Goal: Task Accomplishment & Management: Use online tool/utility

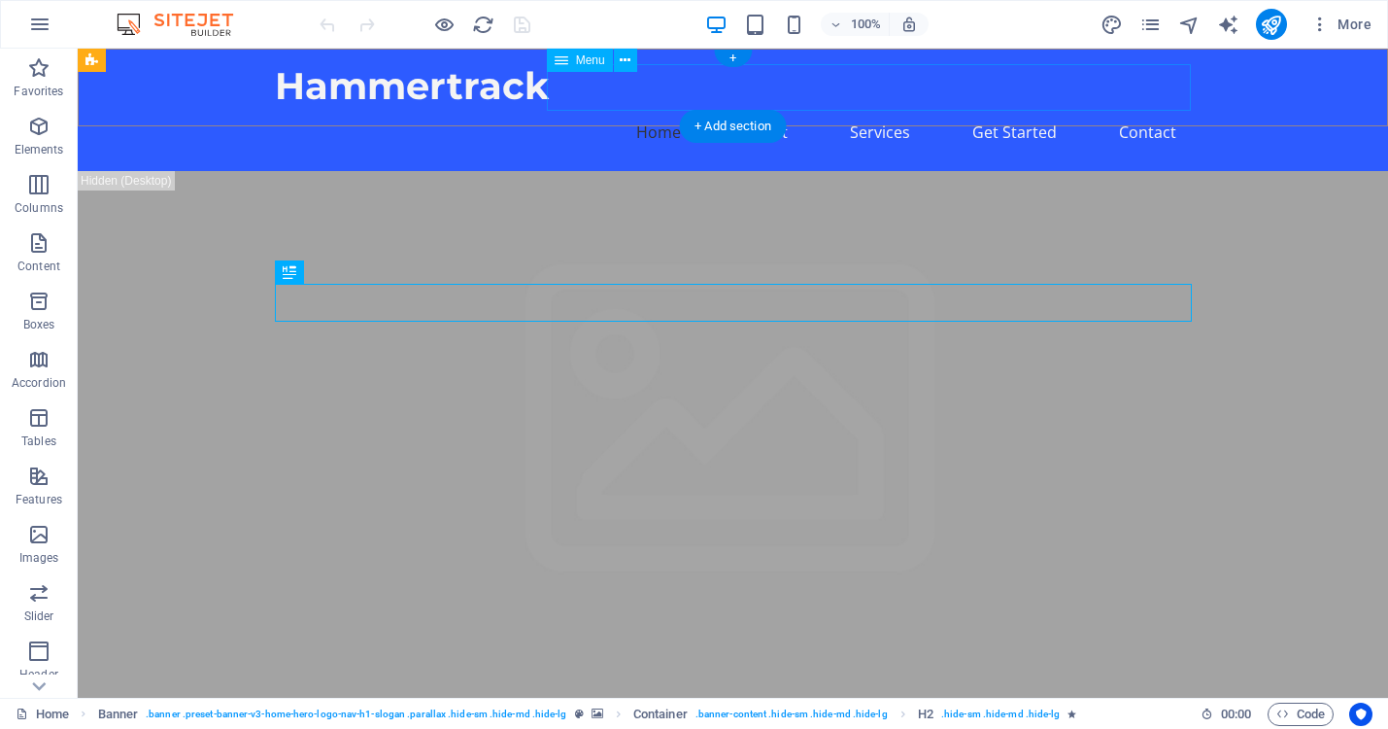
click at [589, 109] on nav "Home About Services Get Started Contact" at bounding box center [733, 132] width 917 height 47
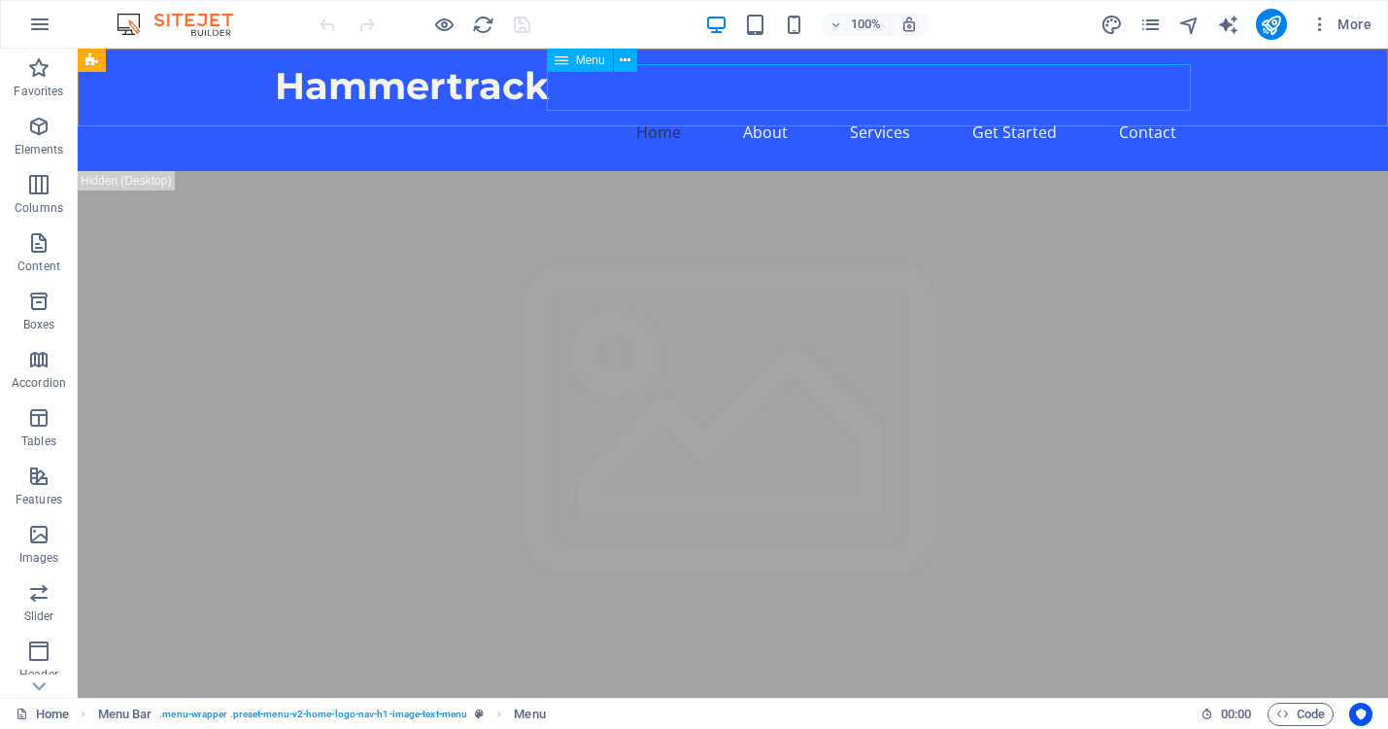
click at [589, 54] on span "Menu" at bounding box center [590, 60] width 29 height 12
click at [587, 58] on span "Menu" at bounding box center [590, 60] width 29 height 12
click at [627, 59] on icon at bounding box center [625, 61] width 11 height 20
click at [462, 91] on div "Hammertrack" at bounding box center [733, 86] width 917 height 45
click at [322, 64] on span "Logo" at bounding box center [319, 60] width 26 height 12
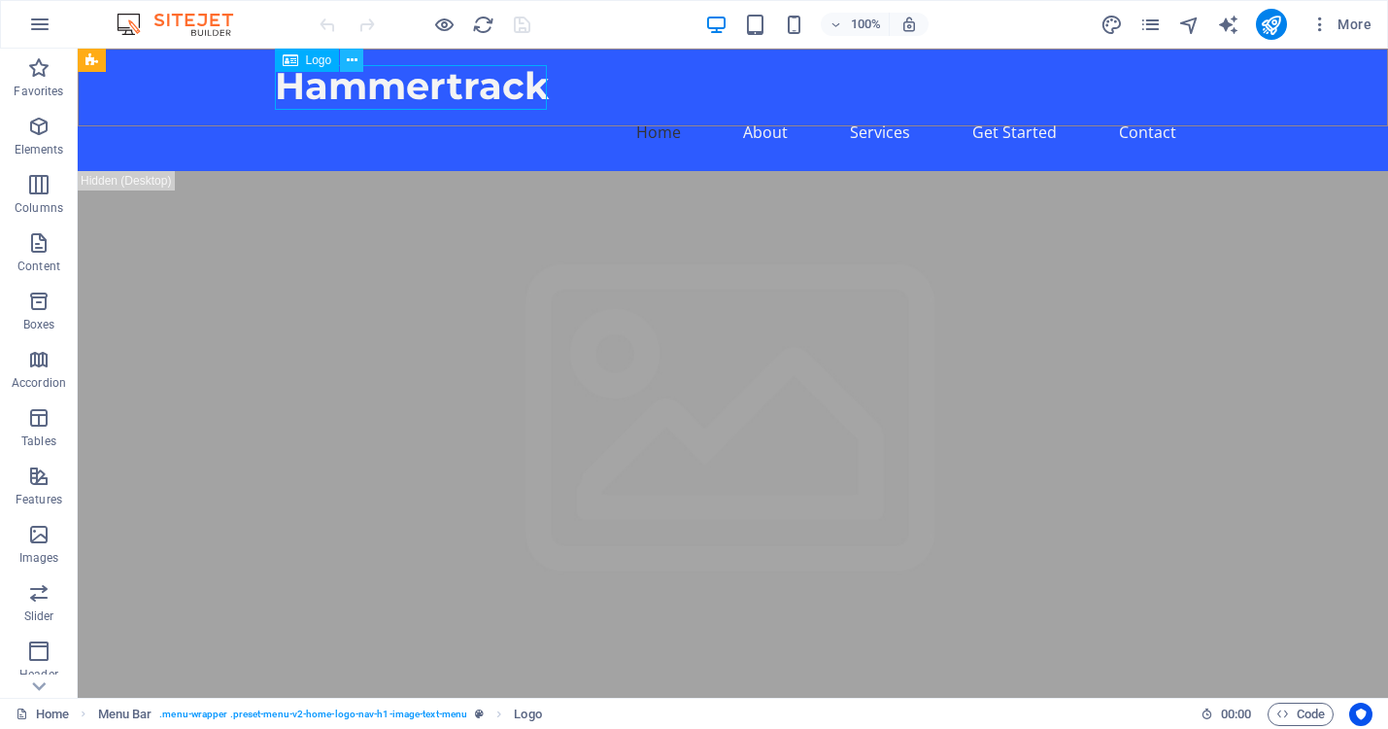
click at [352, 60] on icon at bounding box center [352, 61] width 11 height 20
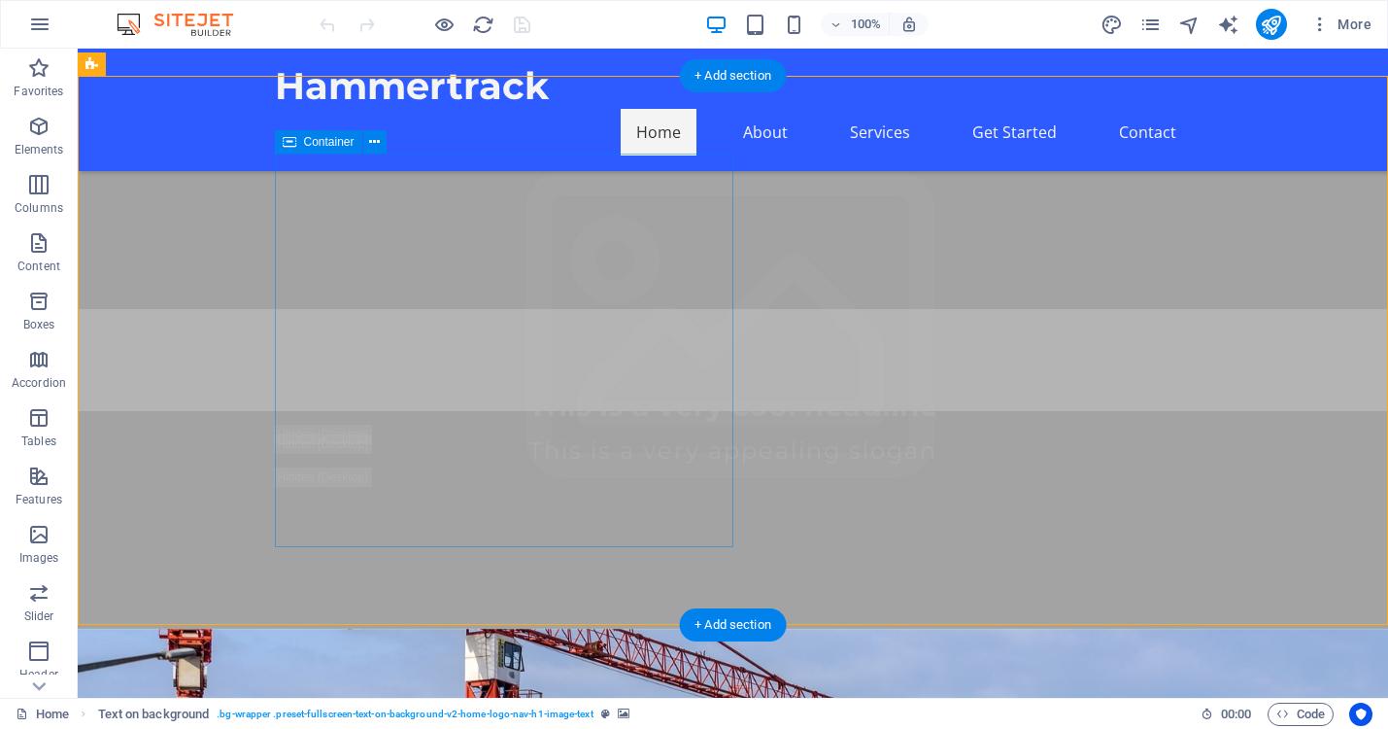
scroll to position [297, 0]
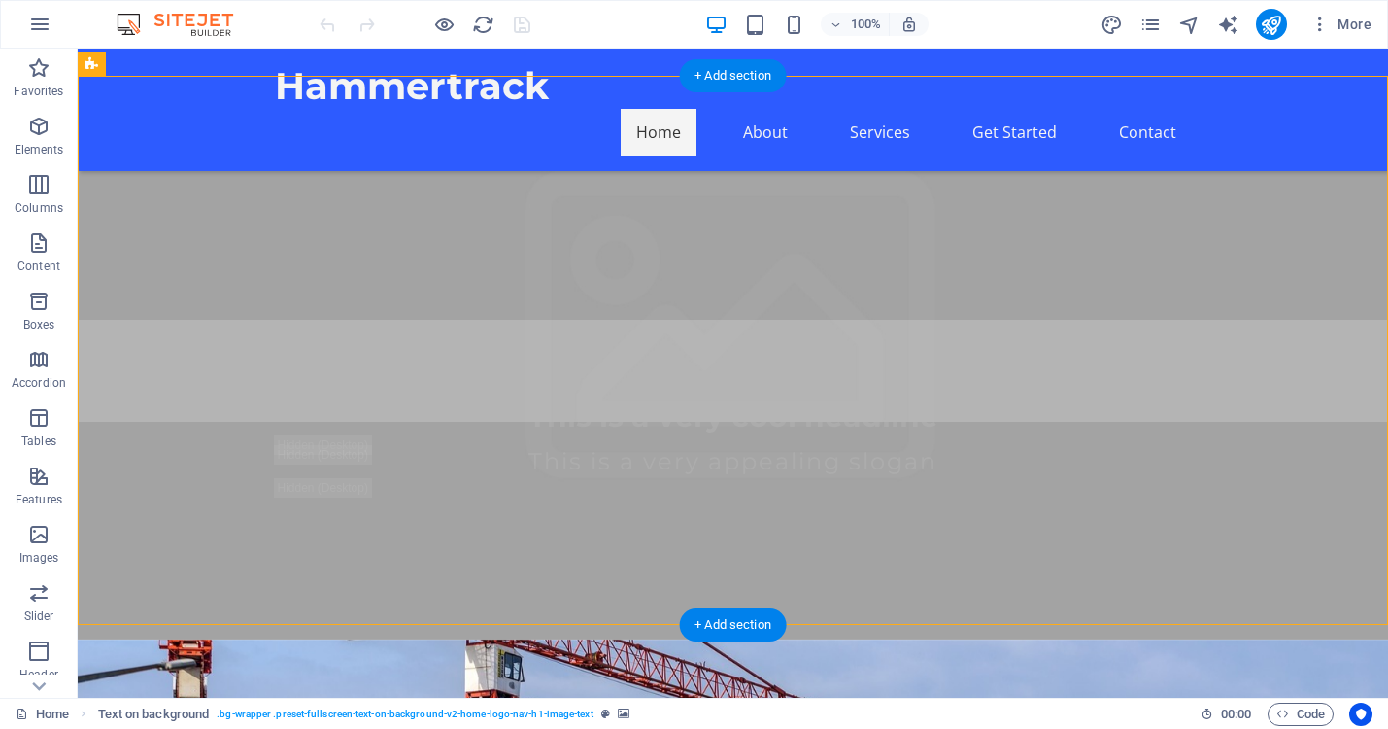
click at [1347, 22] on span "More" at bounding box center [1341, 24] width 61 height 19
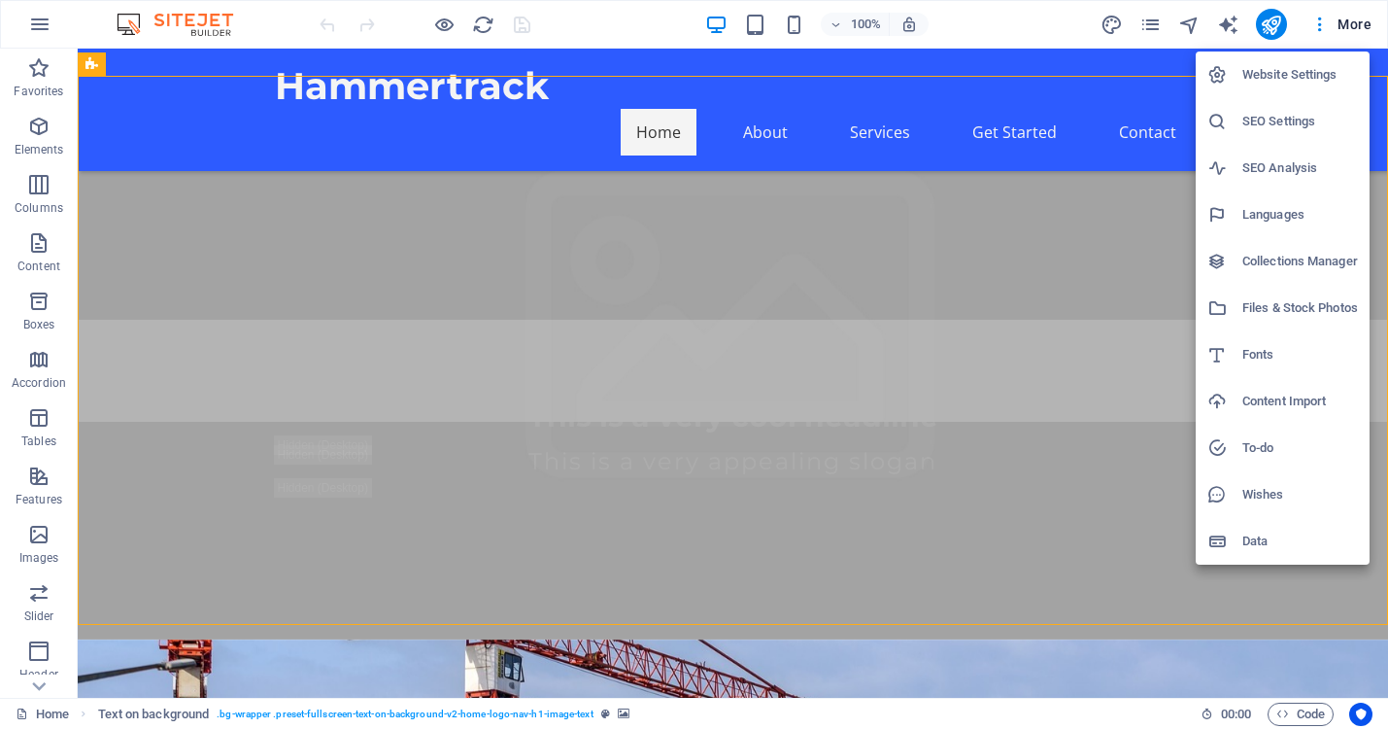
click at [38, 15] on div at bounding box center [694, 364] width 1388 height 729
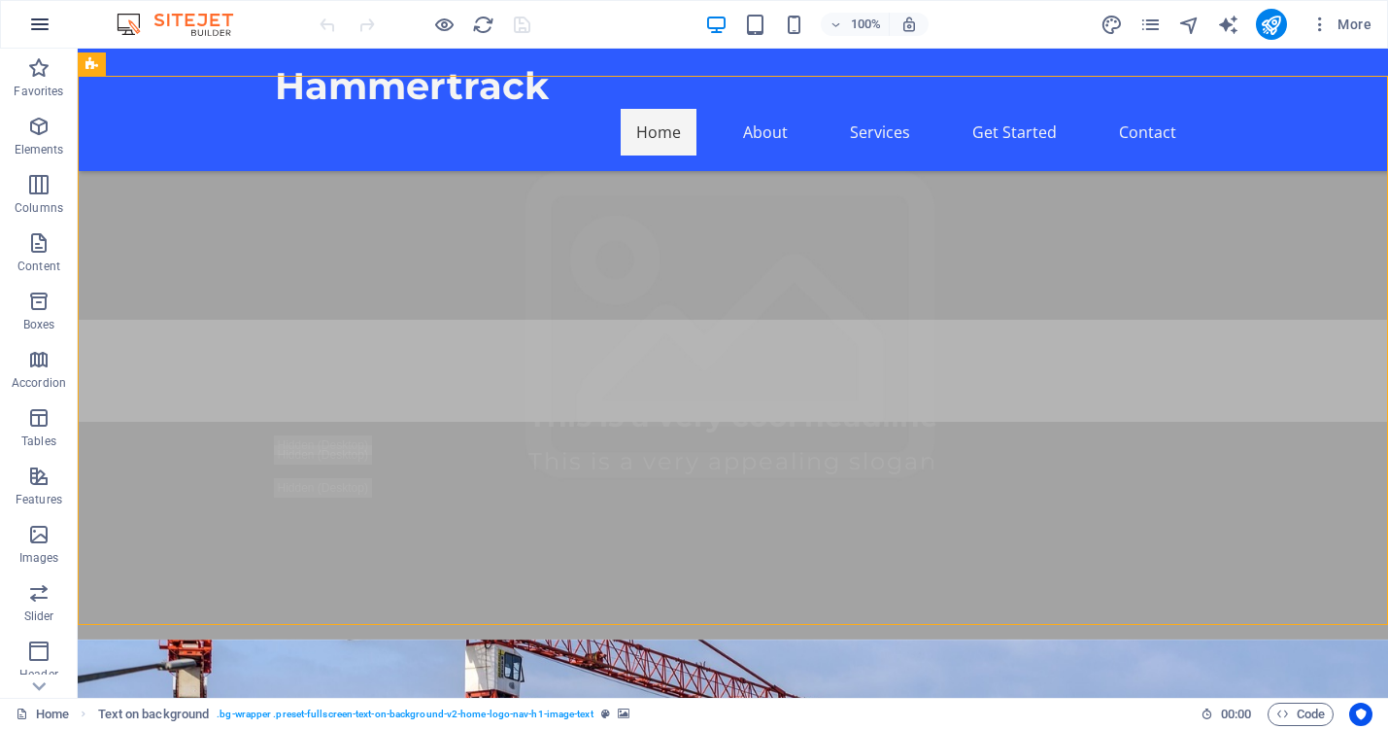
click at [41, 18] on icon "button" at bounding box center [39, 24] width 23 height 23
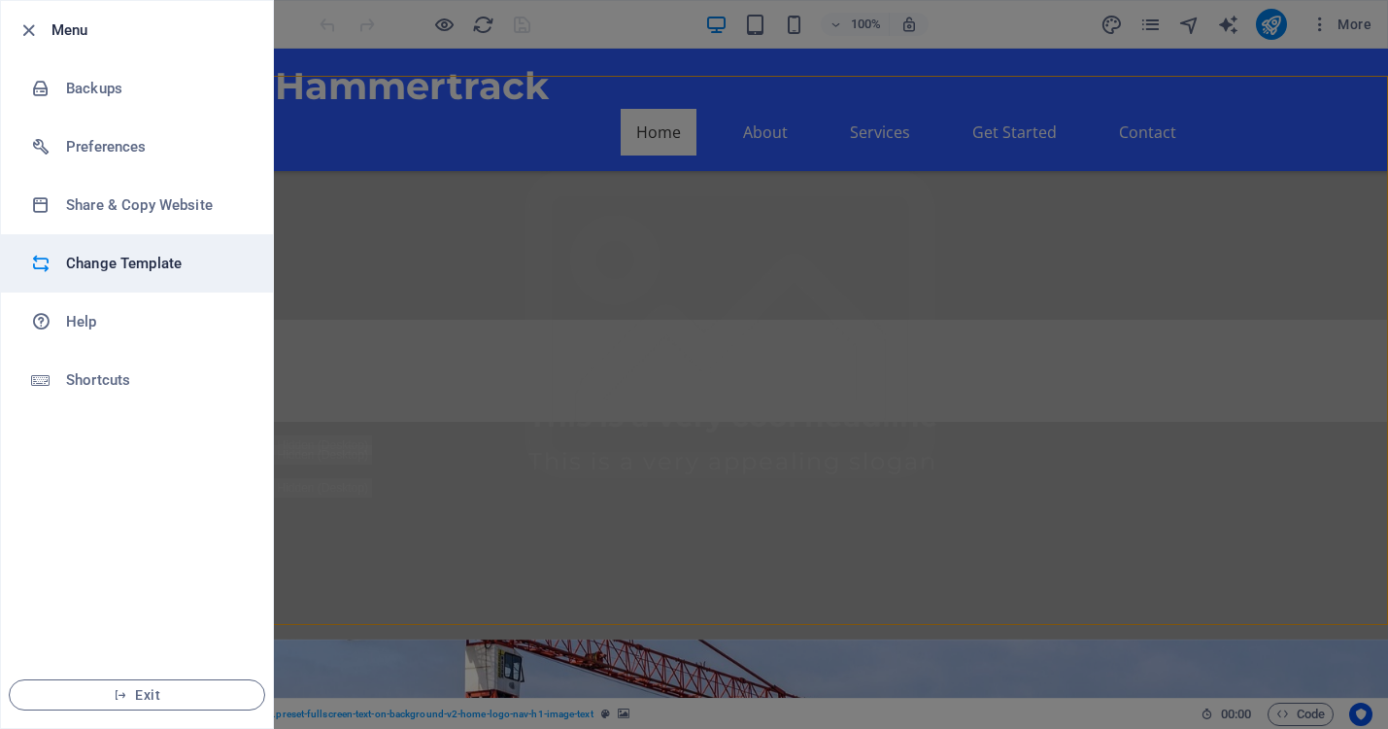
click at [111, 256] on h6 "Change Template" at bounding box center [156, 263] width 180 height 23
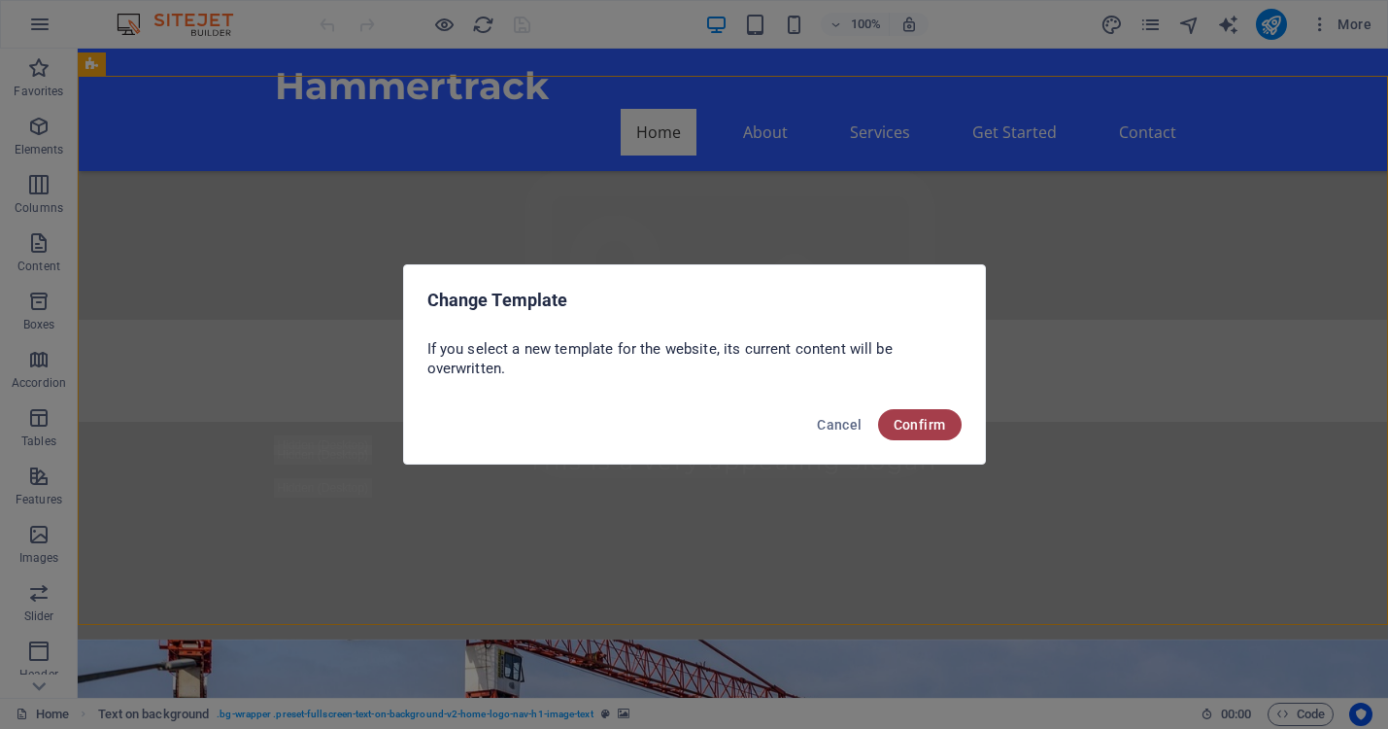
click at [932, 419] on span "Confirm" at bounding box center [920, 425] width 52 height 16
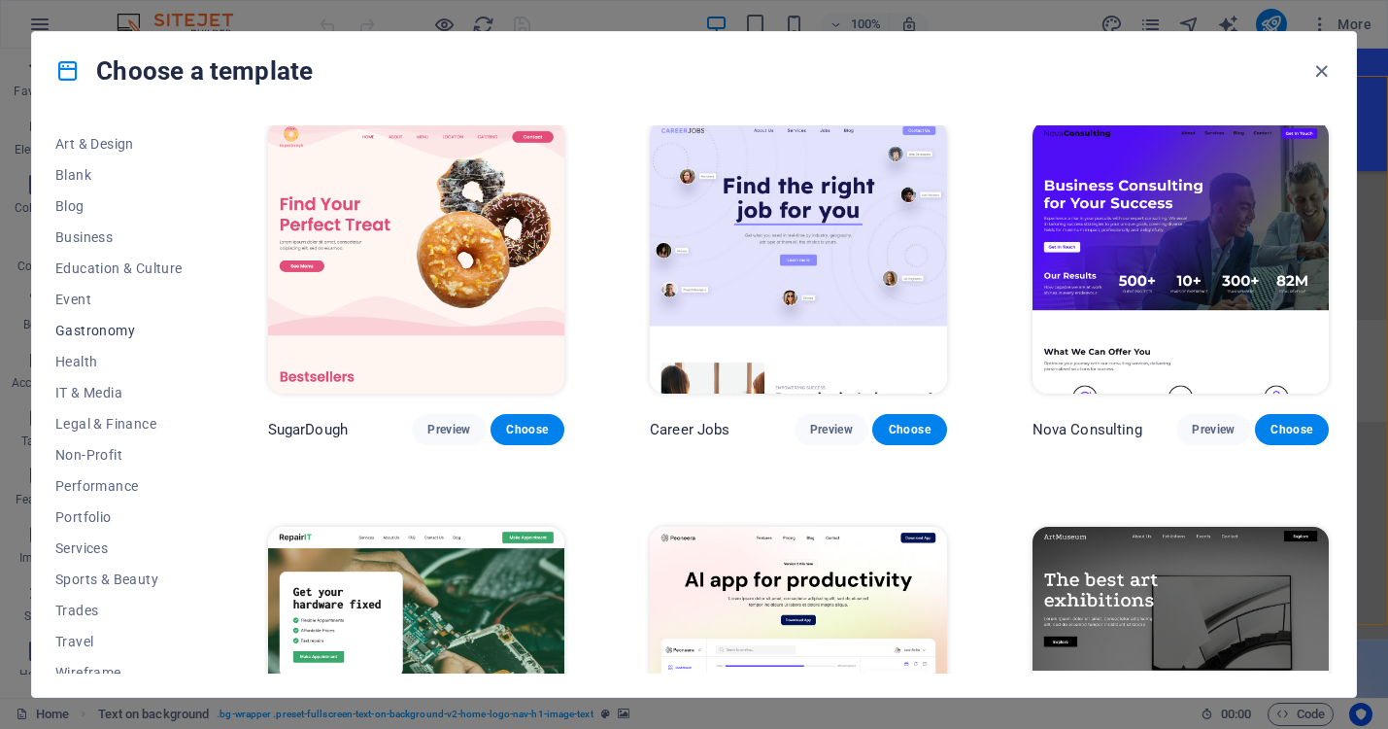
scroll to position [229, 0]
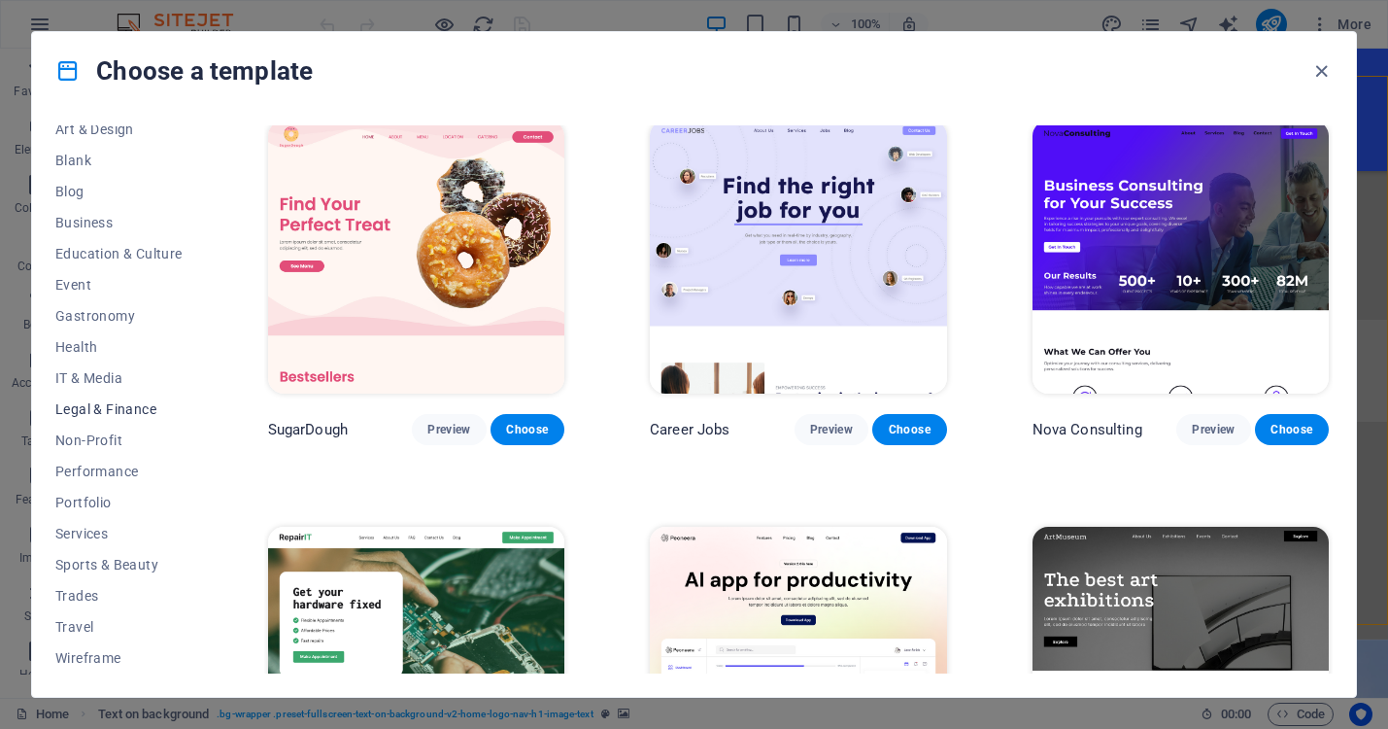
click at [107, 418] on button "Legal & Finance" at bounding box center [118, 408] width 127 height 31
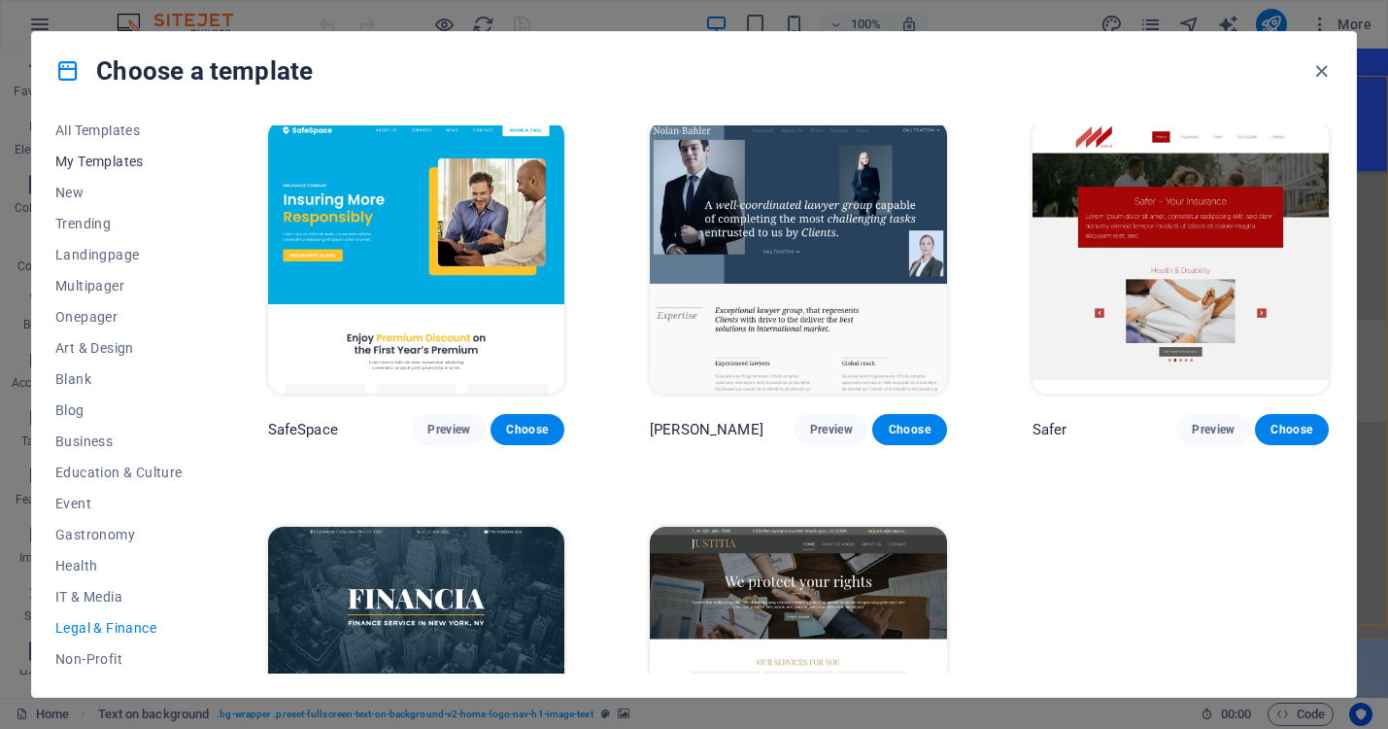
scroll to position [0, 0]
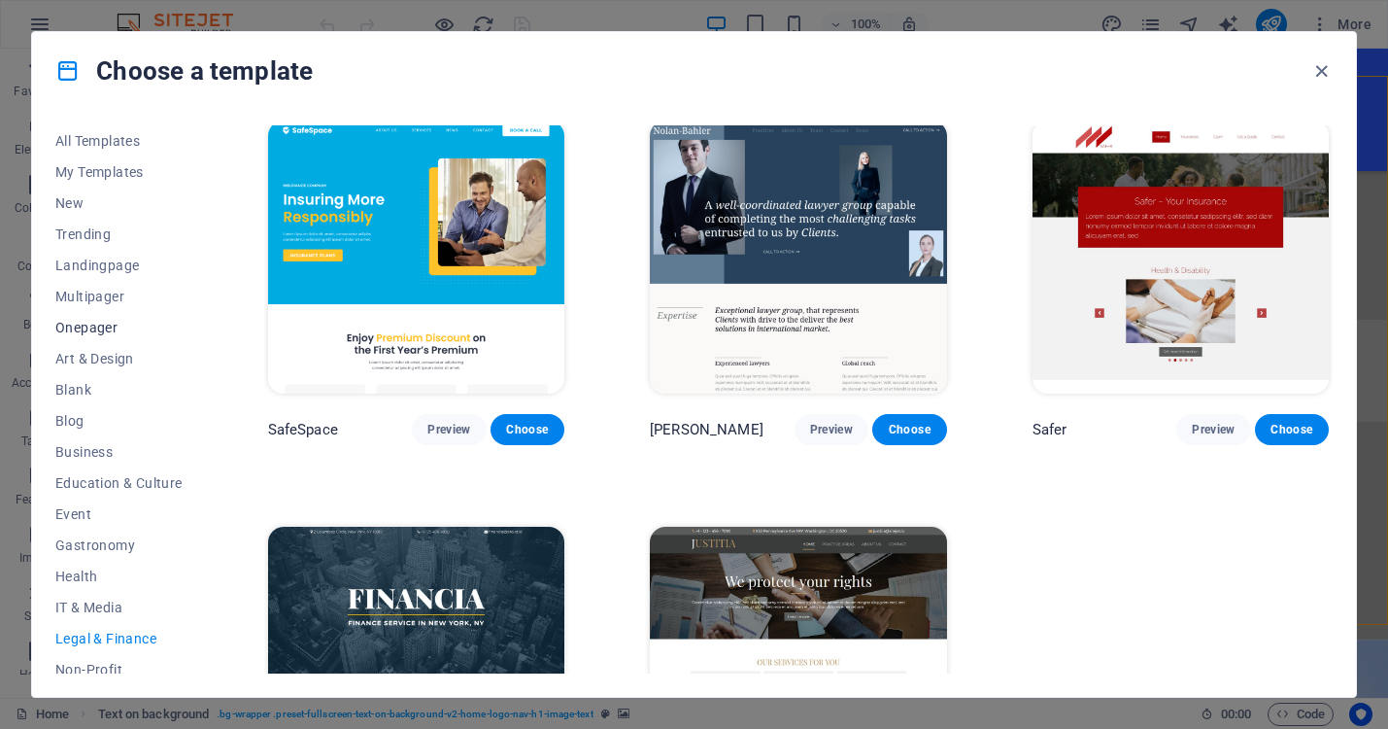
click at [78, 326] on span "Onepager" at bounding box center [118, 328] width 127 height 16
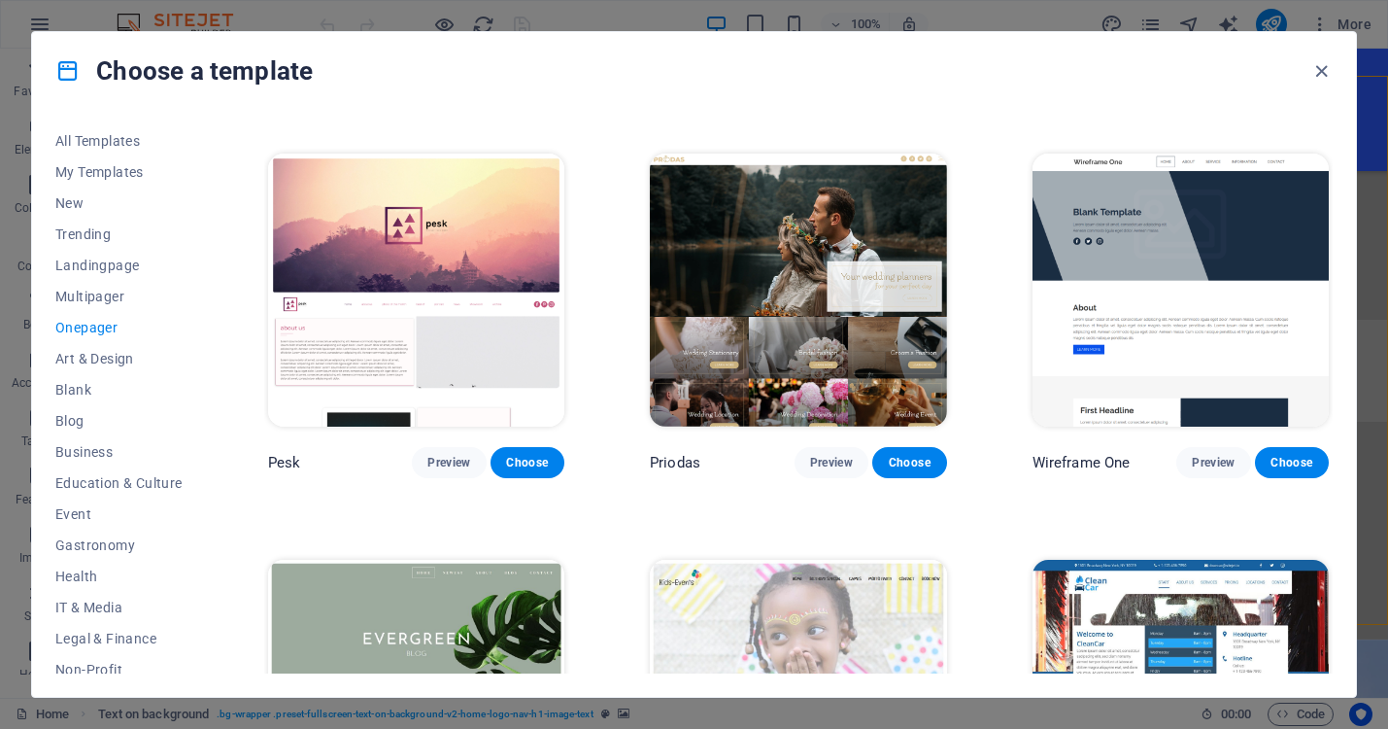
scroll to position [2364, 0]
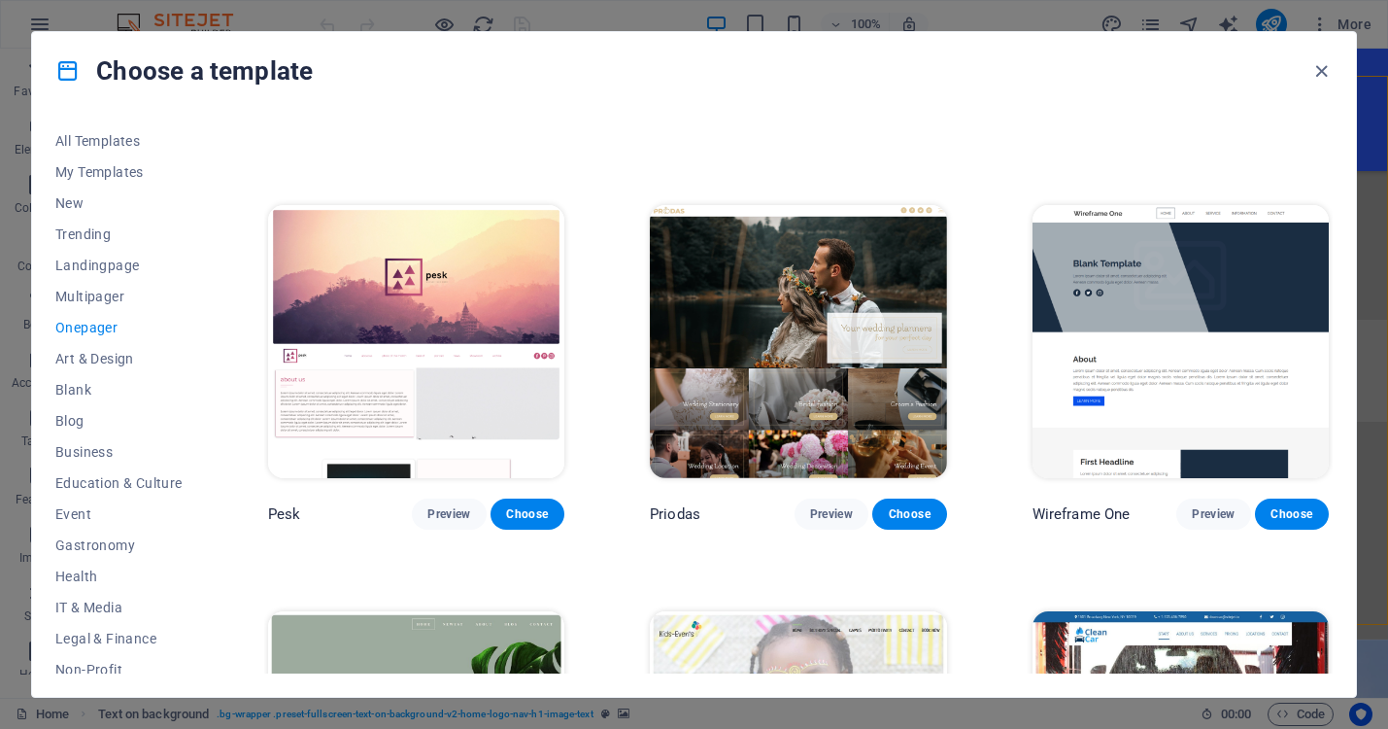
click at [528, 427] on img at bounding box center [416, 341] width 296 height 273
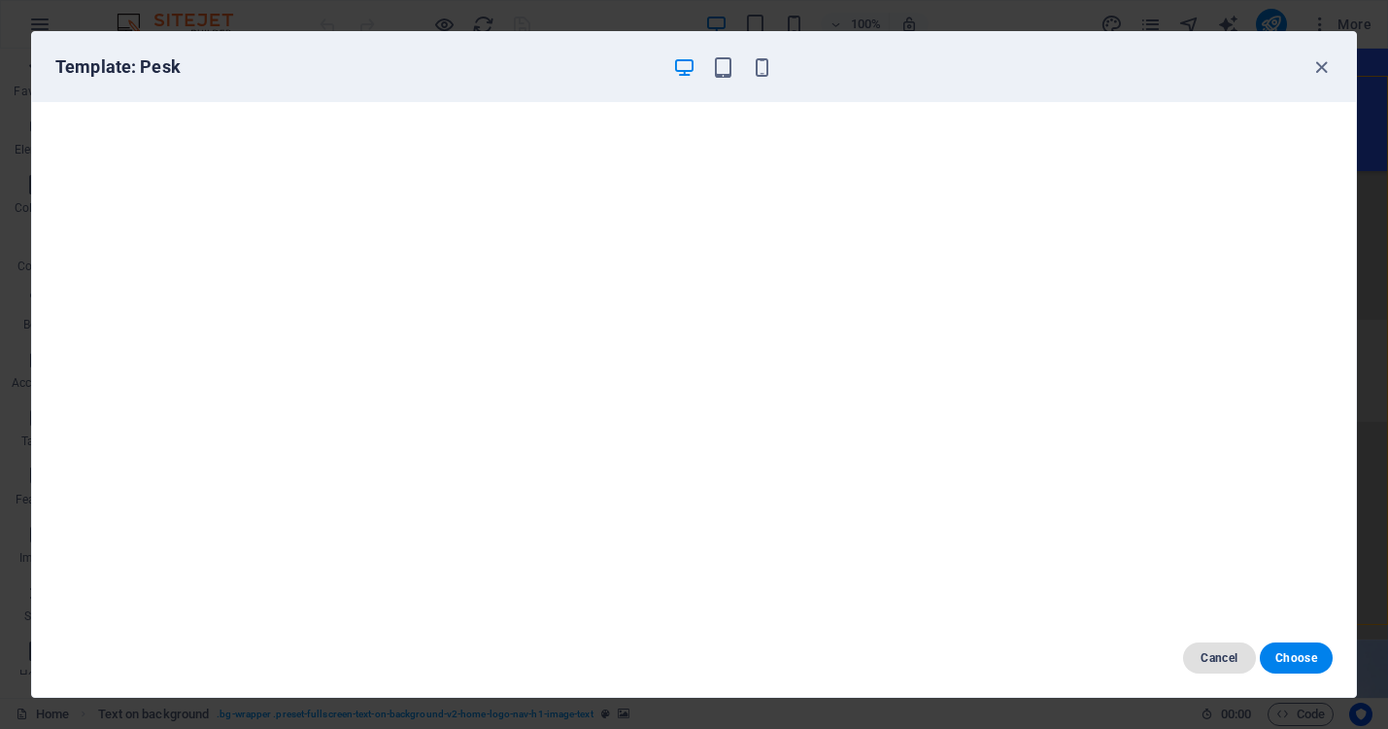
click at [1220, 651] on span "Cancel" at bounding box center [1220, 658] width 42 height 16
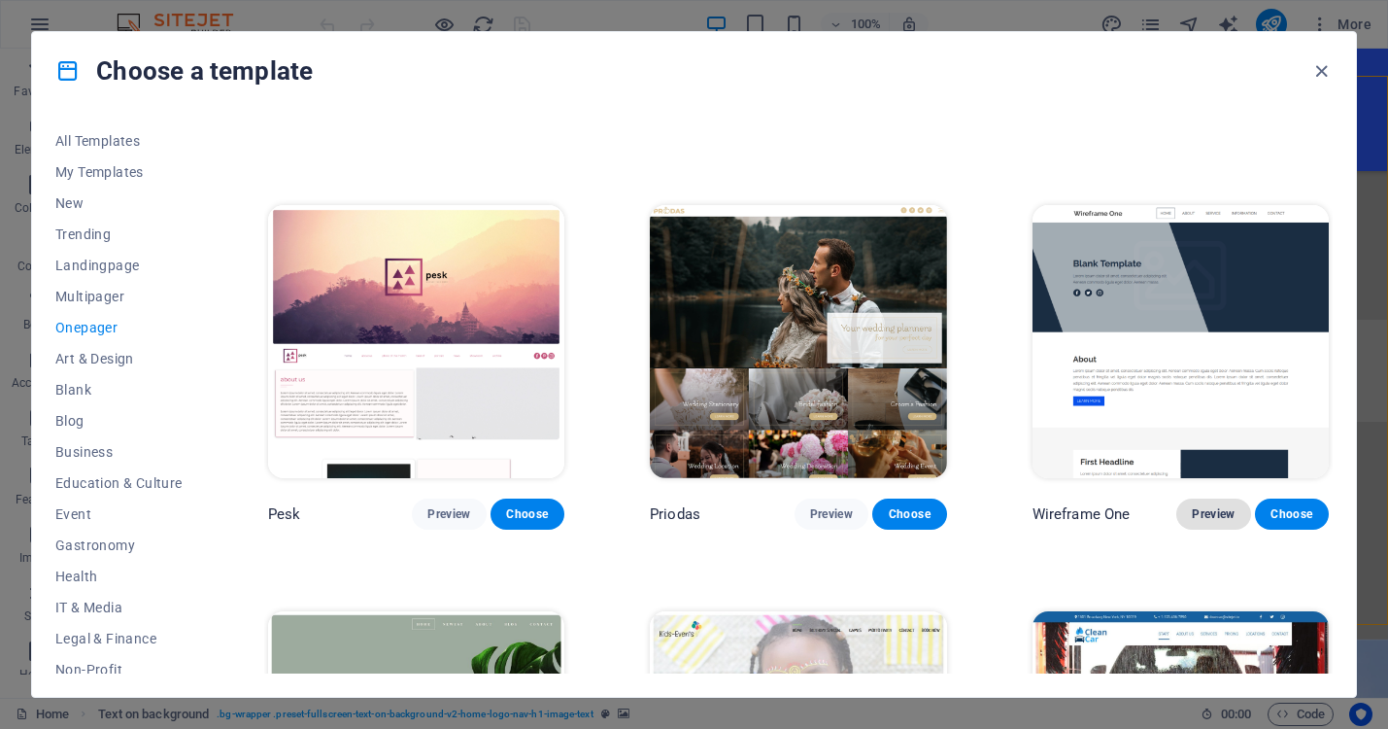
click at [1213, 498] on button "Preview" at bounding box center [1214, 513] width 74 height 31
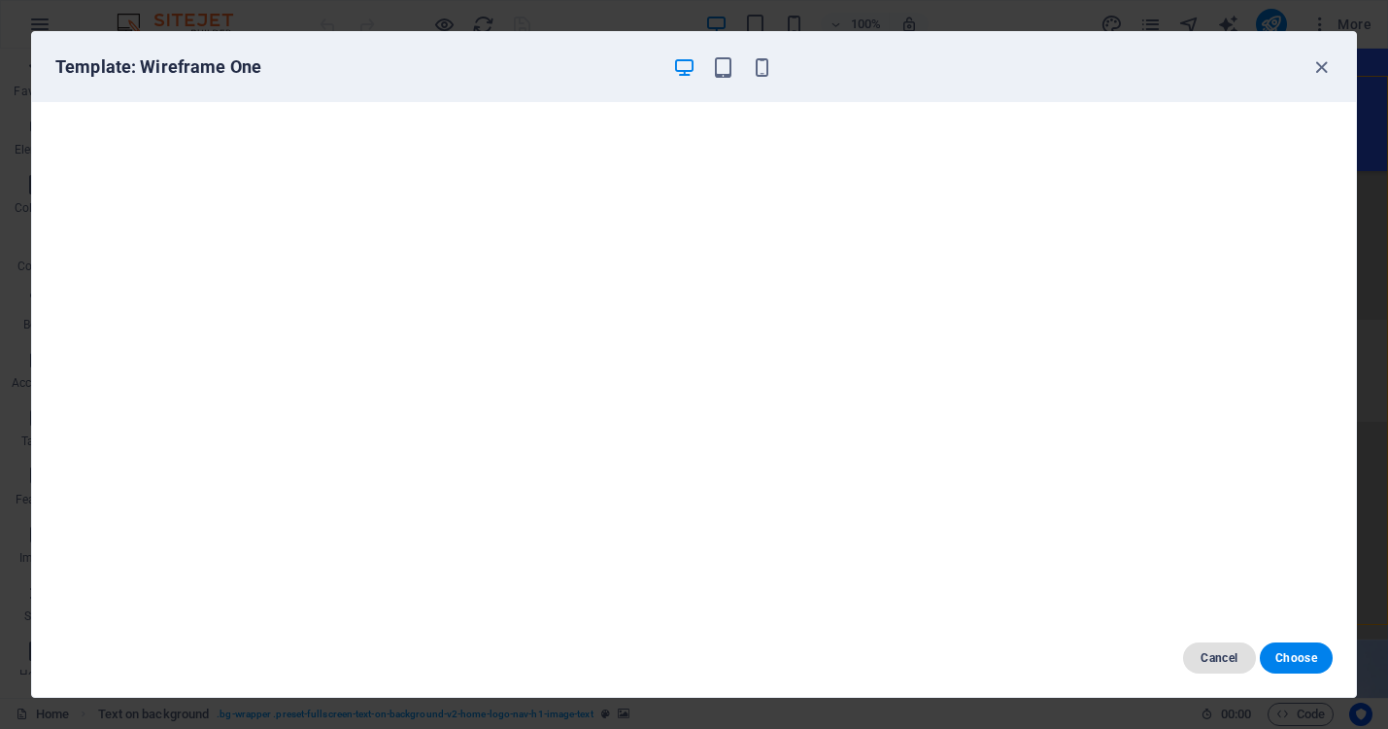
click at [1211, 653] on span "Cancel" at bounding box center [1220, 658] width 42 height 16
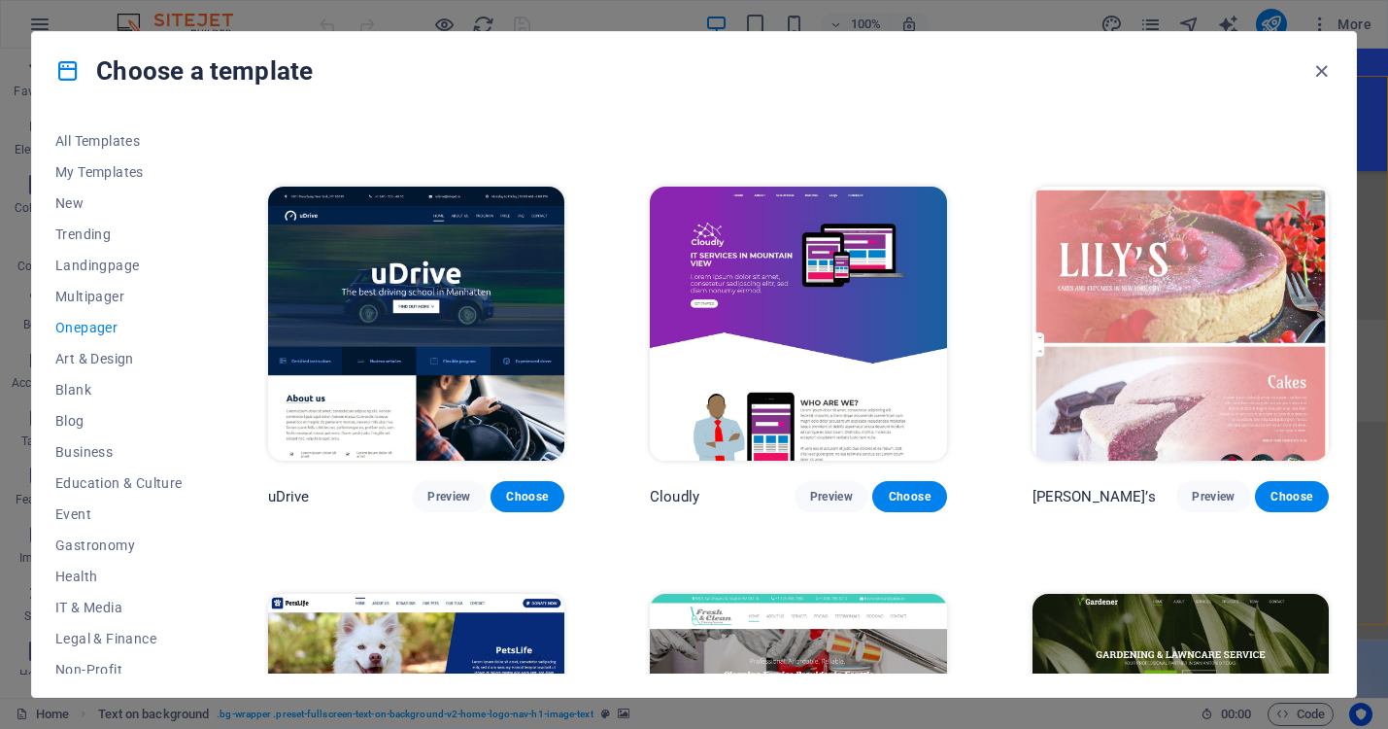
scroll to position [6038, 0]
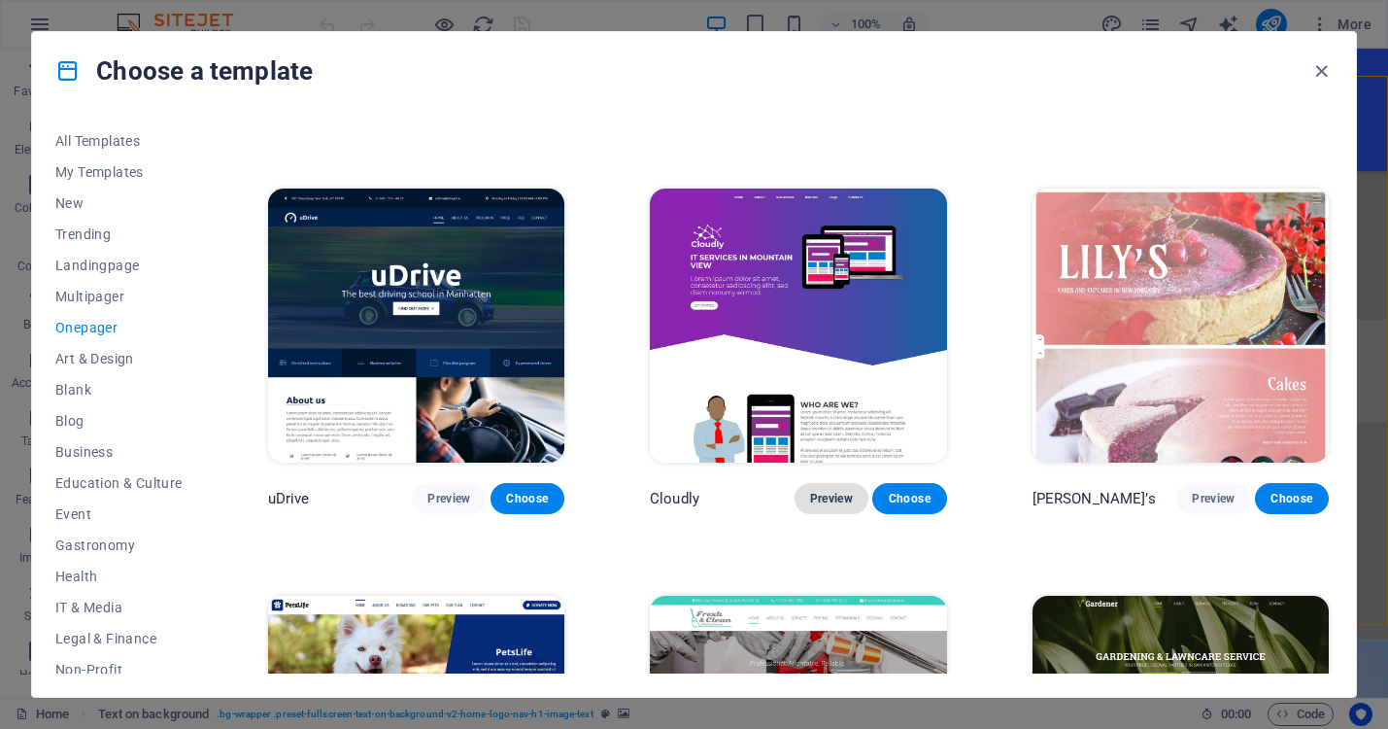
click at [836, 491] on span "Preview" at bounding box center [831, 499] width 43 height 16
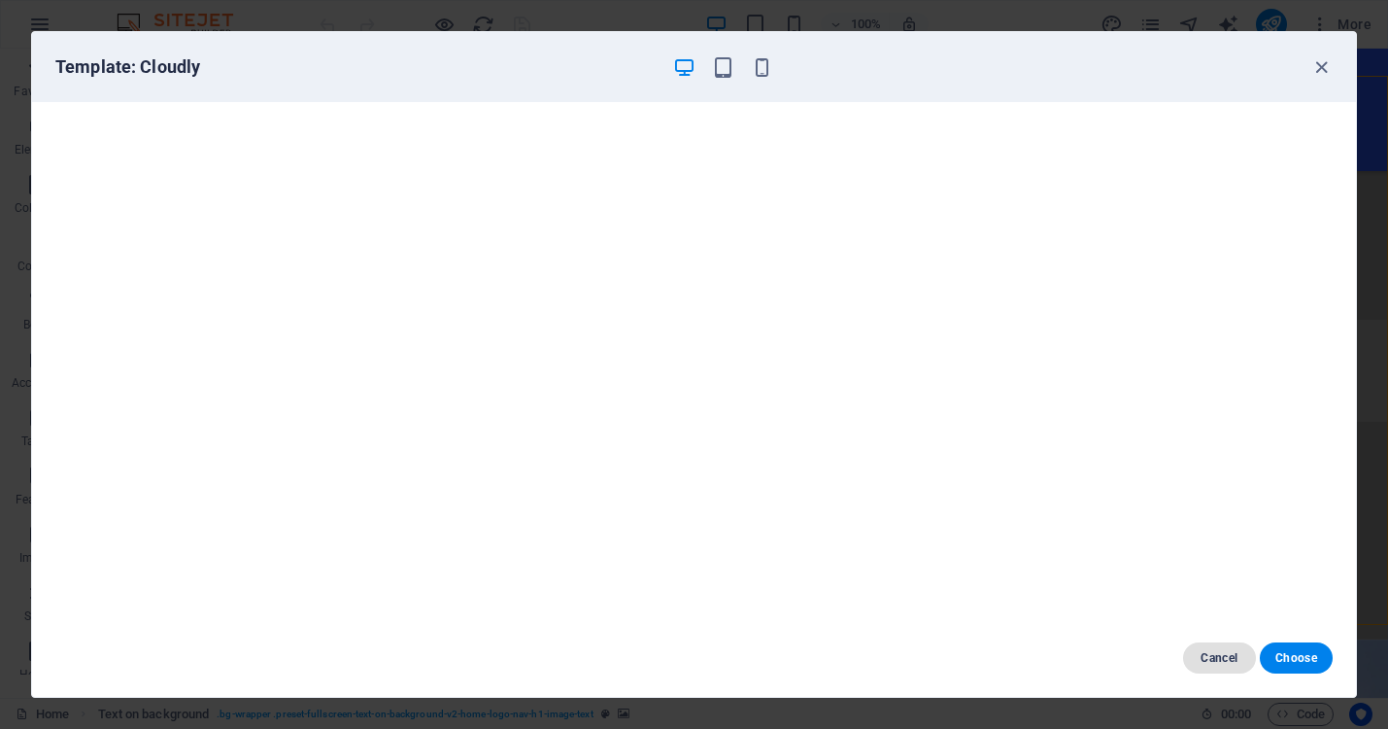
click at [1226, 656] on span "Cancel" at bounding box center [1220, 658] width 42 height 16
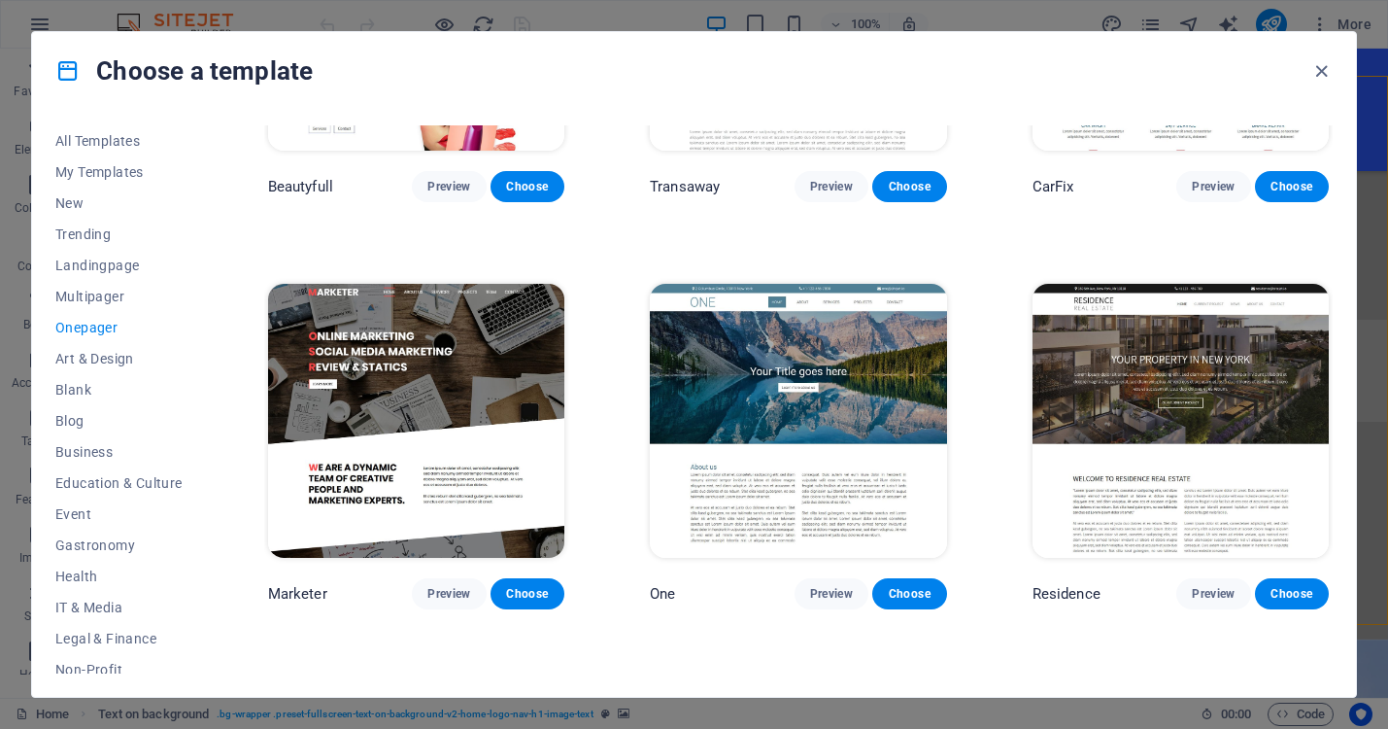
scroll to position [7993, 0]
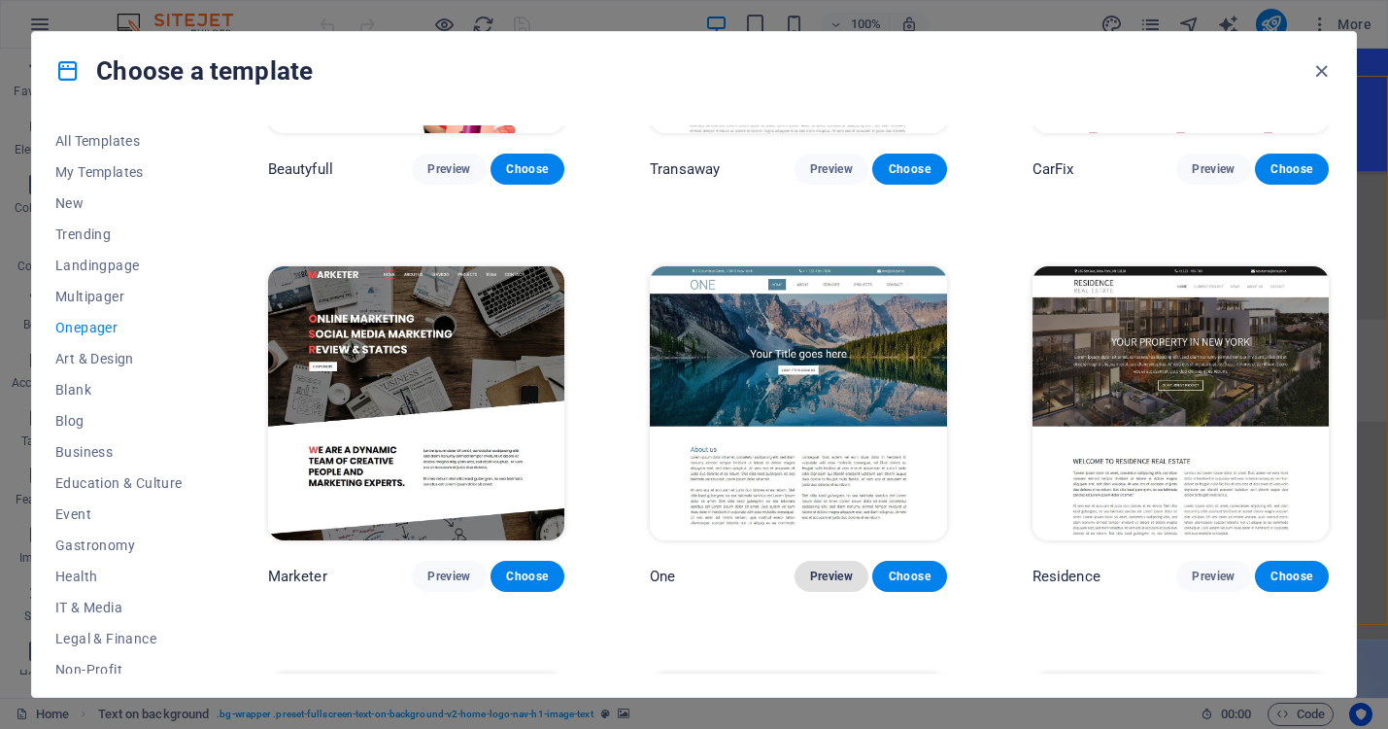
click at [829, 568] on span "Preview" at bounding box center [831, 576] width 43 height 16
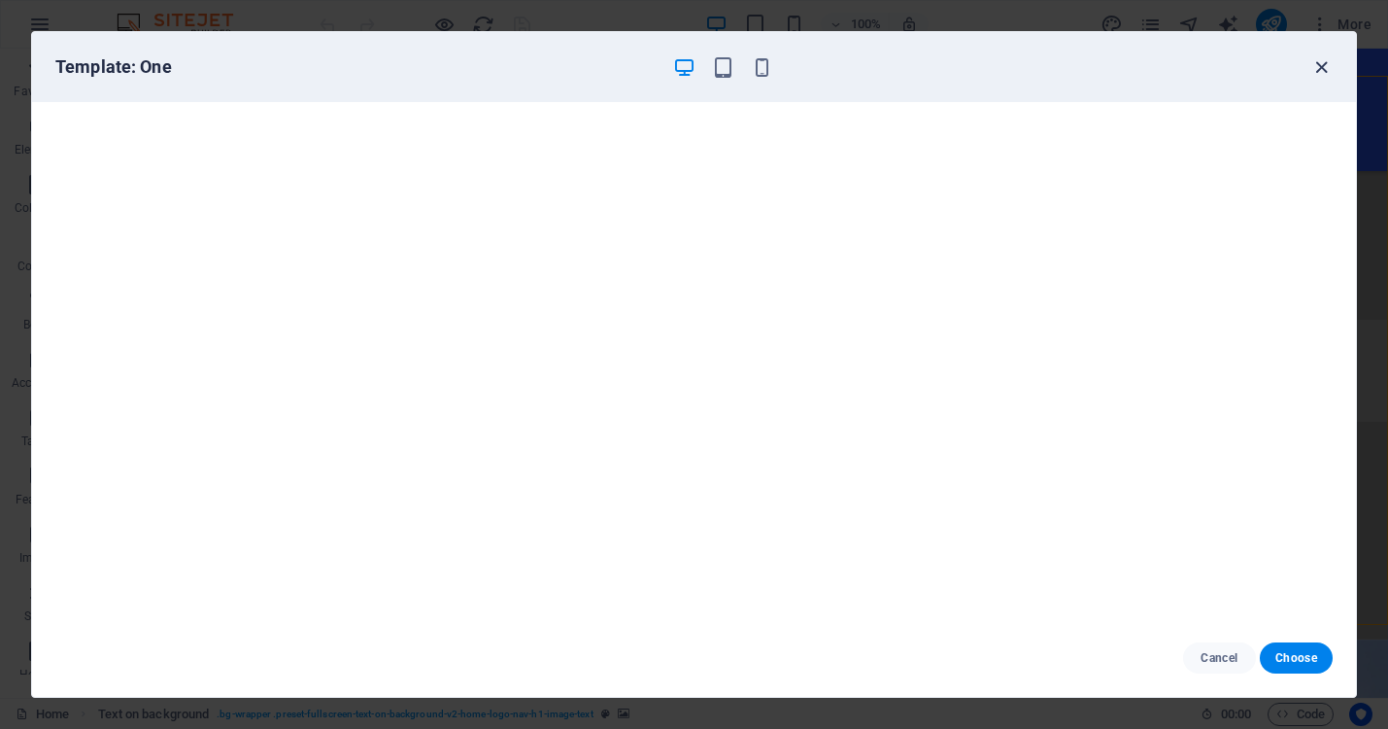
click at [1314, 67] on icon "button" at bounding box center [1322, 67] width 22 height 22
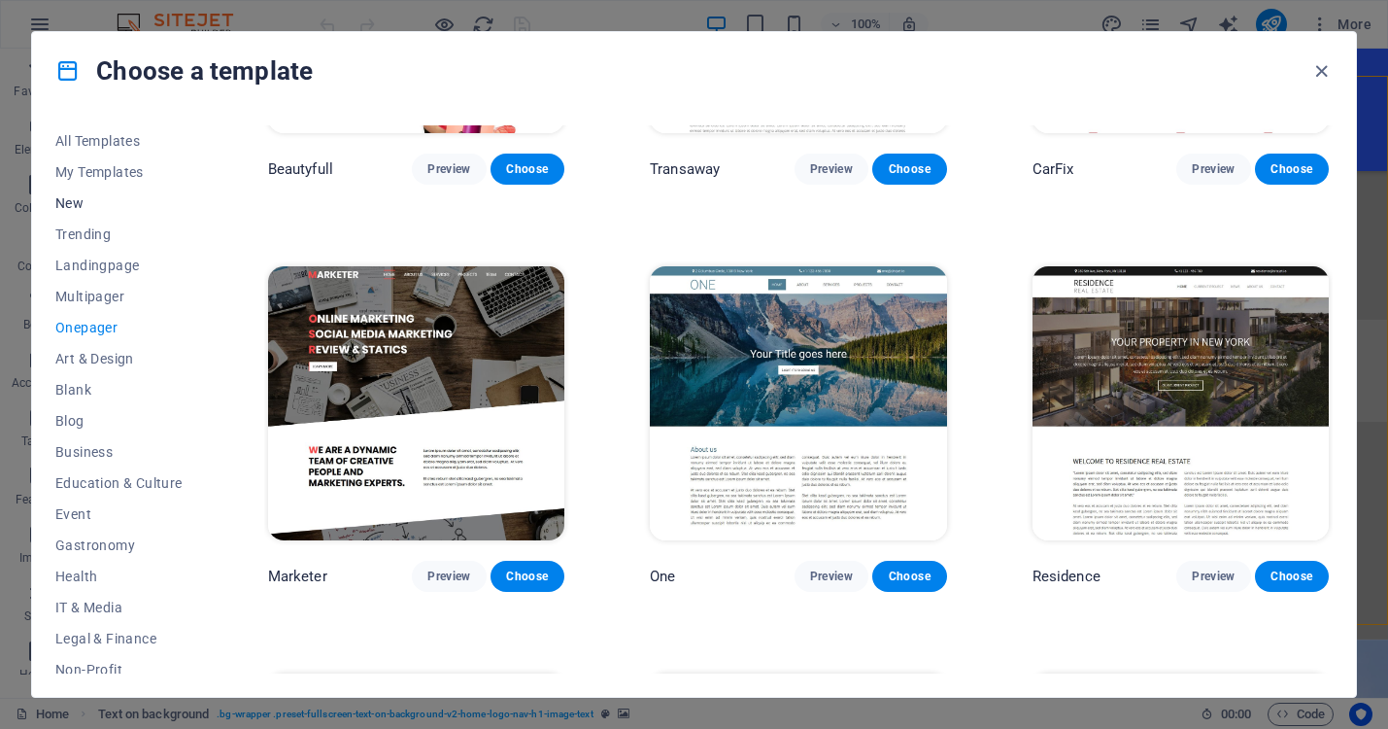
click at [81, 197] on span "New" at bounding box center [118, 203] width 127 height 16
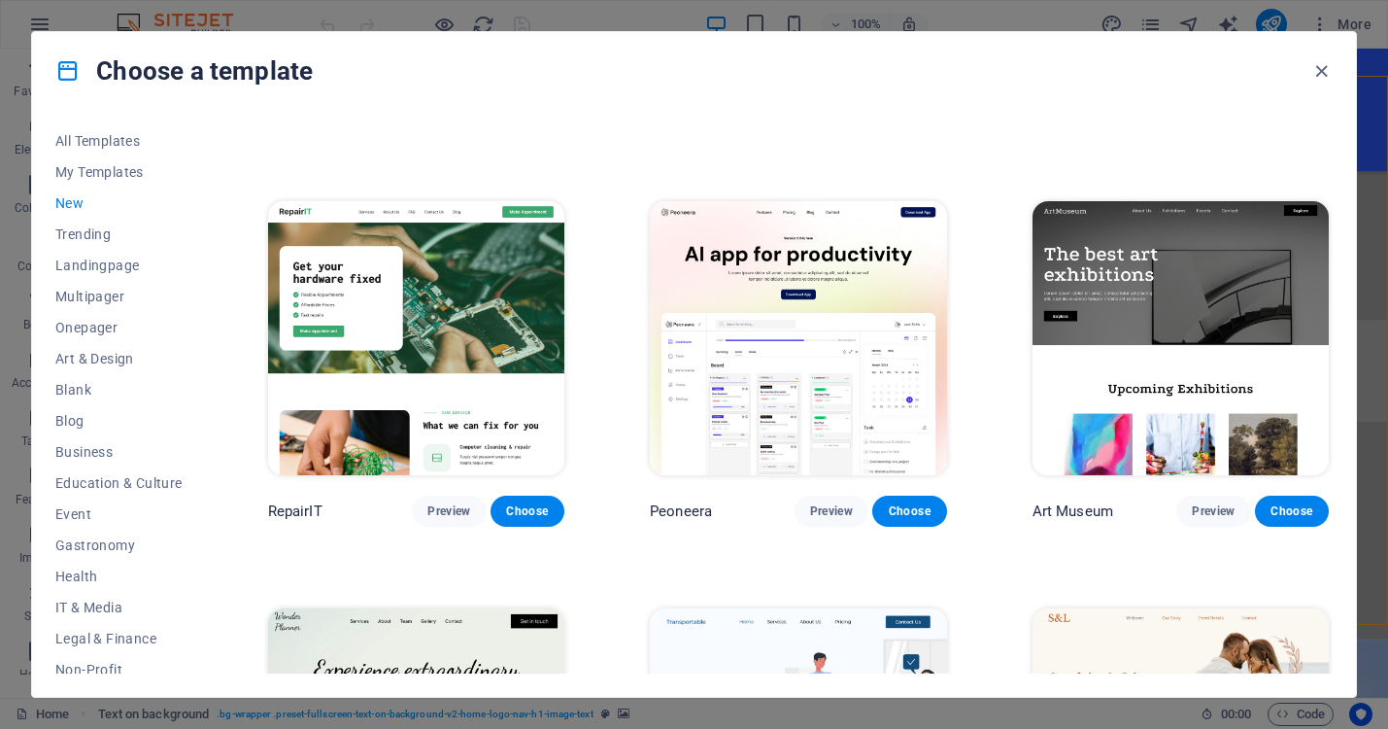
scroll to position [325, 0]
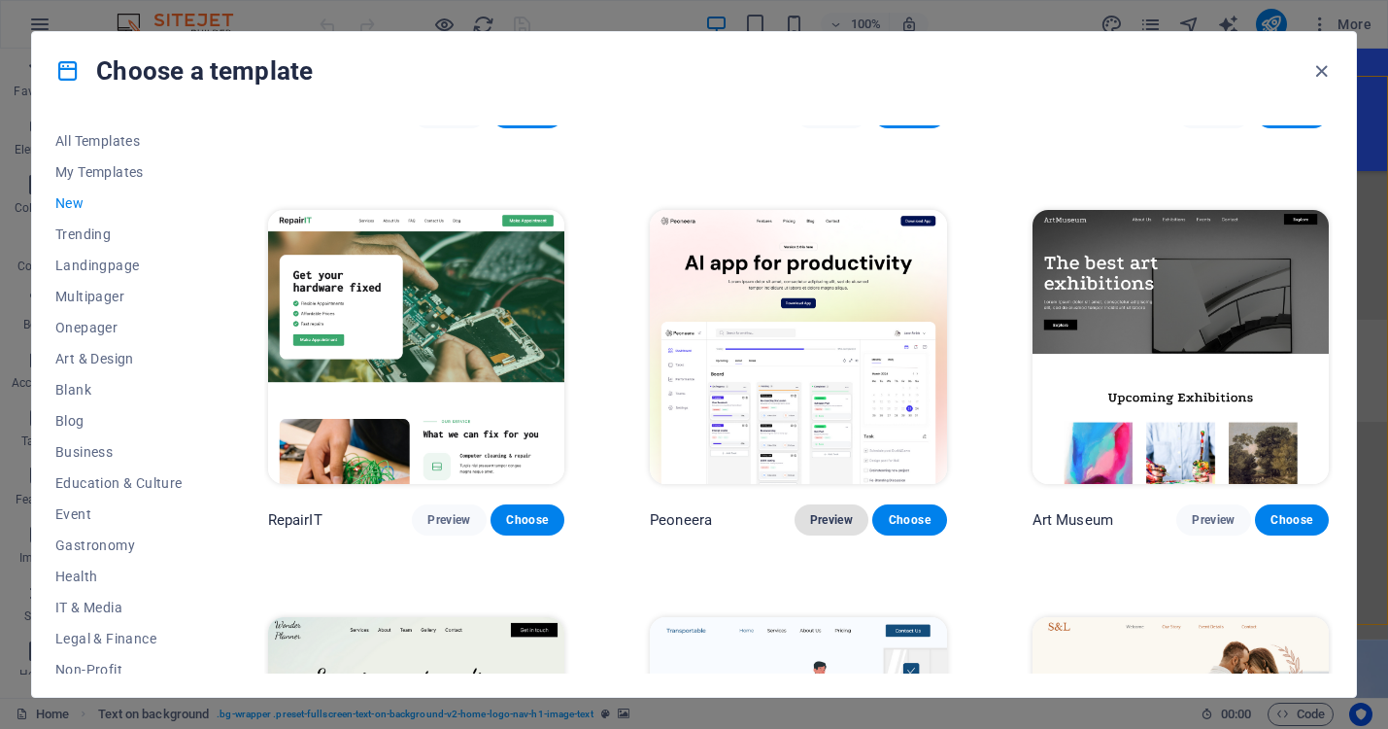
click at [814, 512] on span "Preview" at bounding box center [831, 520] width 43 height 16
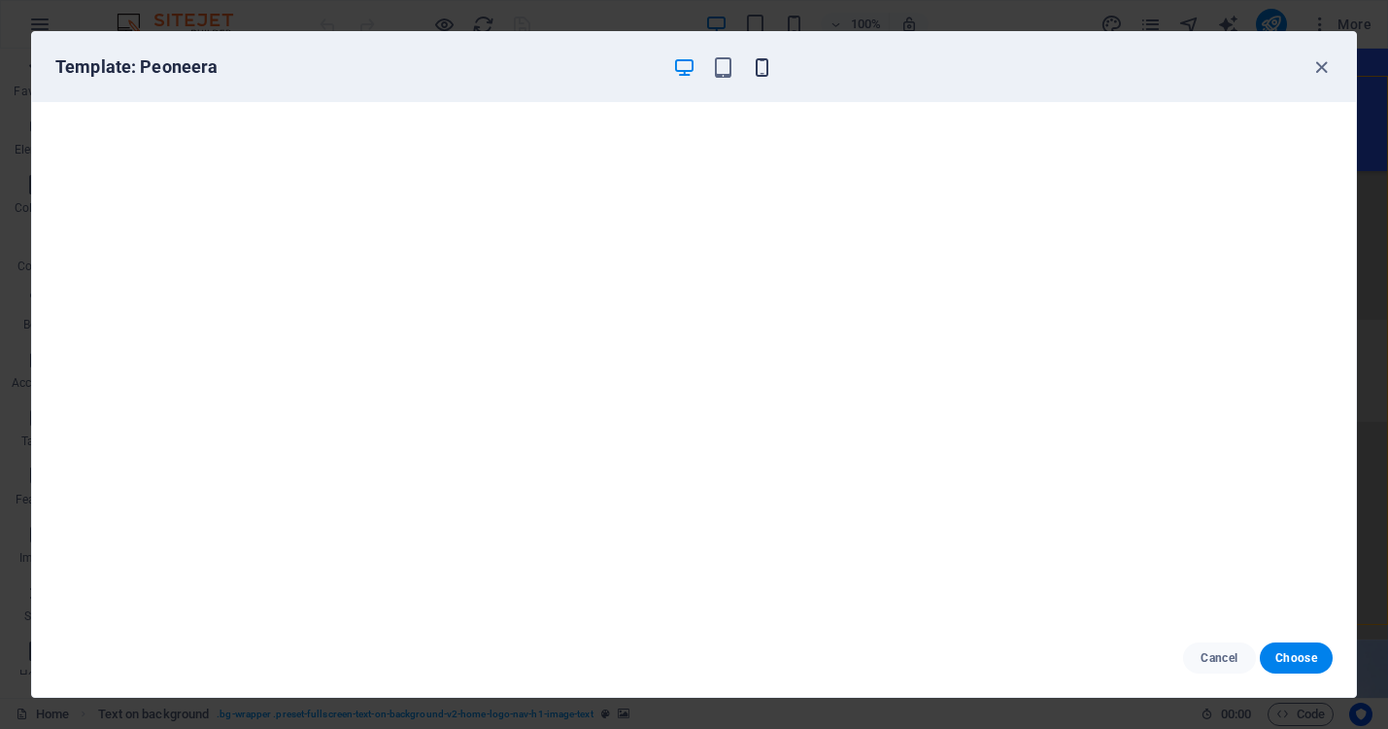
click at [759, 69] on icon "button" at bounding box center [762, 67] width 22 height 22
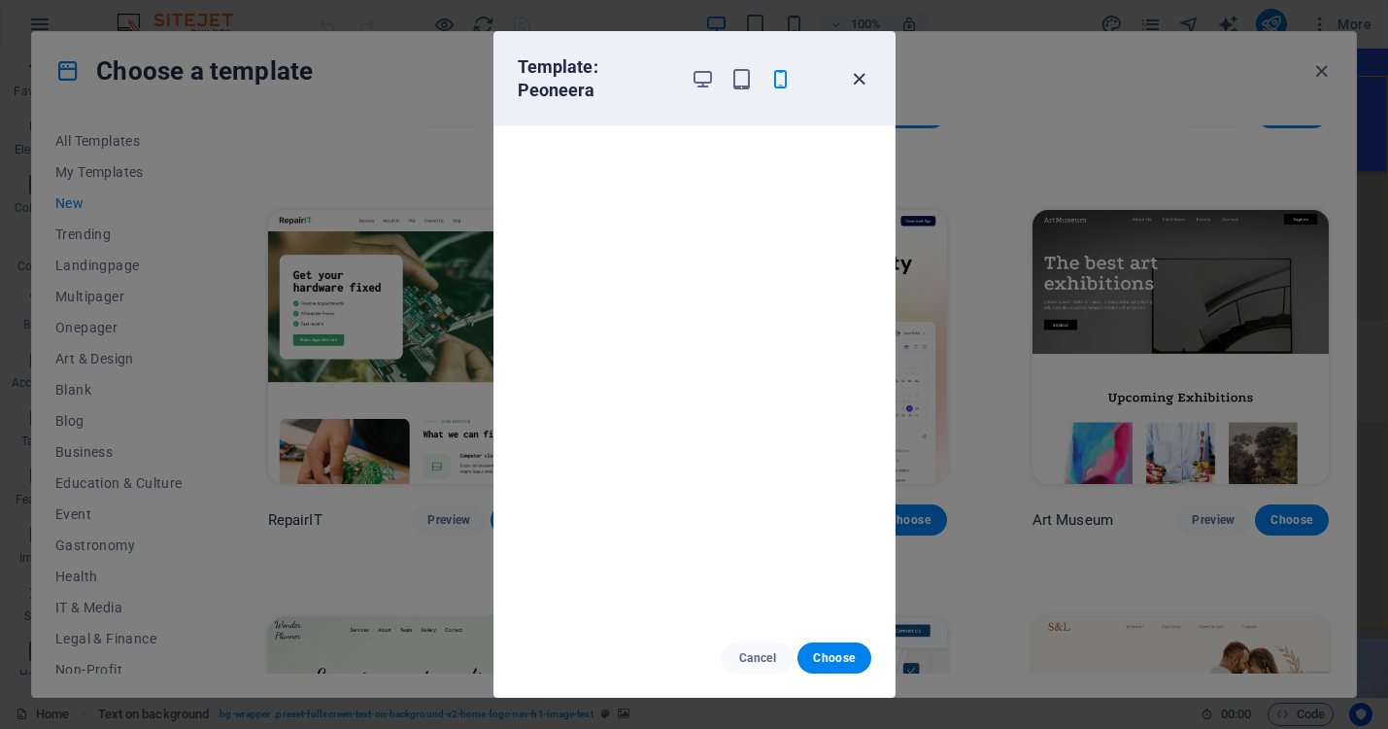
click at [863, 76] on icon "button" at bounding box center [859, 79] width 22 height 22
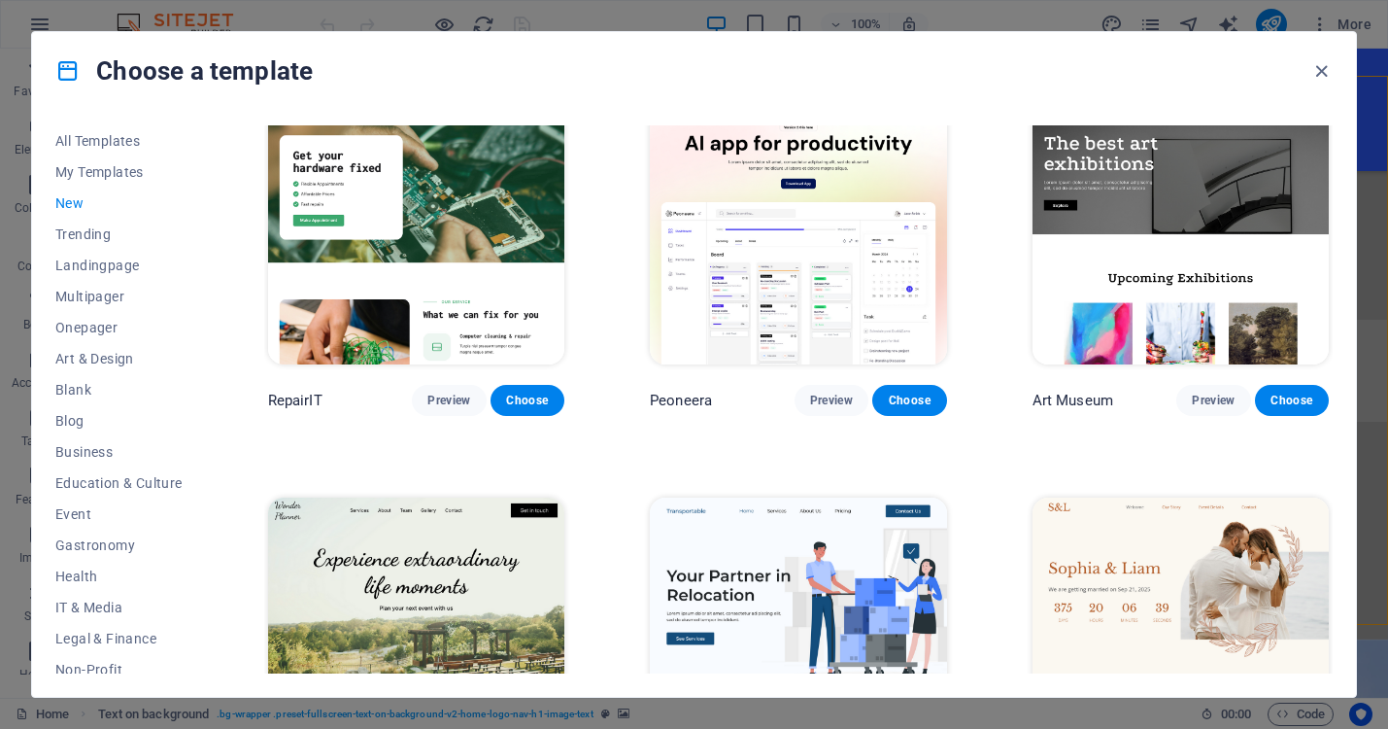
scroll to position [364, 0]
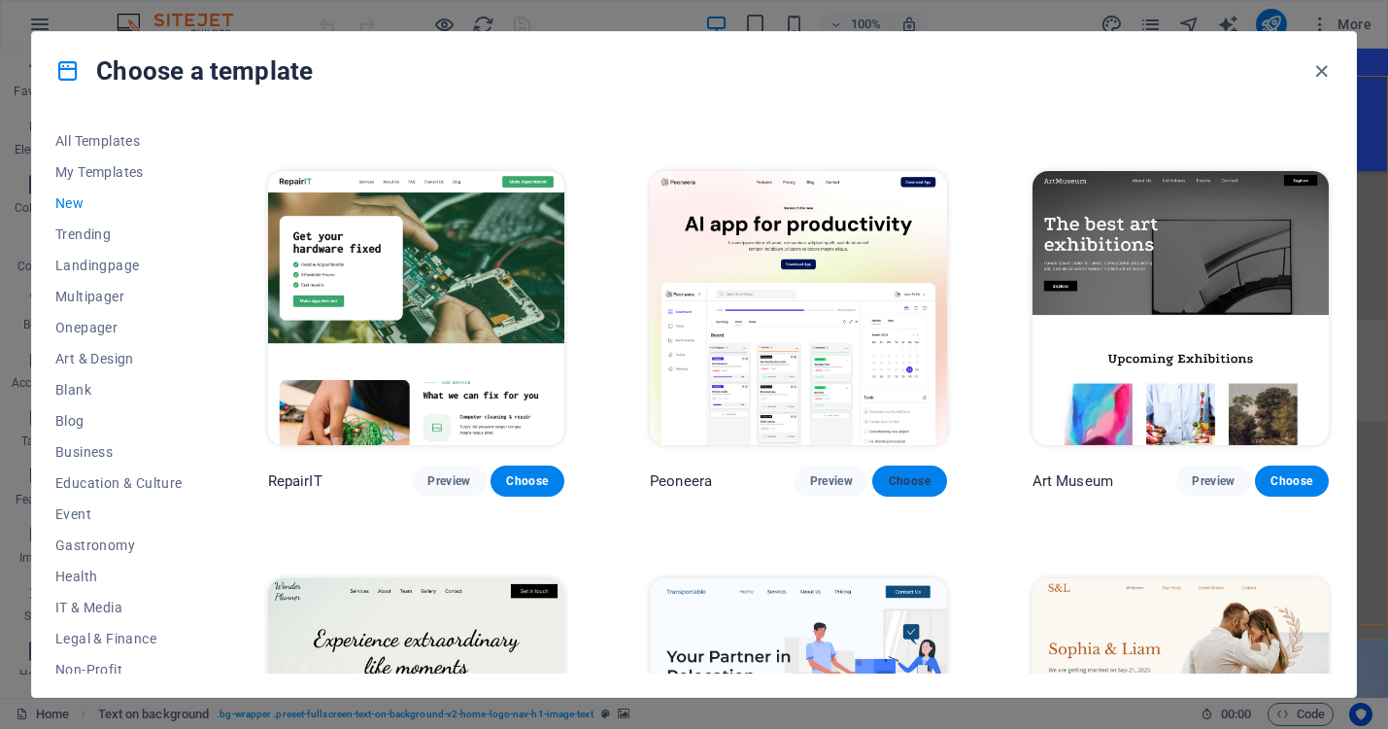
click at [898, 473] on span "Choose" at bounding box center [909, 481] width 43 height 16
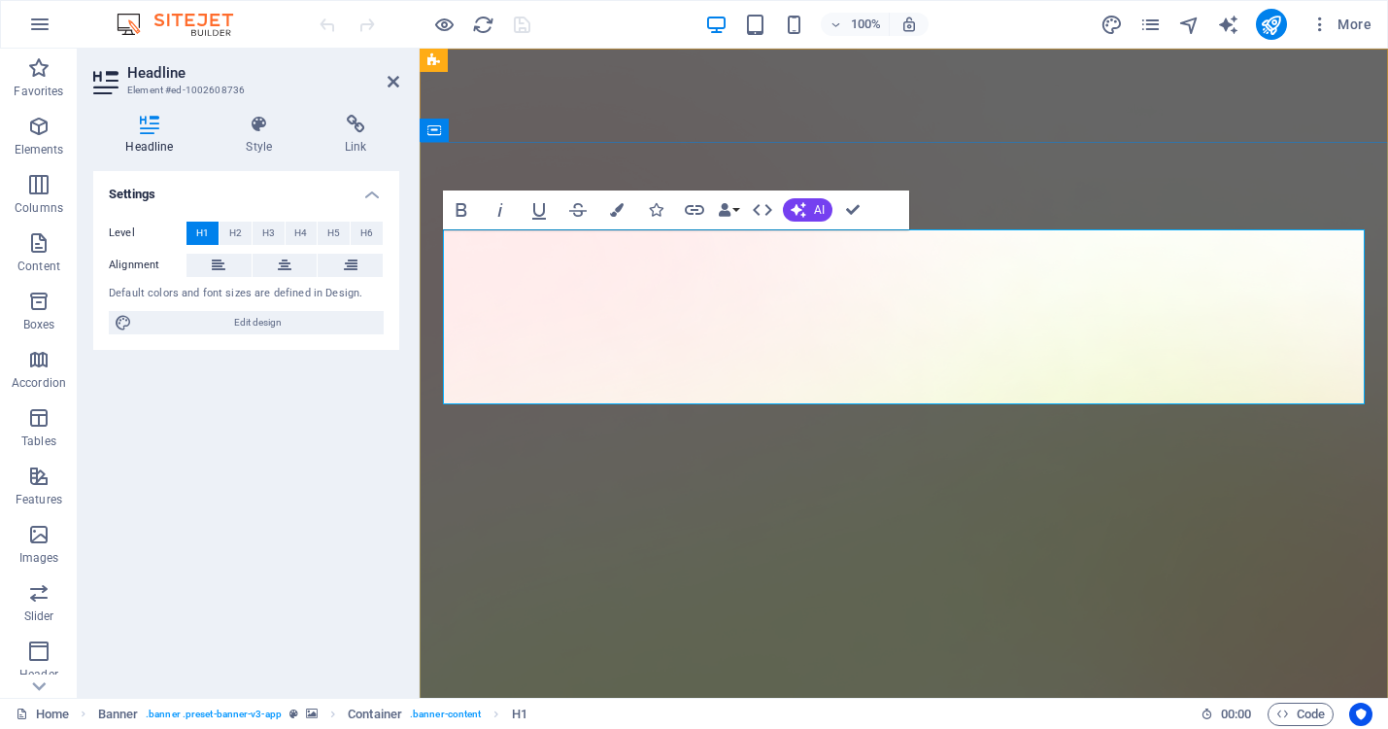
drag, startPoint x: 1008, startPoint y: 369, endPoint x: 516, endPoint y: 302, distance: 497.1
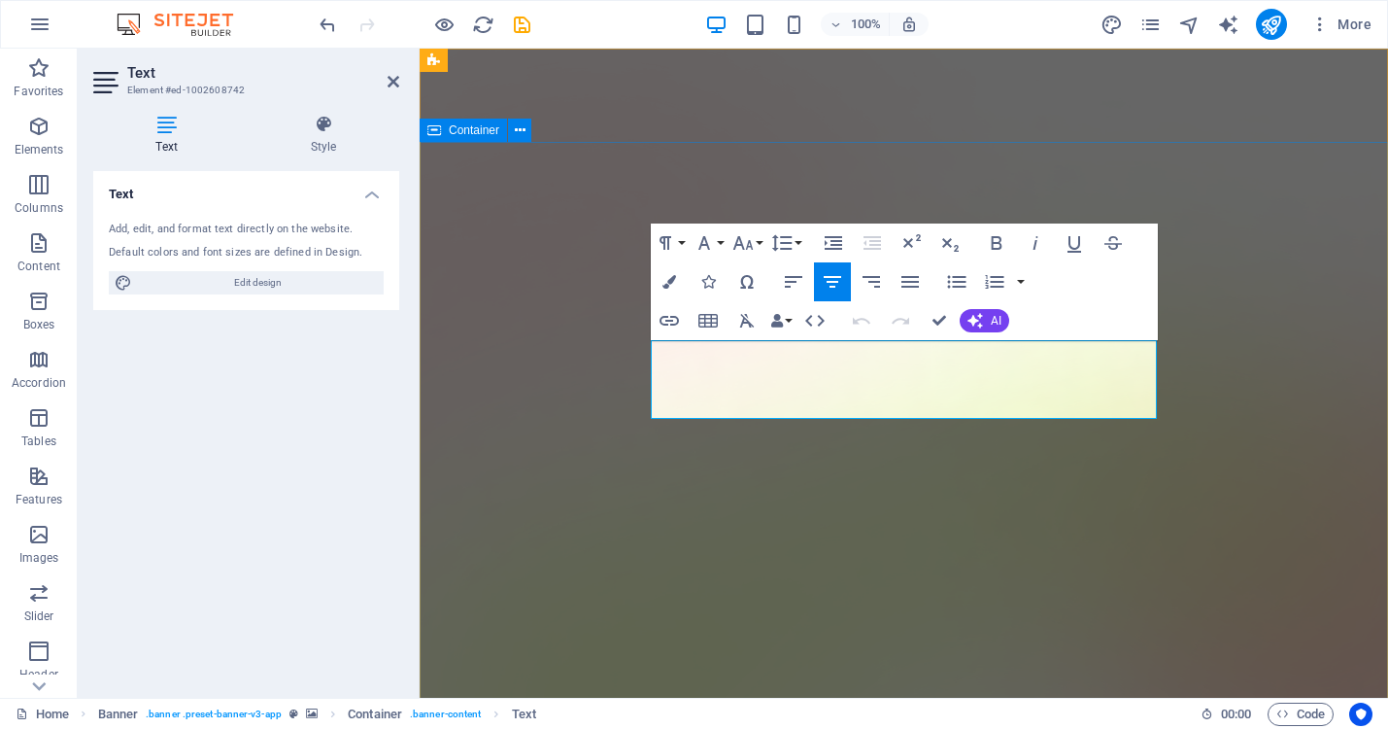
drag, startPoint x: 938, startPoint y: 407, endPoint x: 646, endPoint y: 355, distance: 296.2
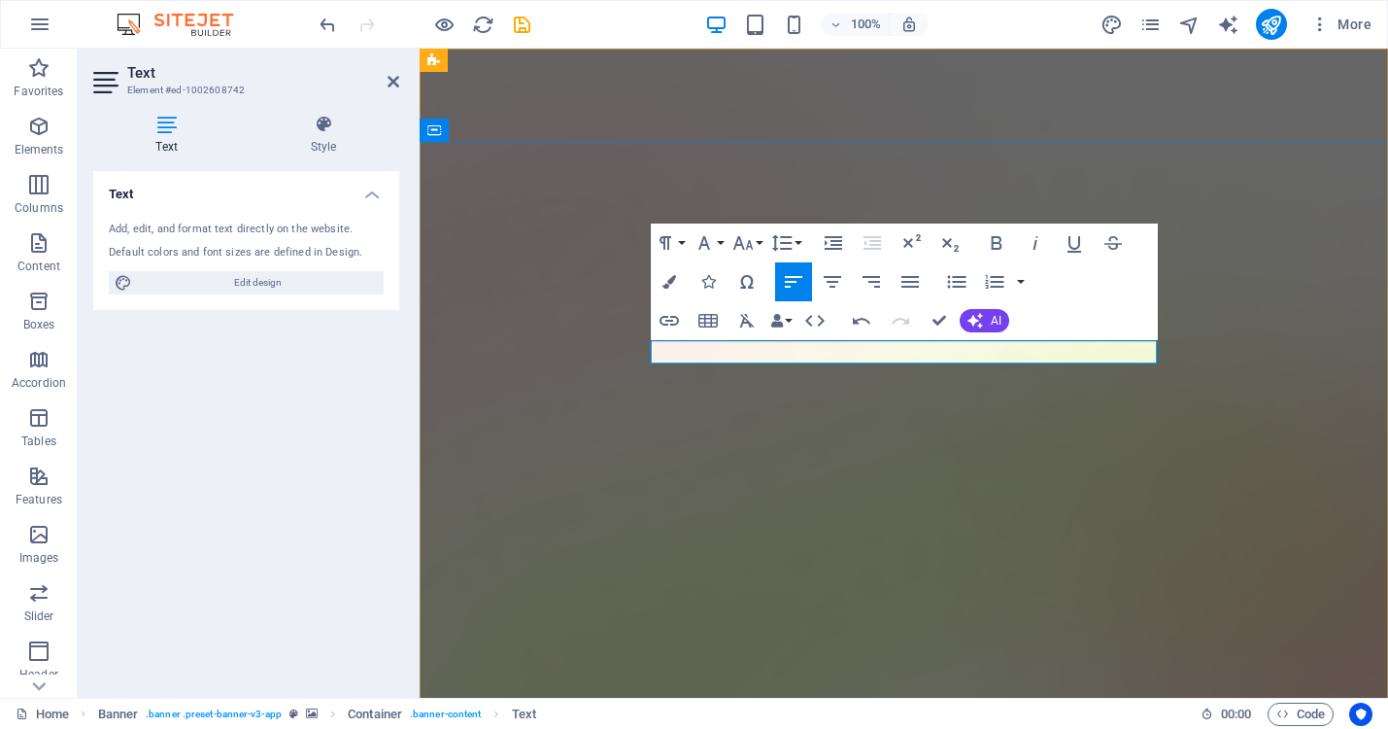
drag, startPoint x: 1134, startPoint y: 351, endPoint x: 946, endPoint y: 357, distance: 187.6
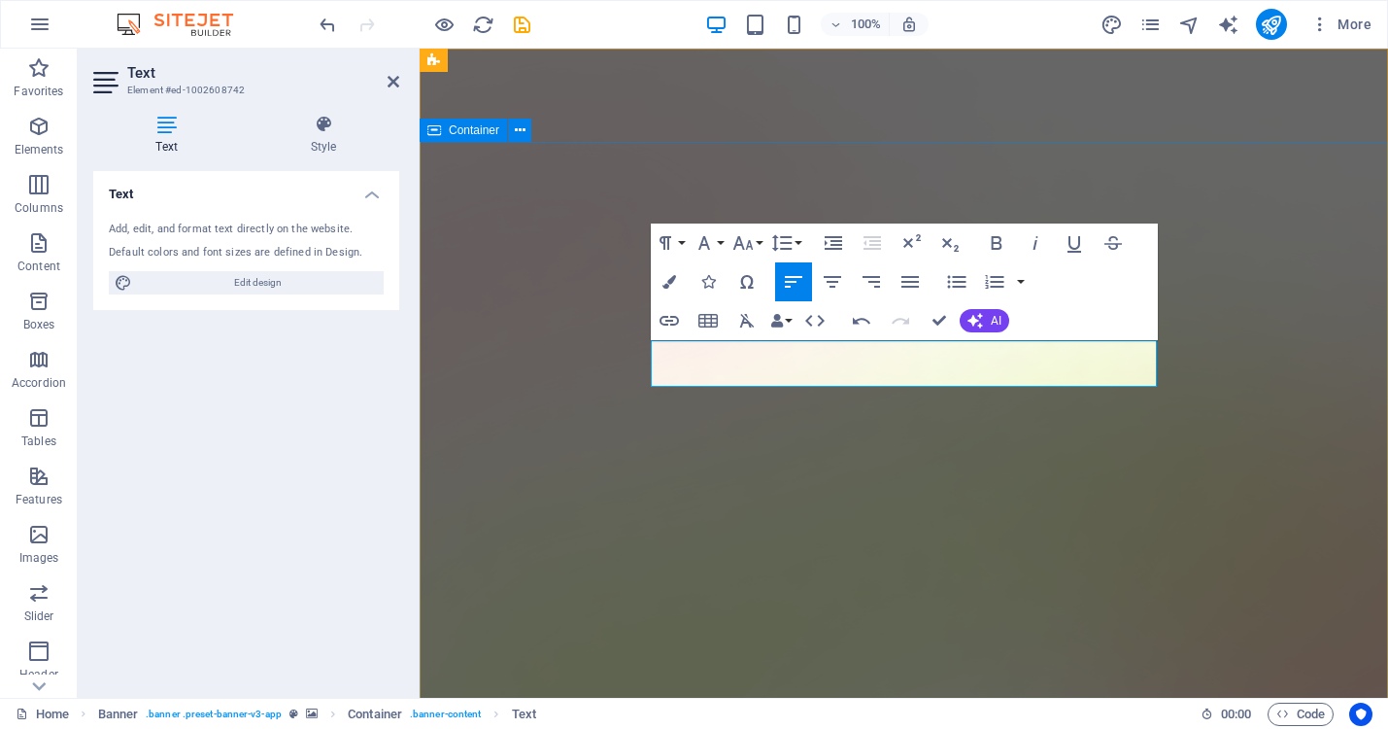
drag, startPoint x: 722, startPoint y: 370, endPoint x: 643, endPoint y: 354, distance: 80.4
click at [991, 243] on icon "button" at bounding box center [996, 242] width 23 height 23
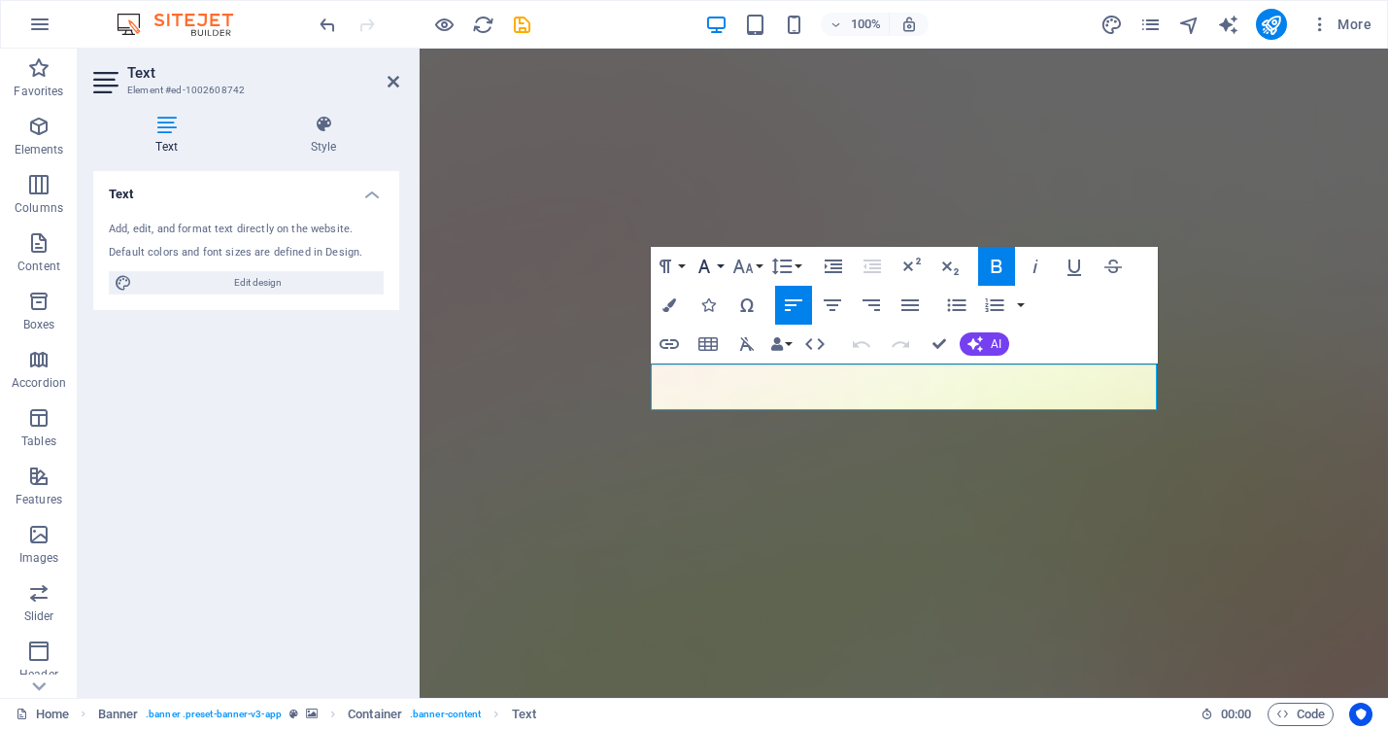
click at [720, 266] on button "Font Family" at bounding box center [708, 266] width 37 height 39
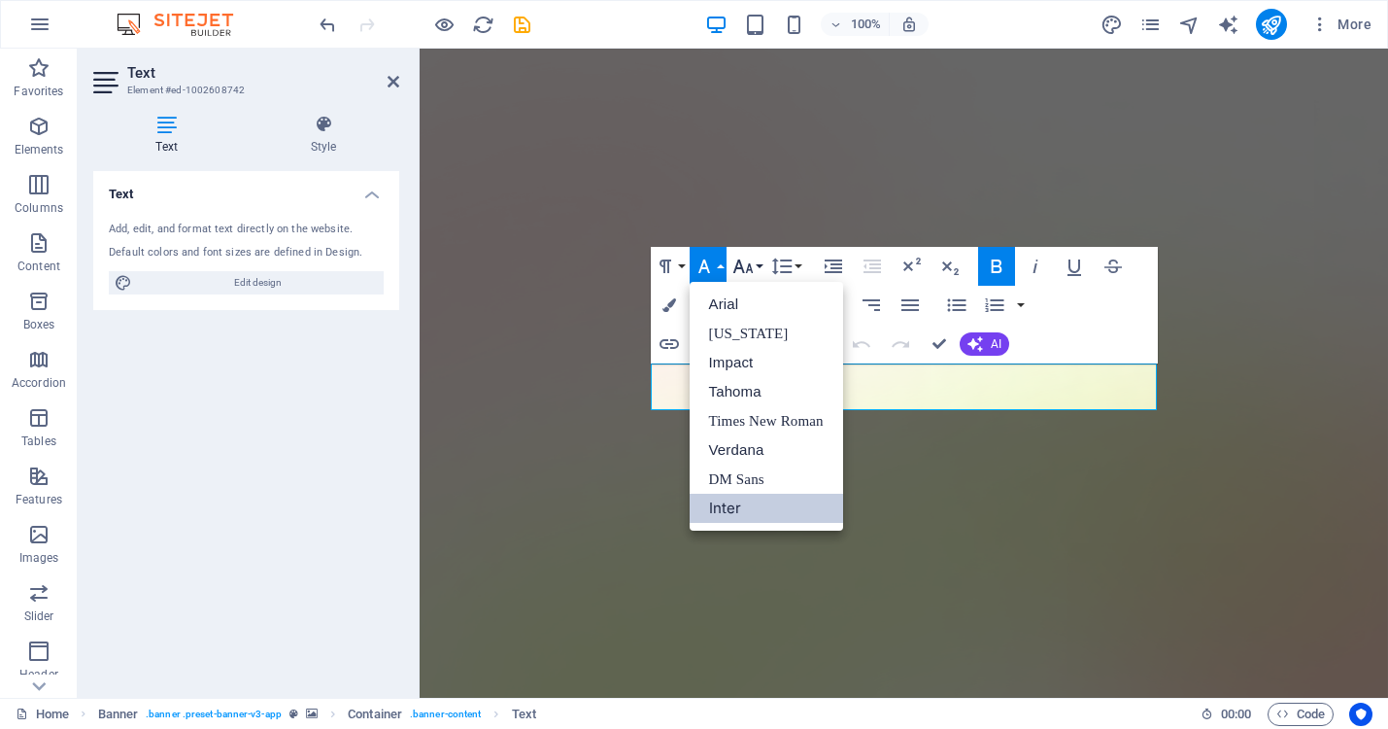
click at [756, 261] on button "Font Size" at bounding box center [747, 266] width 37 height 39
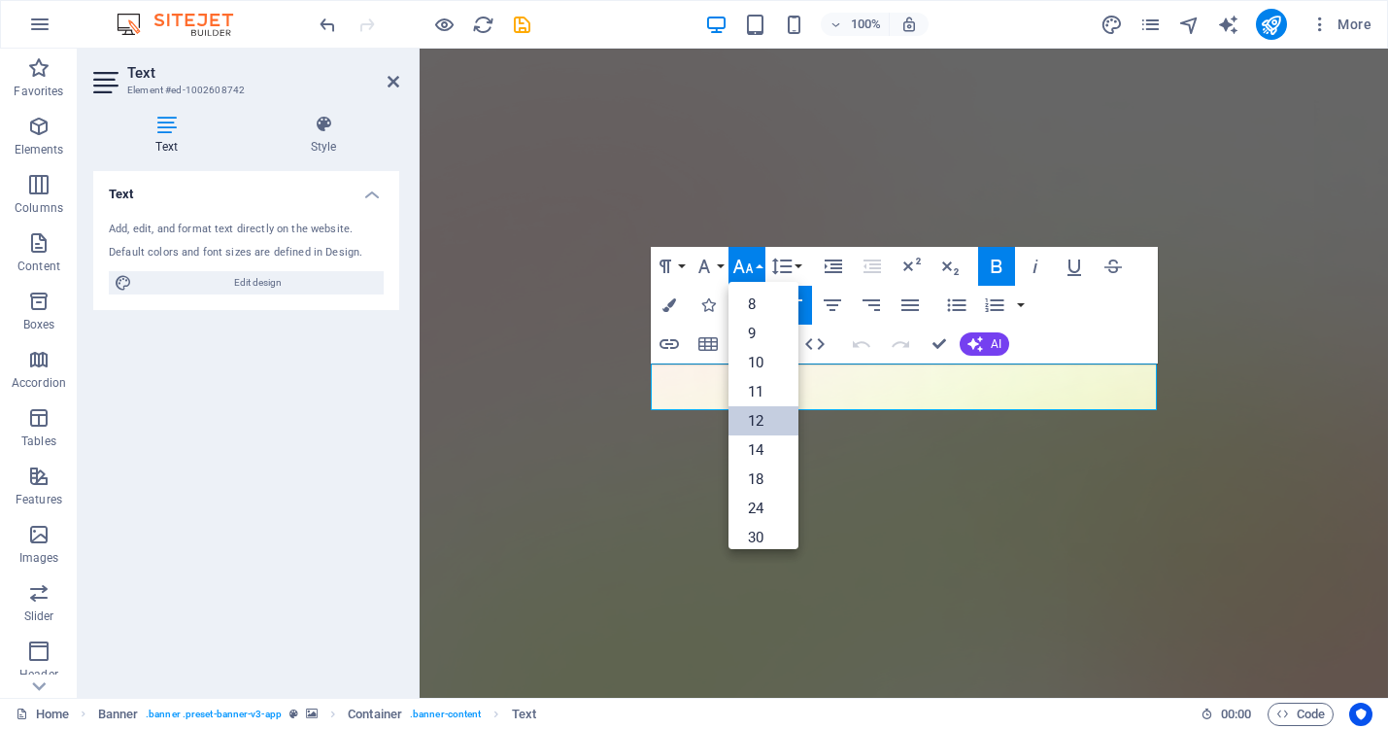
click at [759, 423] on link "12" at bounding box center [764, 420] width 70 height 29
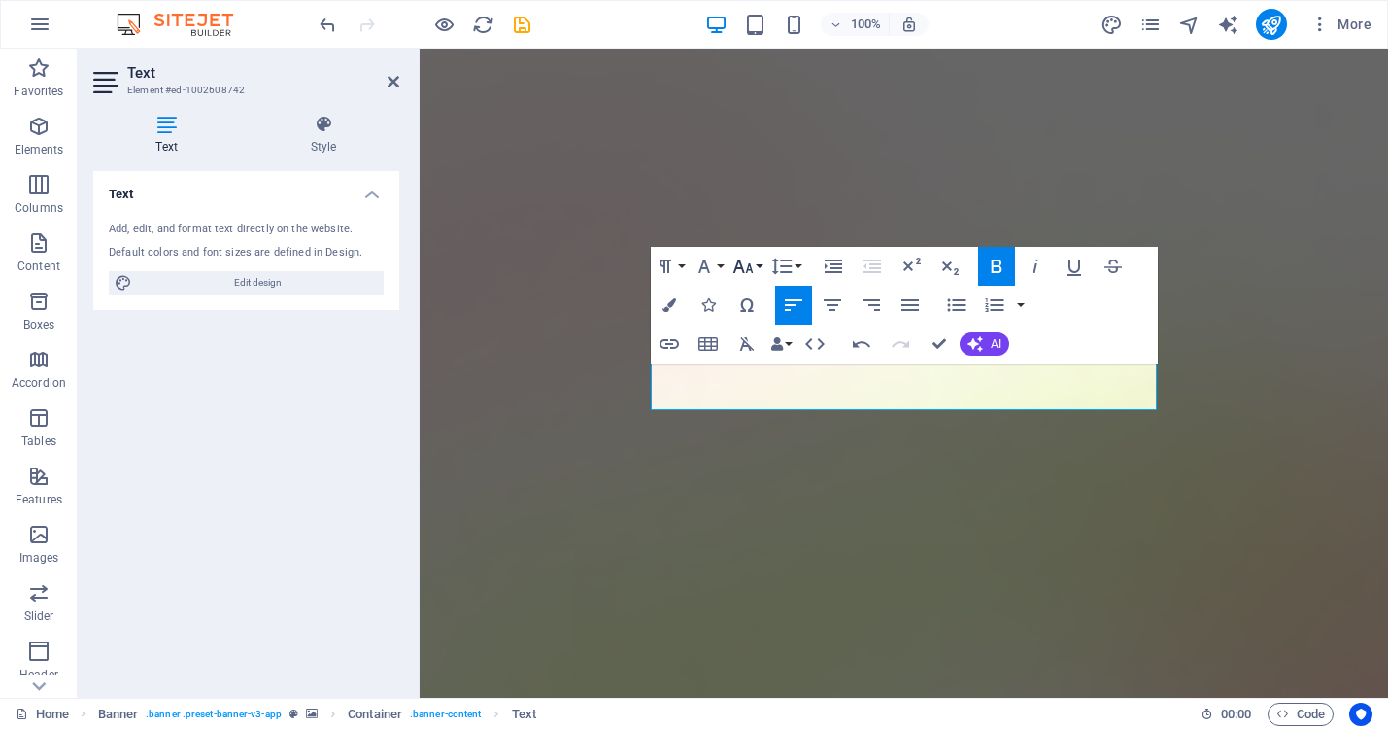
click at [758, 262] on button "Font Size" at bounding box center [747, 266] width 37 height 39
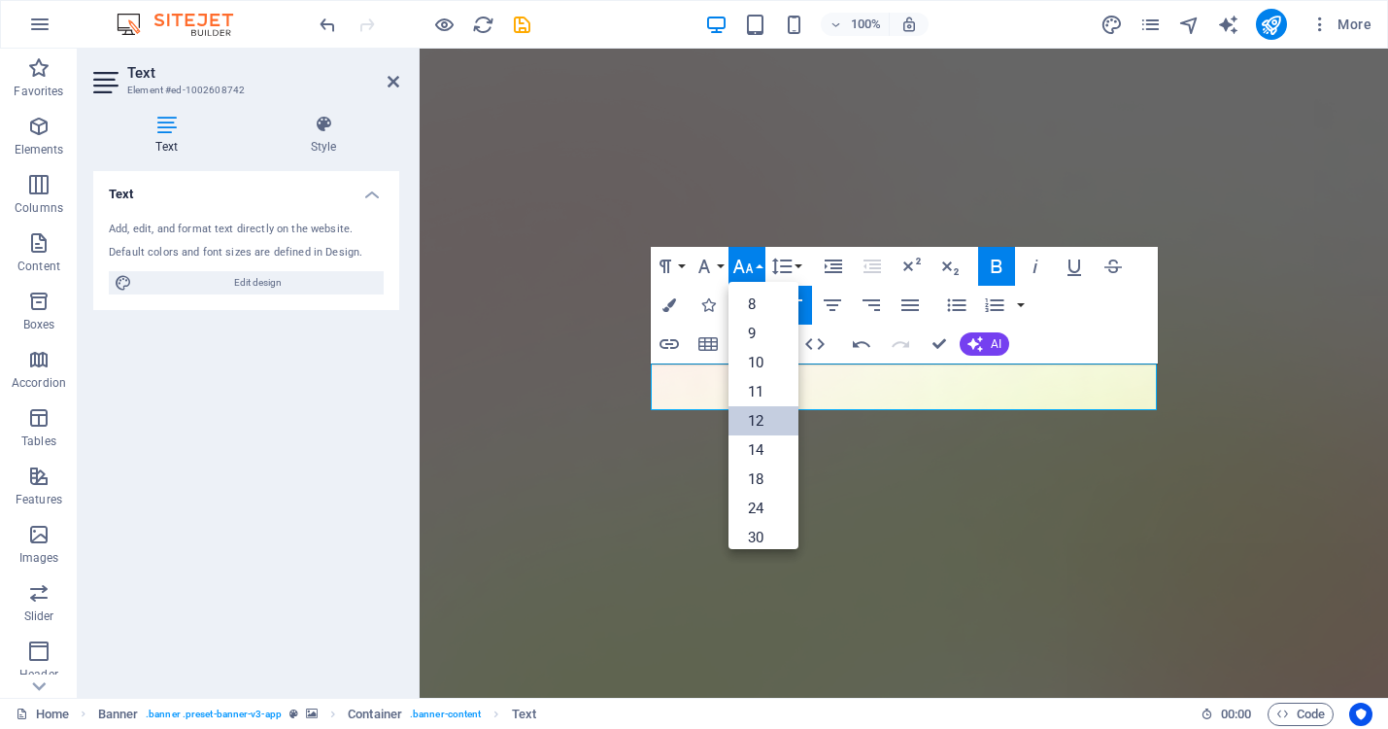
scroll to position [139, 0]
click at [754, 339] on link "18" at bounding box center [764, 339] width 70 height 29
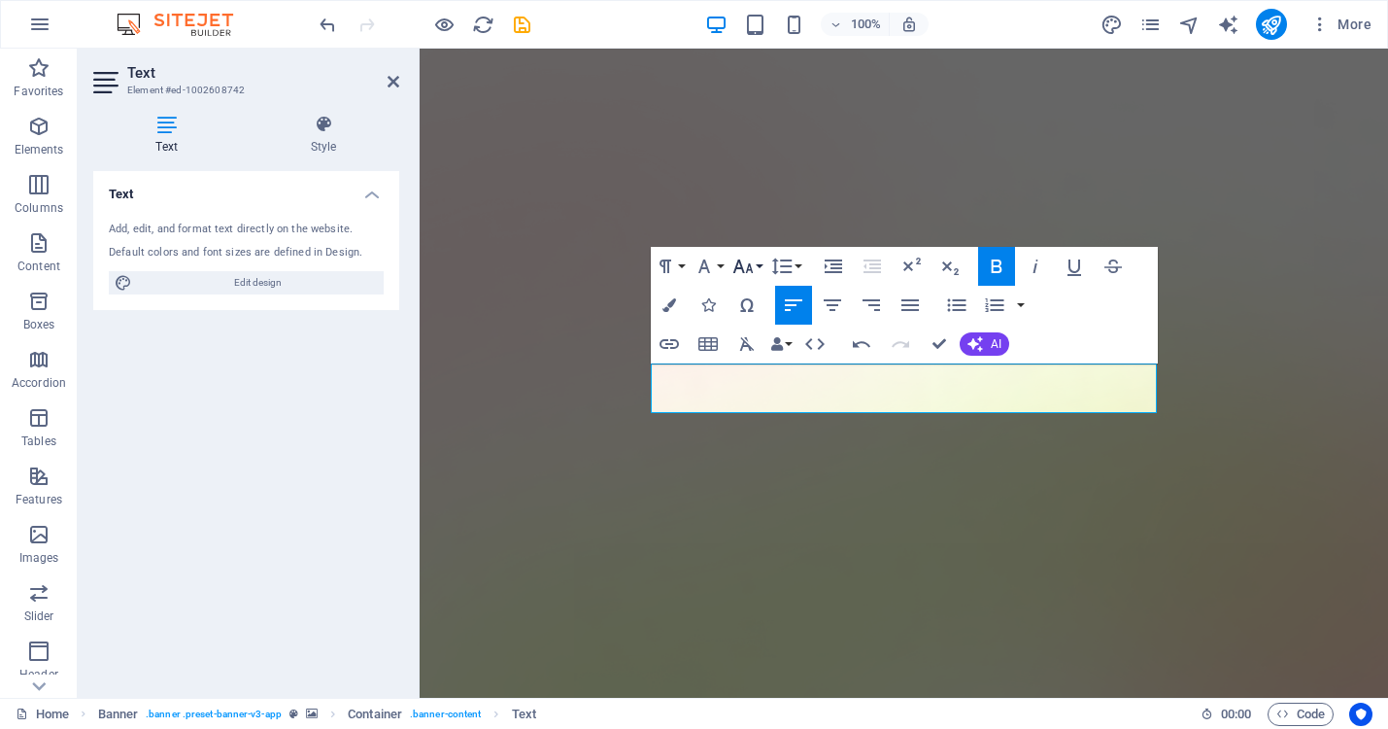
click at [754, 260] on button "Font Size" at bounding box center [747, 266] width 37 height 39
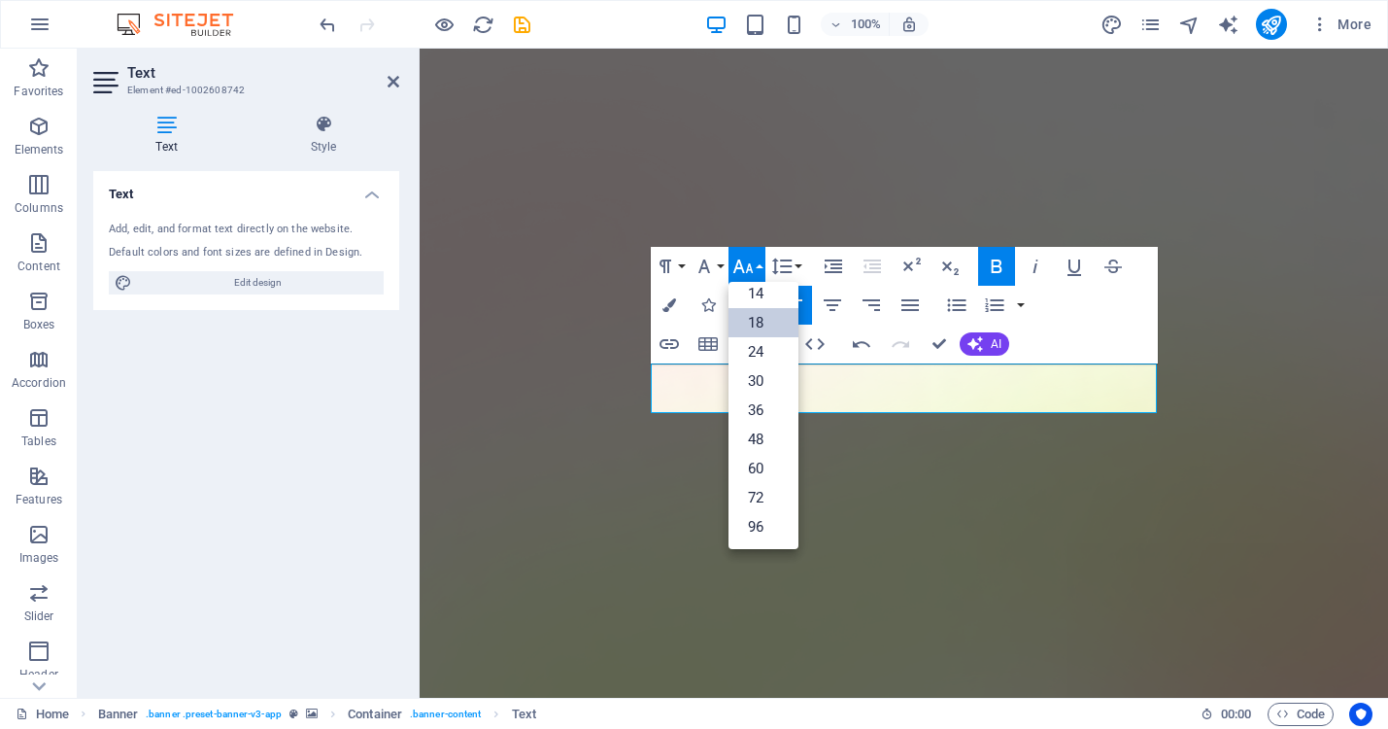
scroll to position [156, 0]
click at [751, 352] on link "24" at bounding box center [764, 351] width 70 height 29
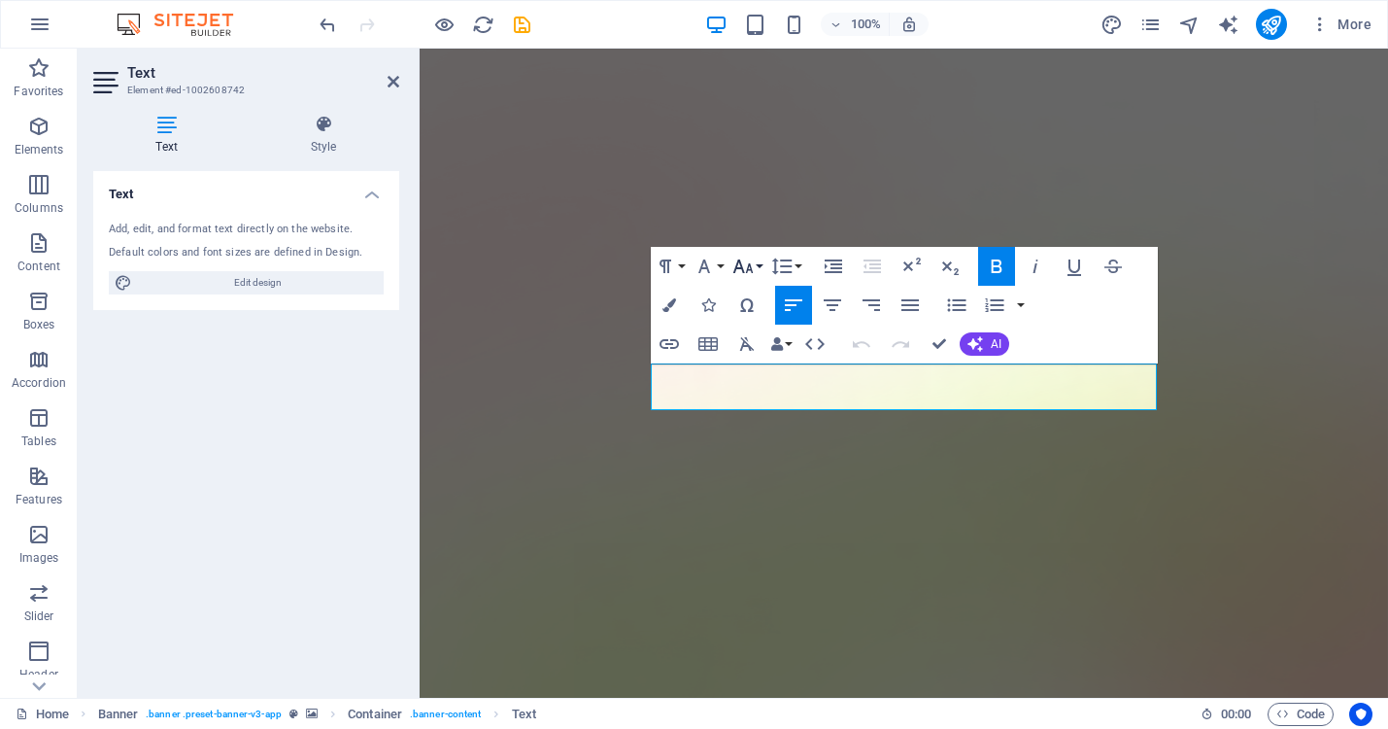
click at [763, 265] on button "Font Size" at bounding box center [747, 266] width 37 height 39
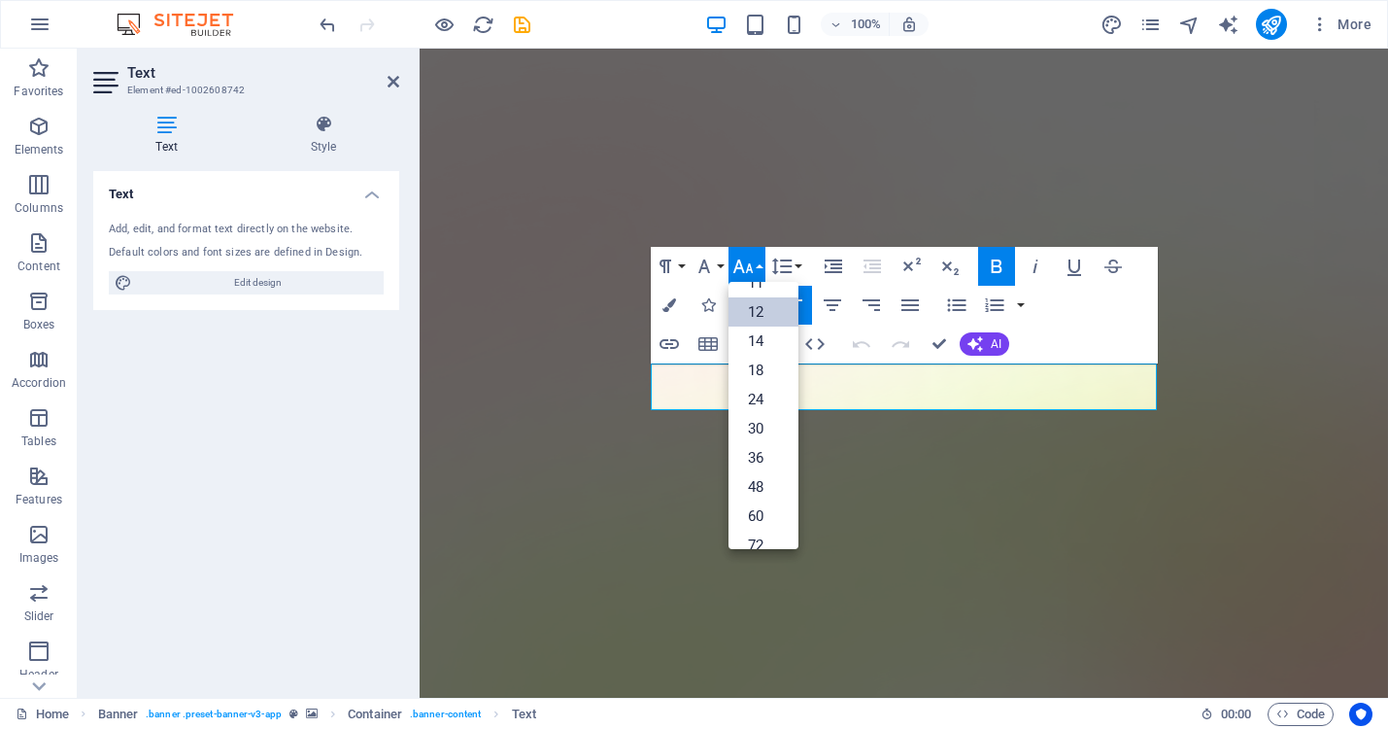
scroll to position [124, 0]
click at [756, 472] on link "48" at bounding box center [764, 471] width 70 height 29
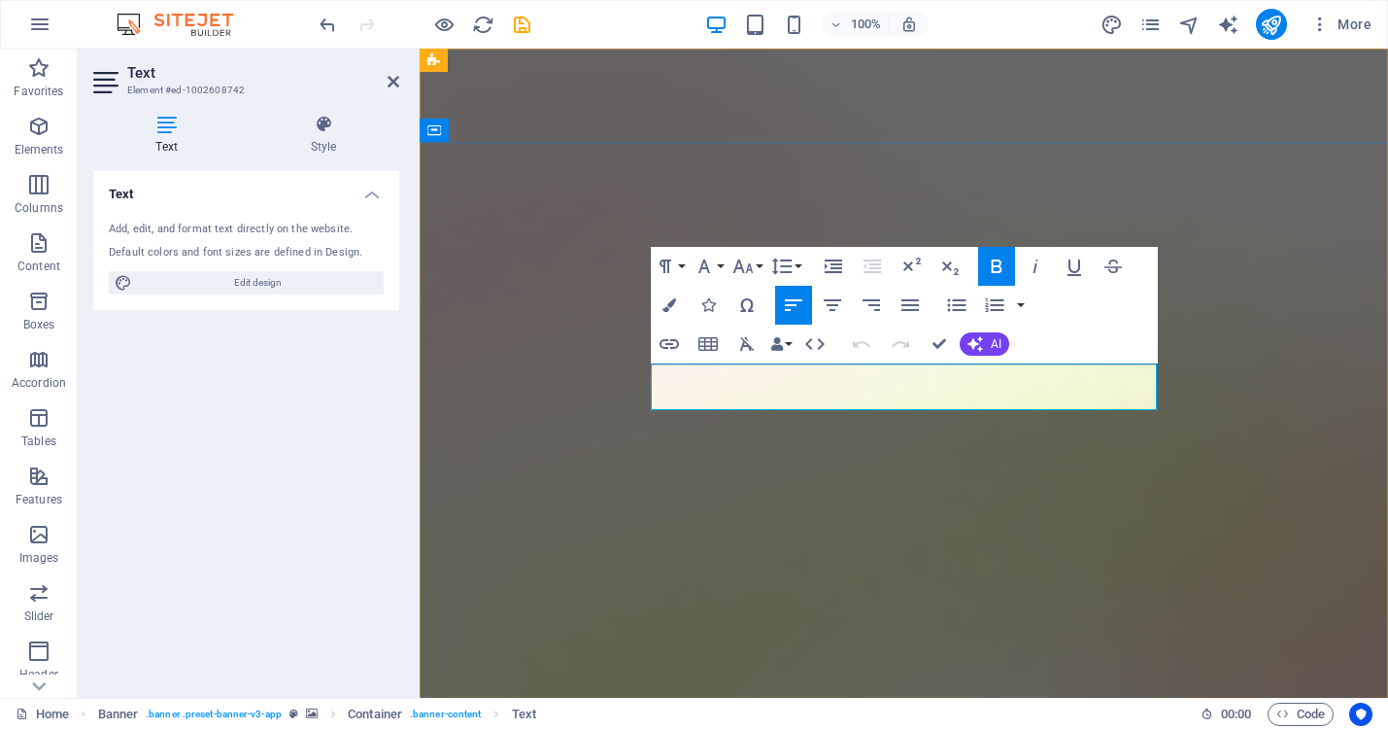
click at [835, 305] on icon "button" at bounding box center [832, 305] width 17 height 12
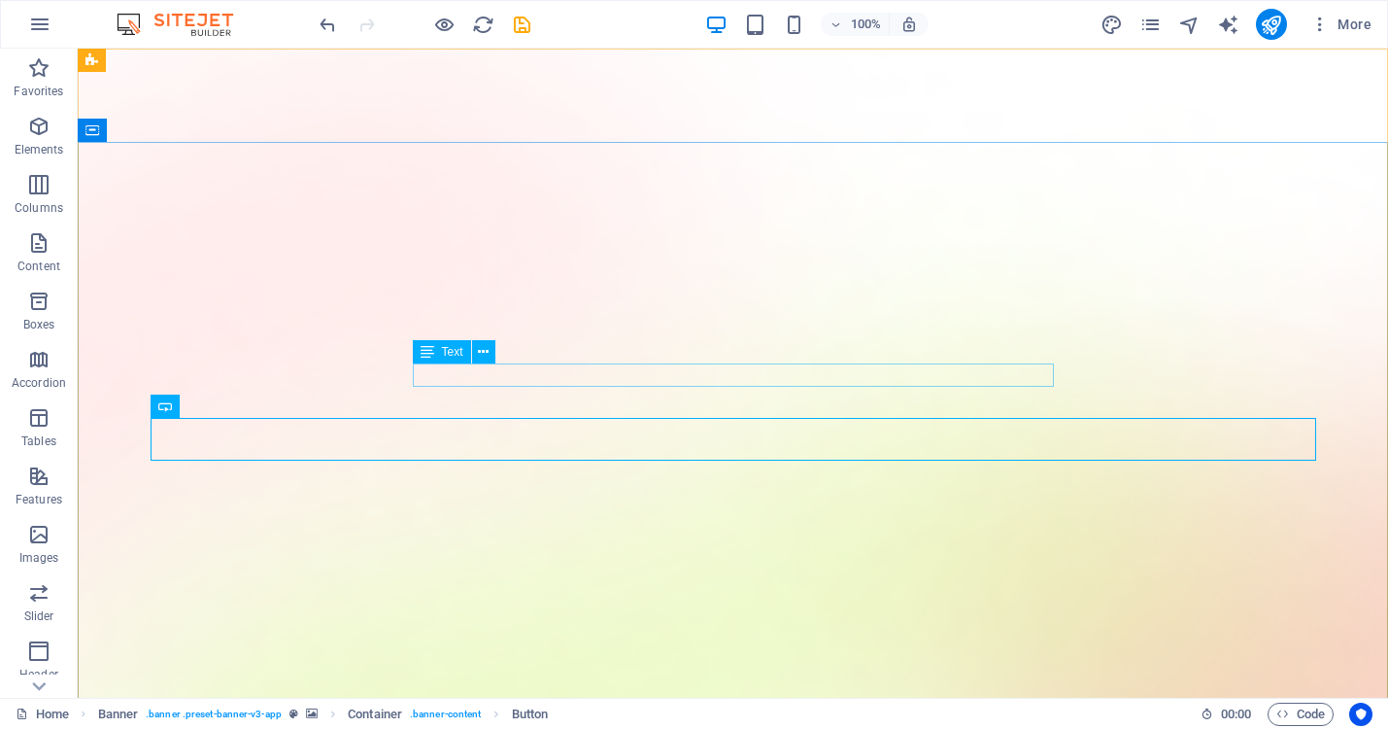
click at [453, 349] on span "Text" at bounding box center [452, 352] width 21 height 12
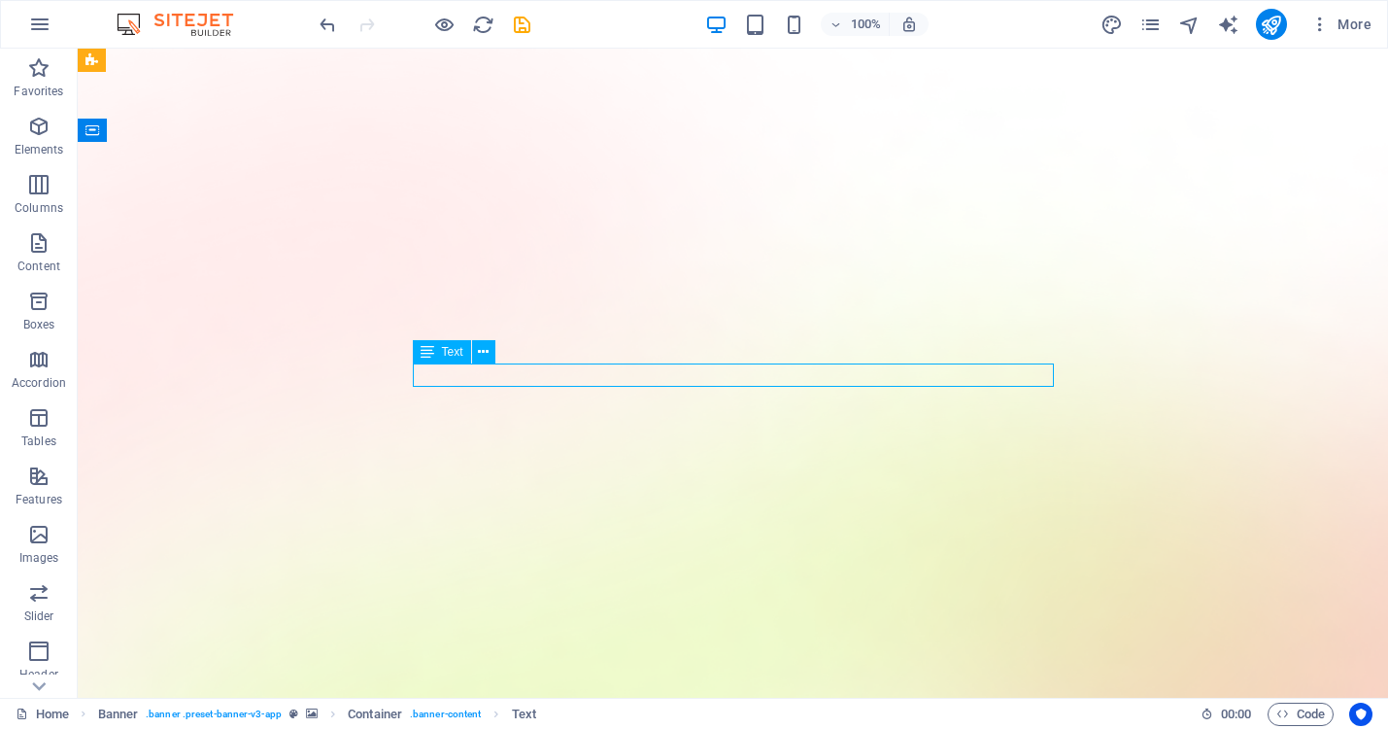
click at [453, 349] on span "Text" at bounding box center [452, 352] width 21 height 12
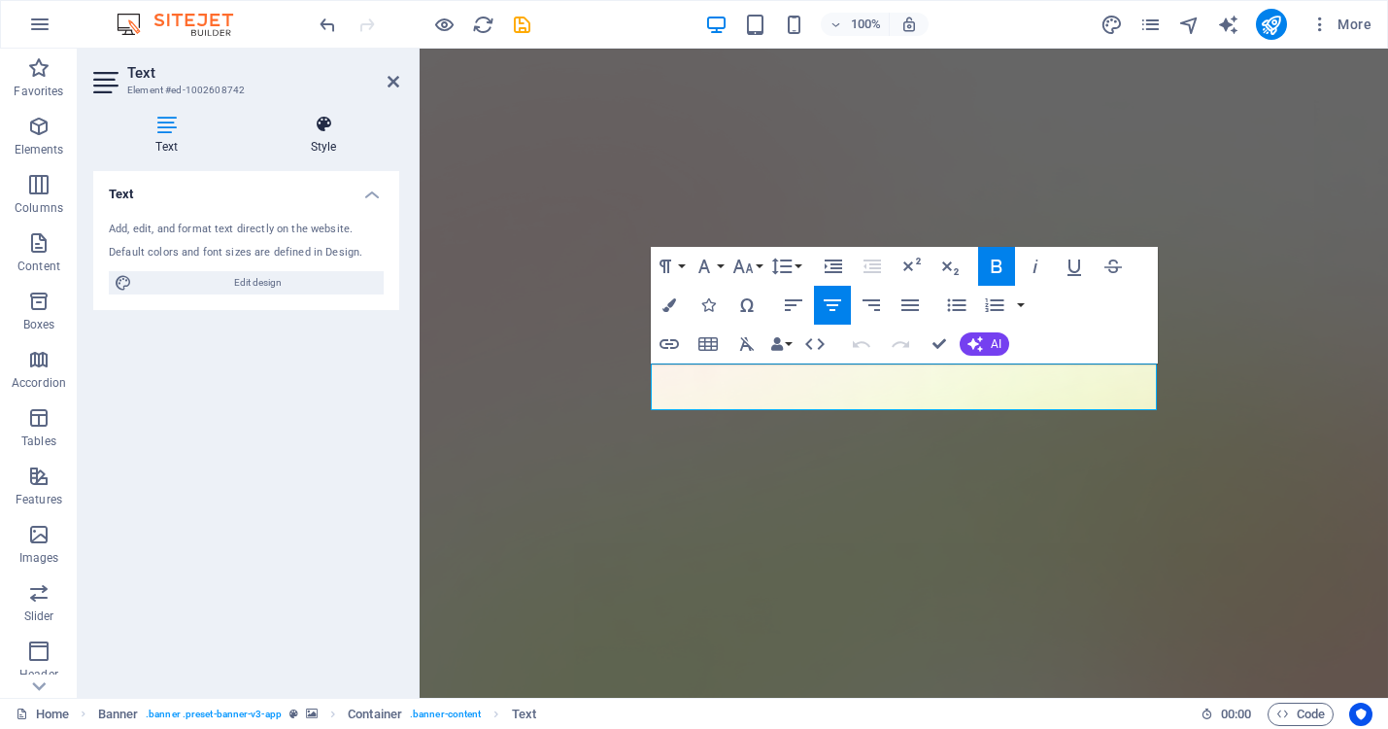
click at [321, 129] on icon at bounding box center [324, 124] width 152 height 19
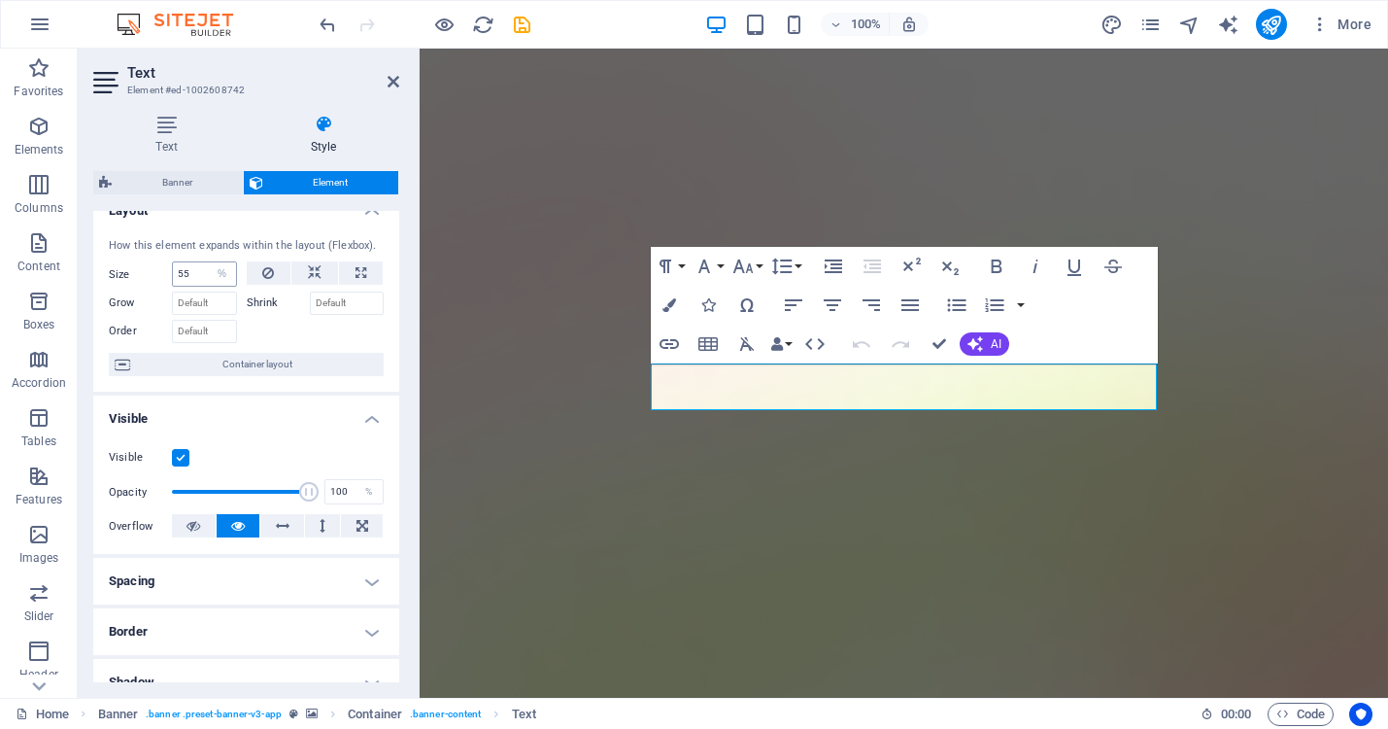
scroll to position [20, 0]
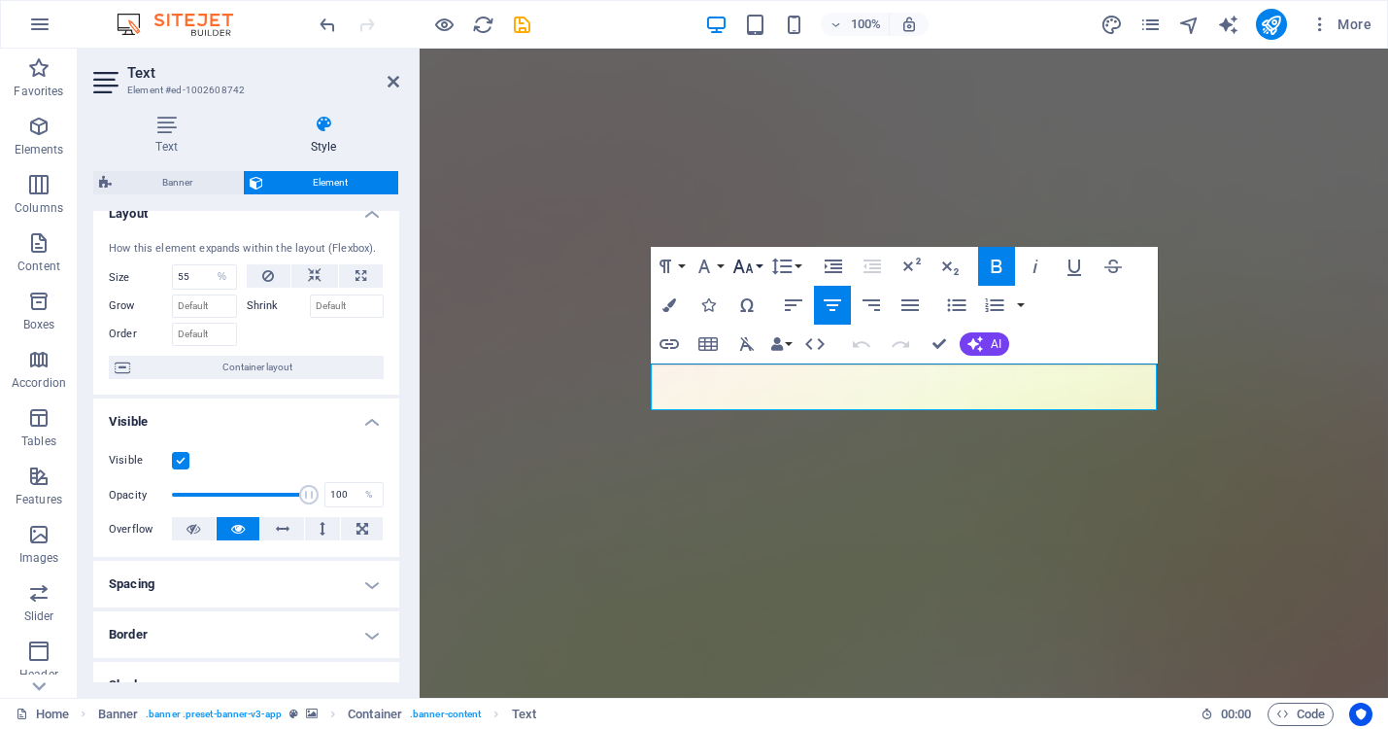
click at [759, 265] on button "Font Size" at bounding box center [747, 266] width 37 height 39
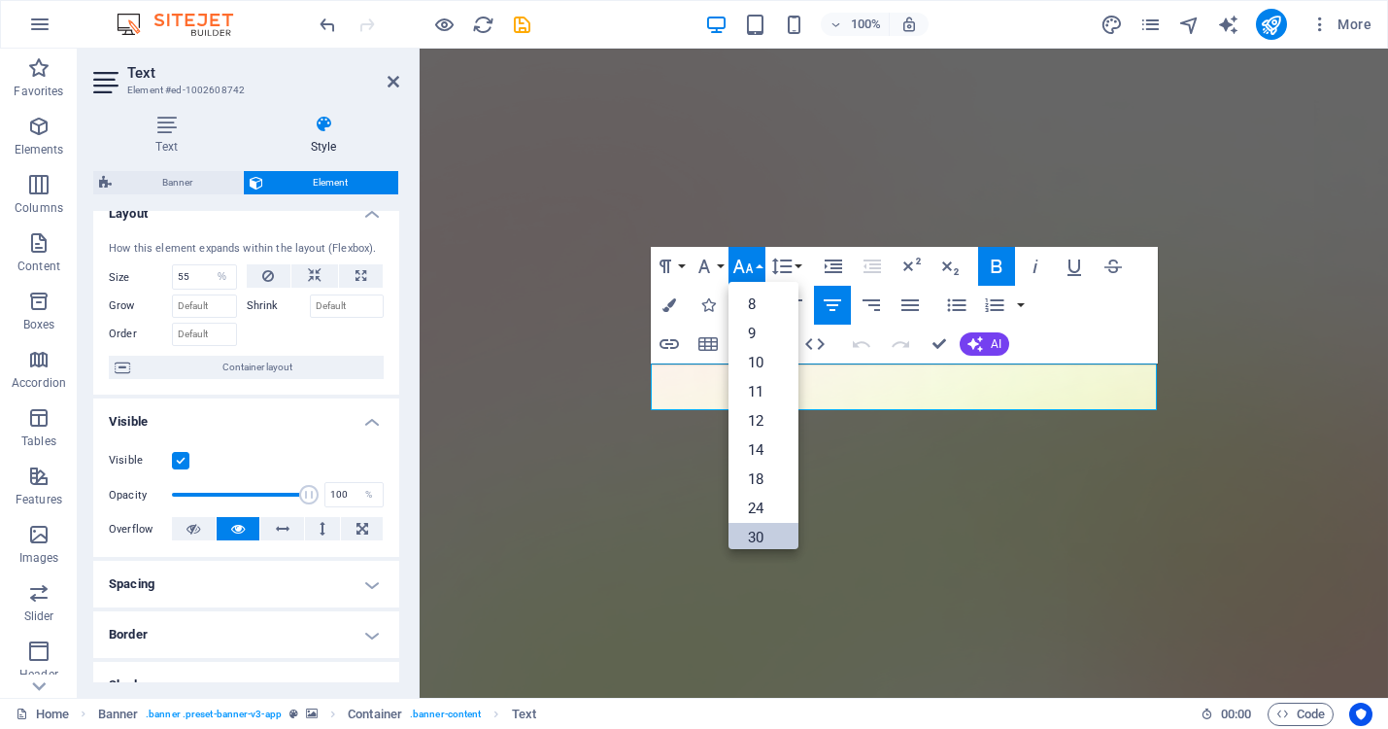
click at [763, 527] on link "30" at bounding box center [764, 537] width 70 height 29
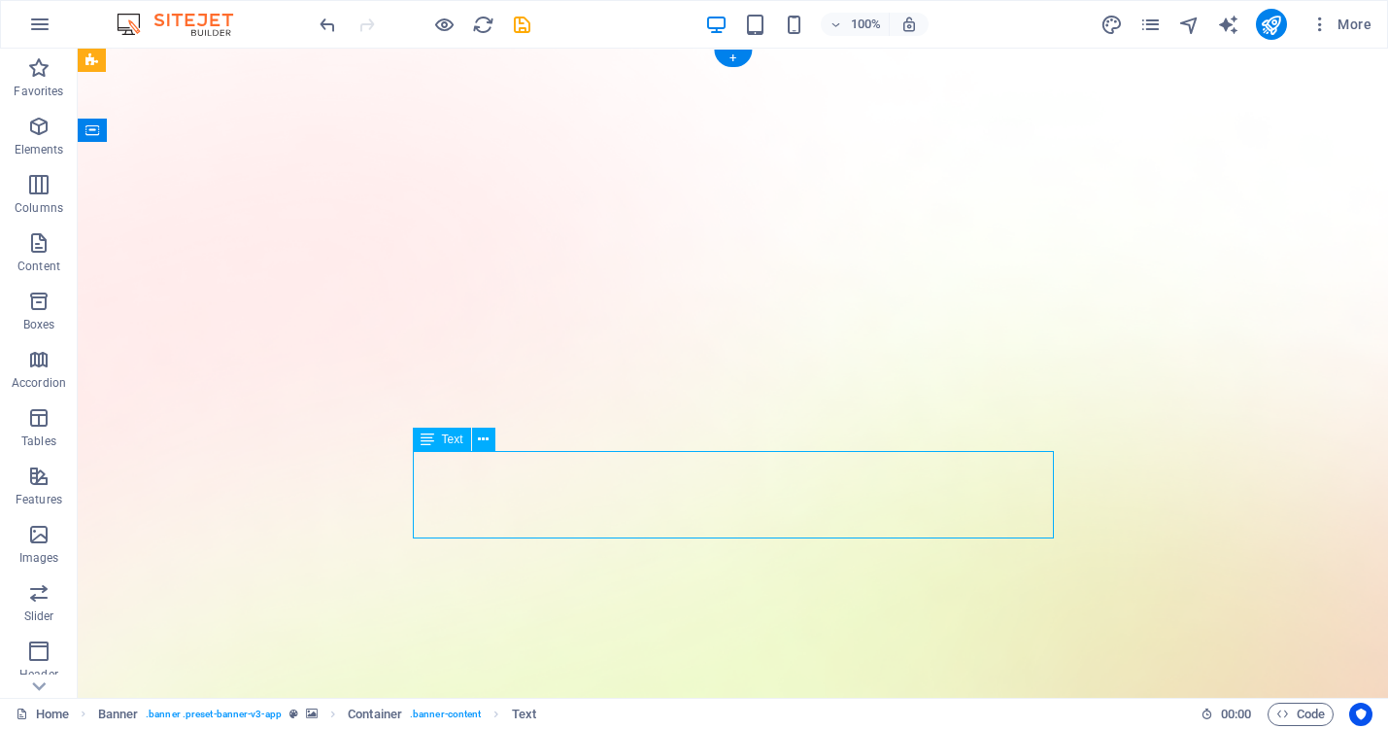
select select "%"
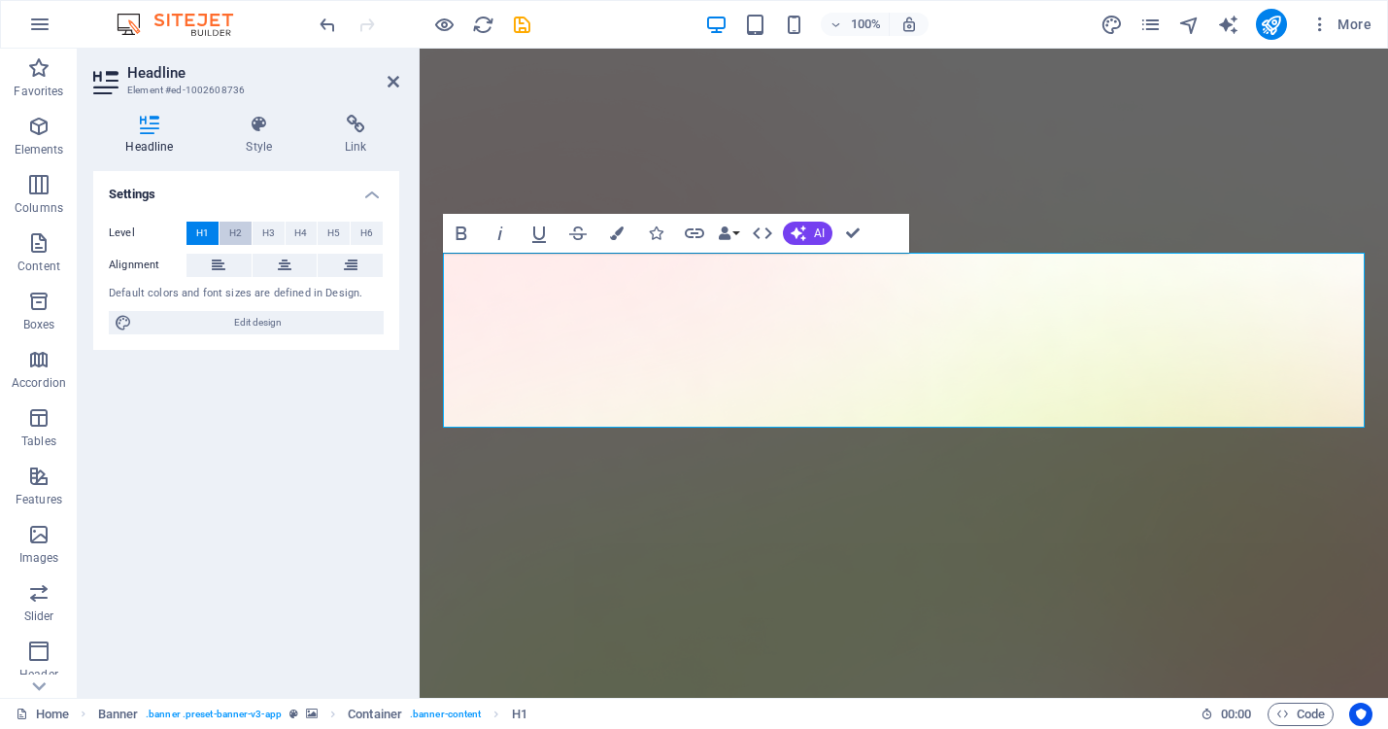
click at [235, 229] on span "H2" at bounding box center [235, 233] width 13 height 23
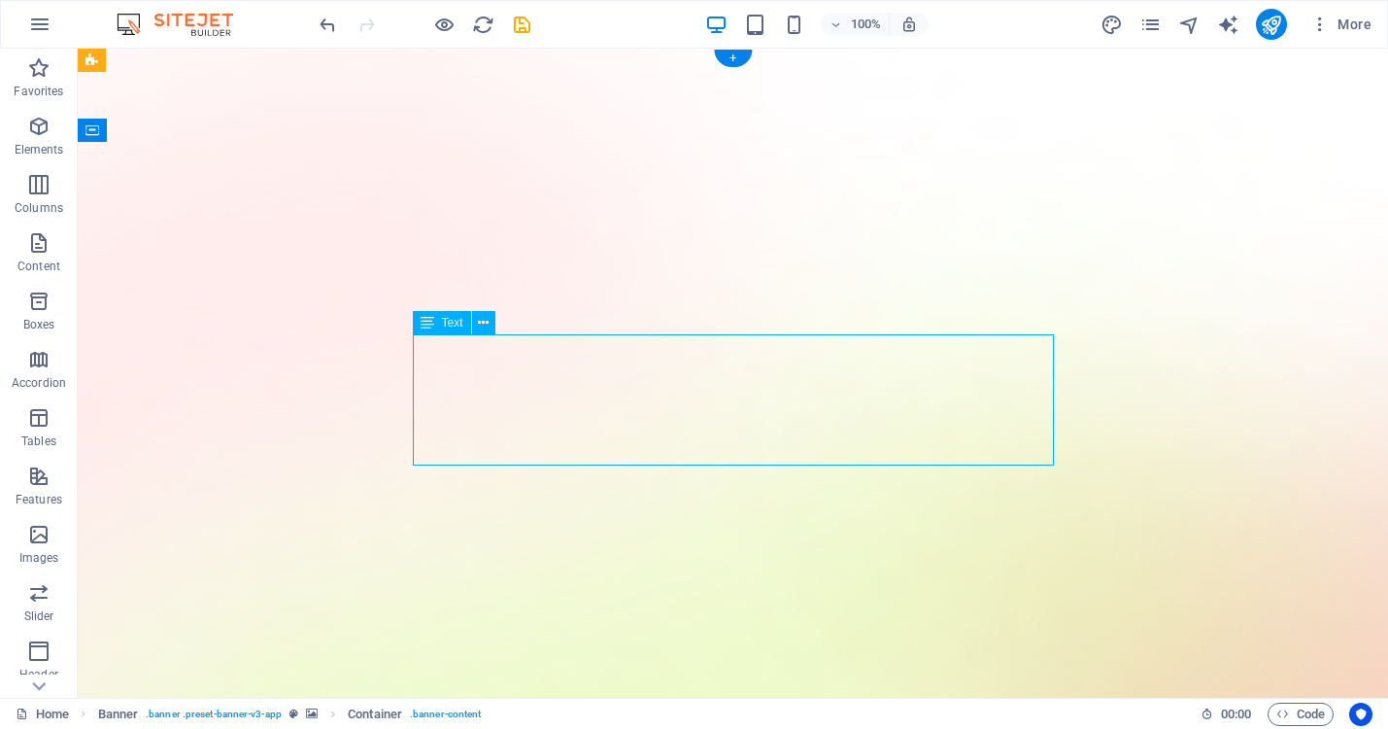
select select "%"
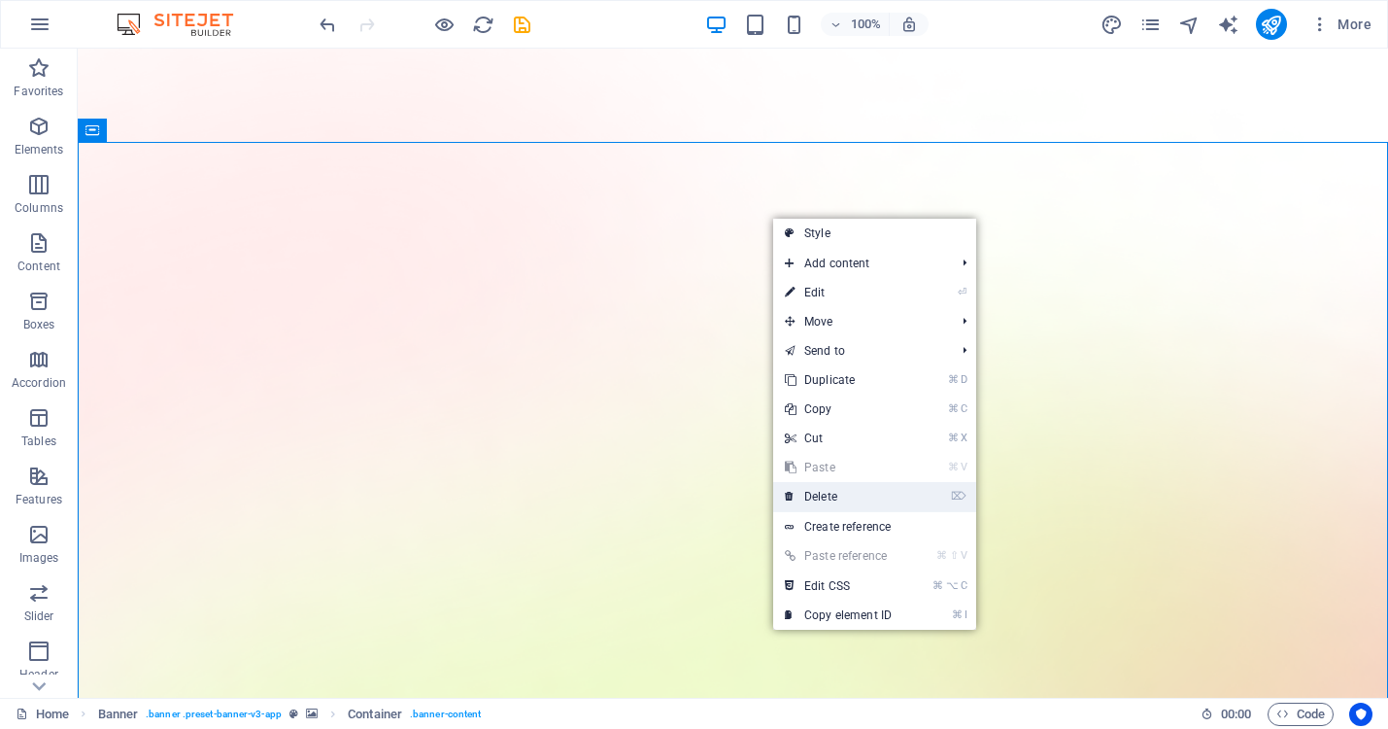
click at [830, 499] on link "⌦ Delete" at bounding box center [838, 496] width 130 height 29
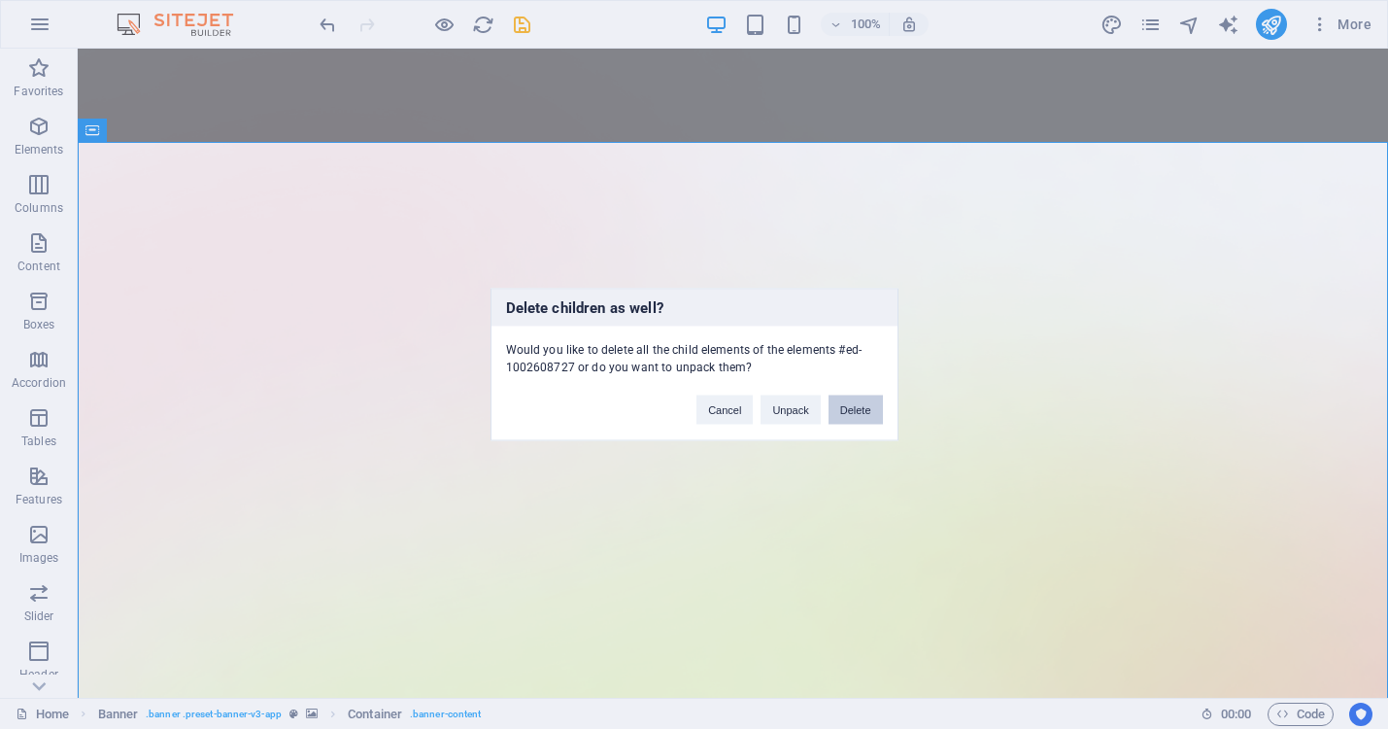
click at [856, 410] on button "Delete" at bounding box center [856, 409] width 54 height 29
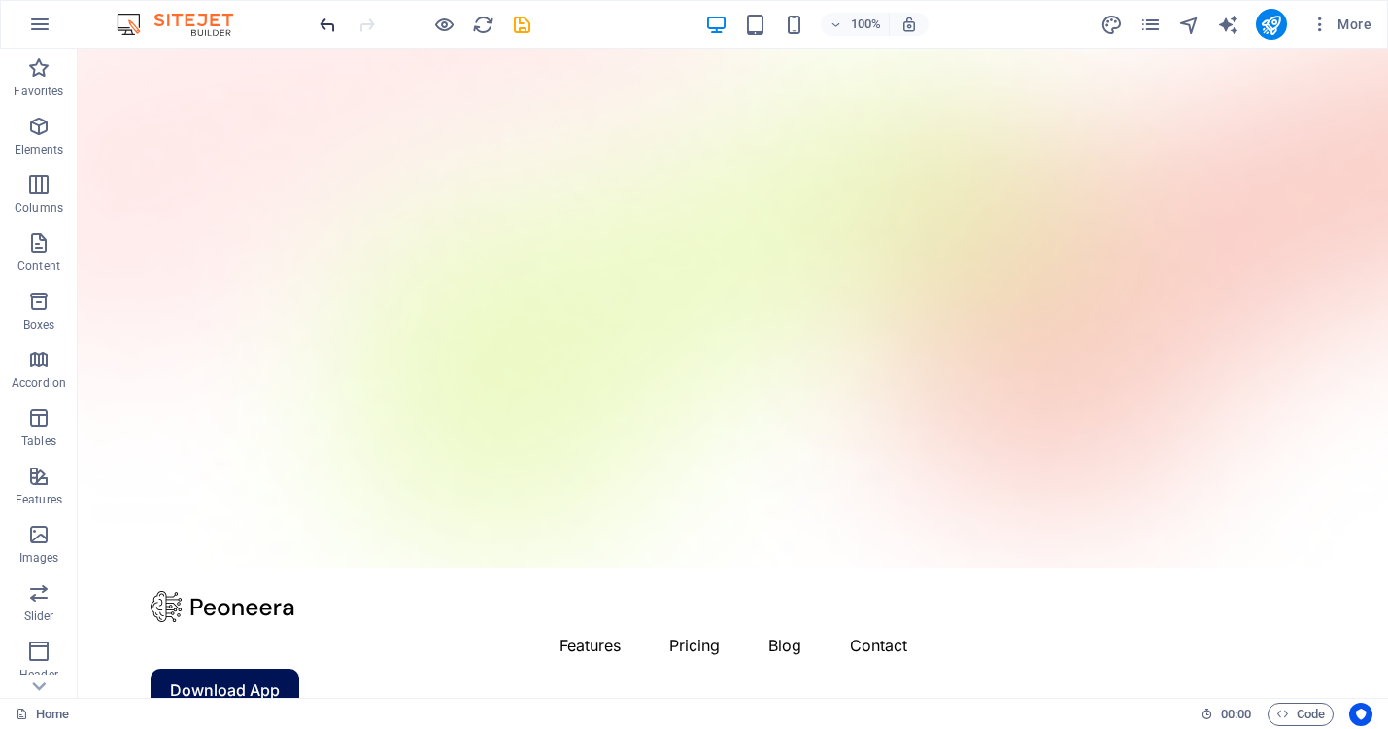
click at [327, 17] on icon "undo" at bounding box center [328, 25] width 22 height 22
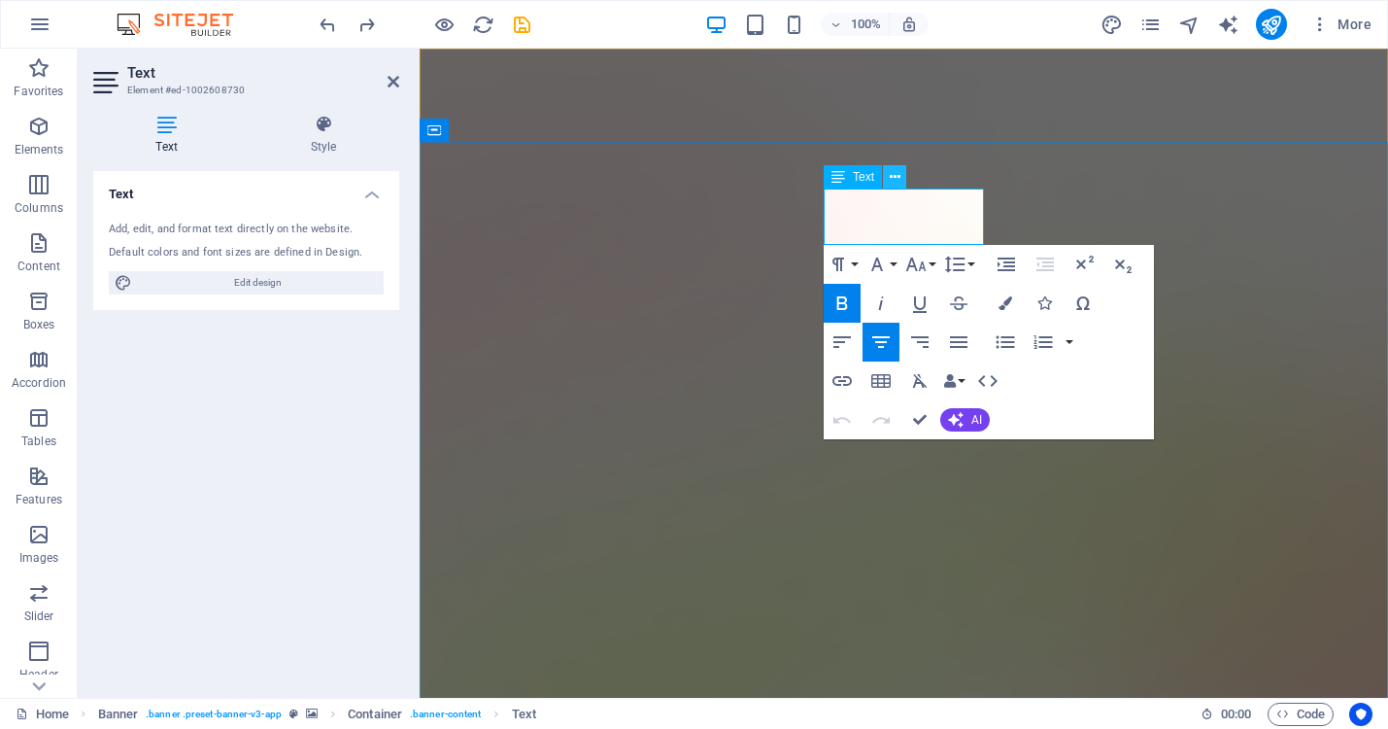
click at [898, 172] on icon at bounding box center [895, 177] width 11 height 20
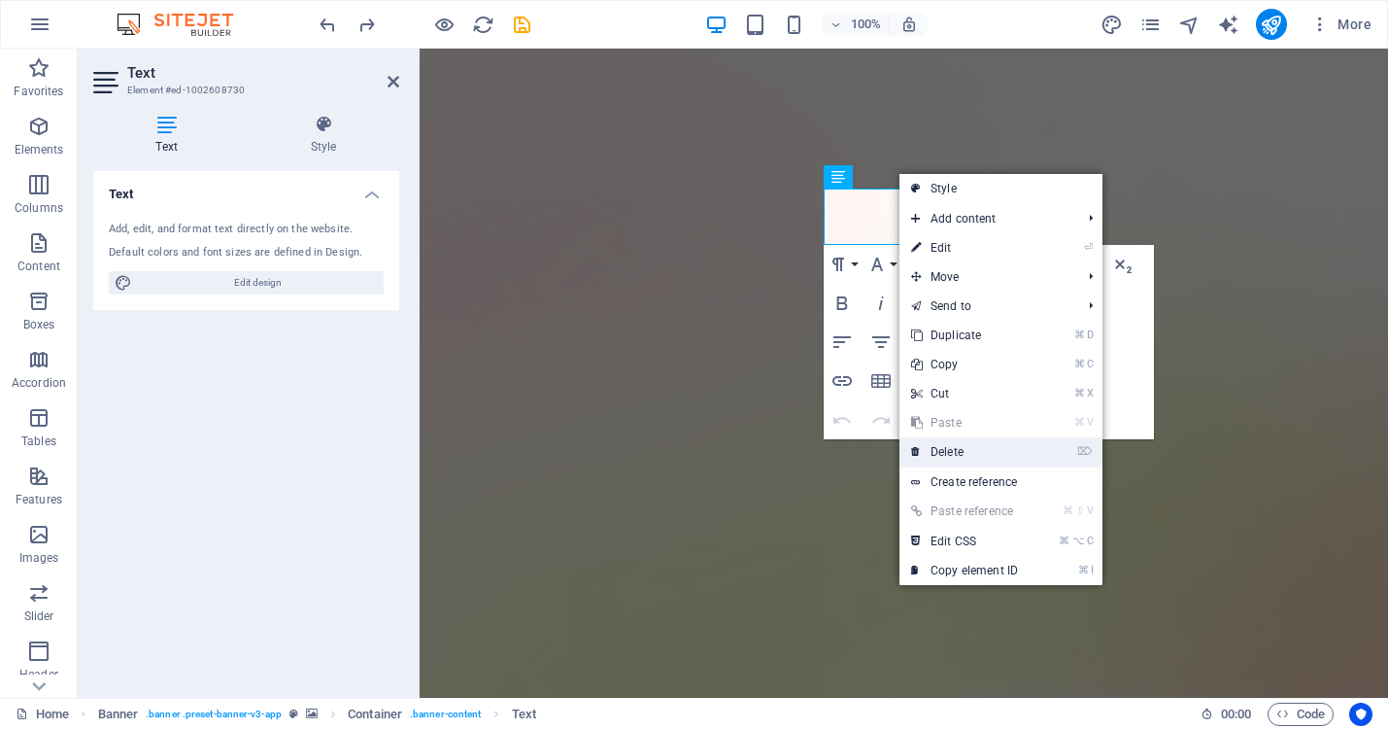
click at [957, 455] on link "⌦ Delete" at bounding box center [965, 451] width 130 height 29
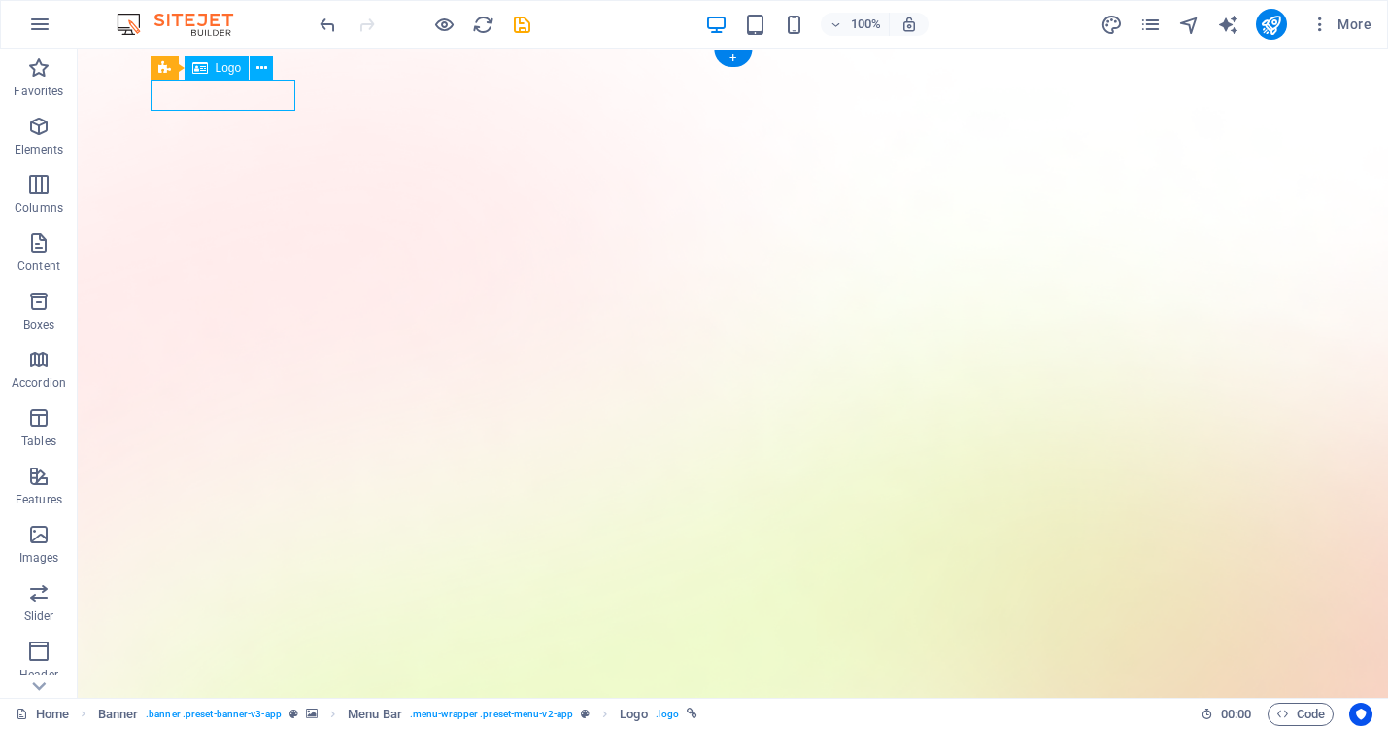
select select "px"
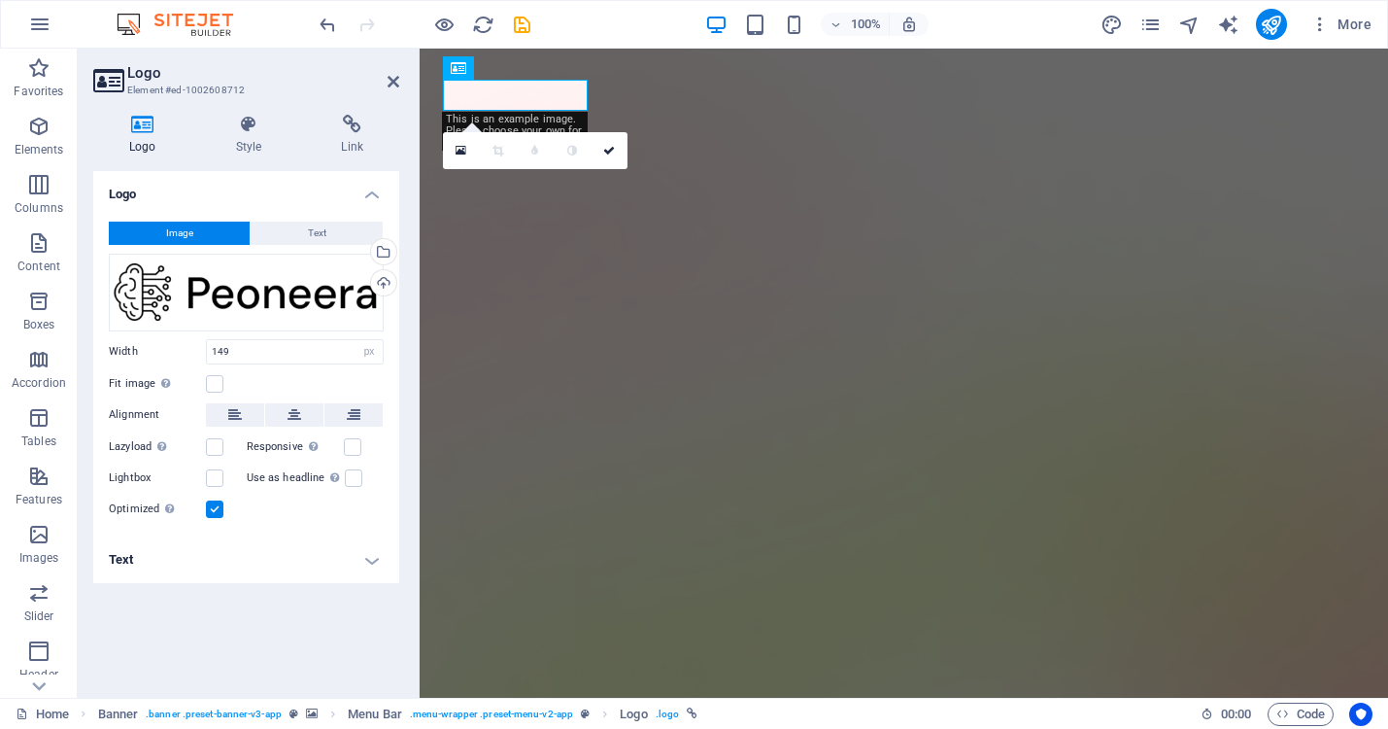
click at [239, 102] on div "Logo Style Link Logo Image Text Drag files here, click to choose files or selec…" at bounding box center [246, 398] width 337 height 598
click at [294, 230] on button "Text" at bounding box center [317, 233] width 132 height 23
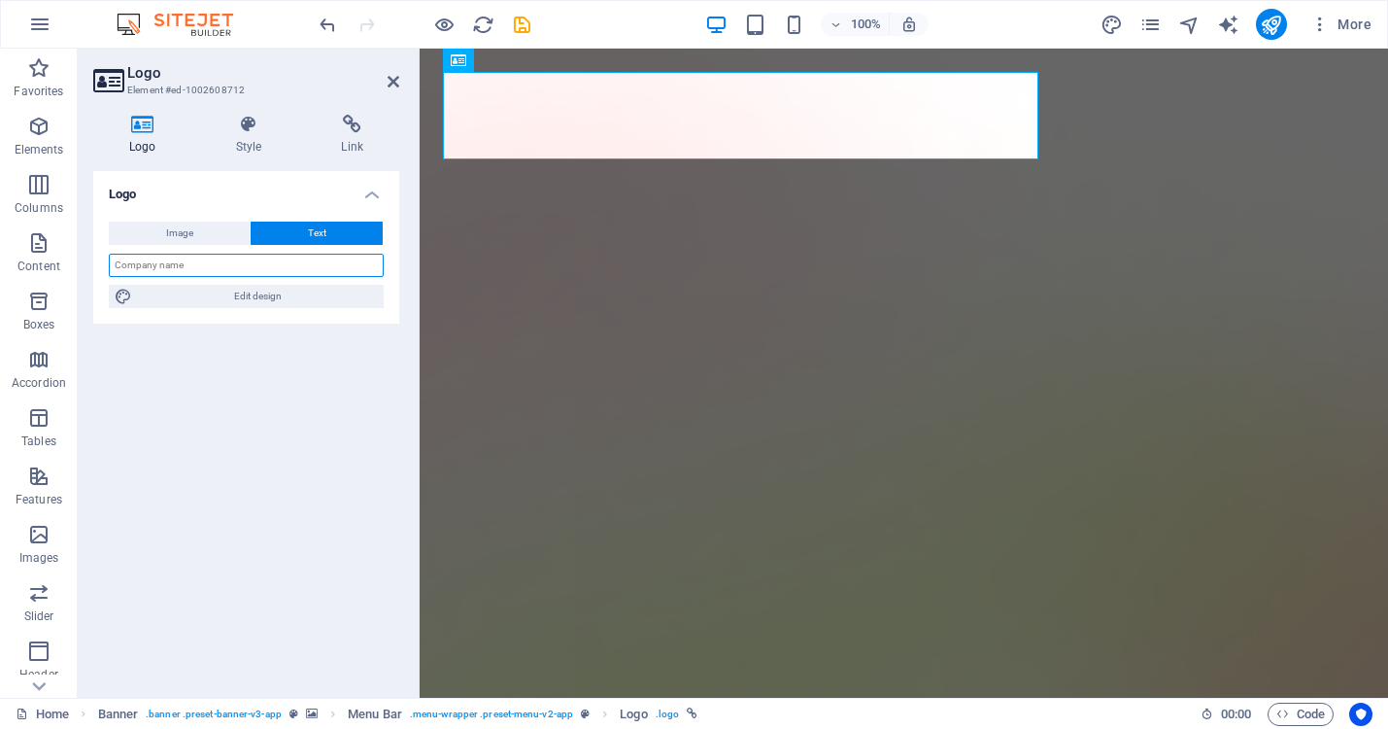
click at [277, 267] on input "text" at bounding box center [246, 265] width 275 height 23
type input "Hammertrack"
click at [270, 309] on div "Image Text Drag files here, click to choose files or select files from Files or…" at bounding box center [246, 265] width 306 height 118
click at [294, 154] on h4 "Style" at bounding box center [253, 135] width 106 height 41
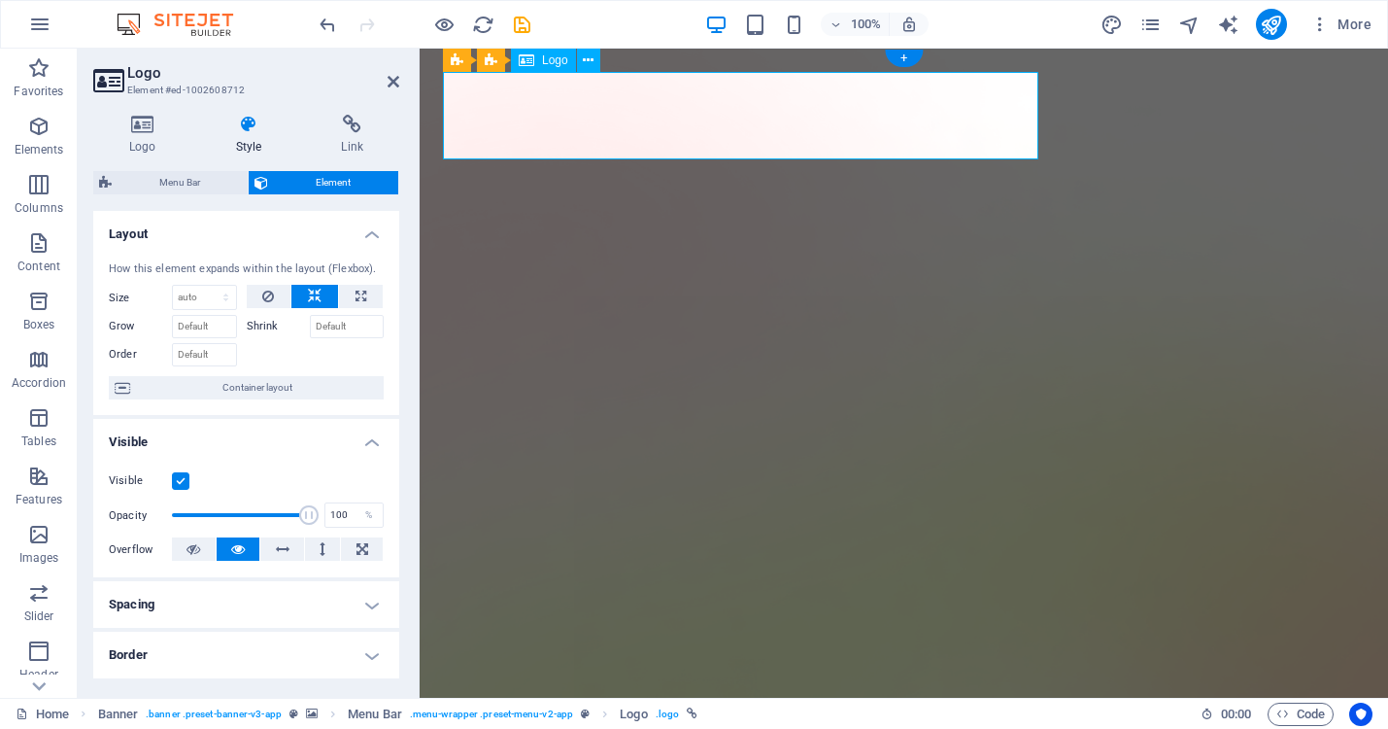
click at [250, 118] on icon at bounding box center [249, 124] width 98 height 19
click at [254, 122] on icon at bounding box center [249, 124] width 98 height 19
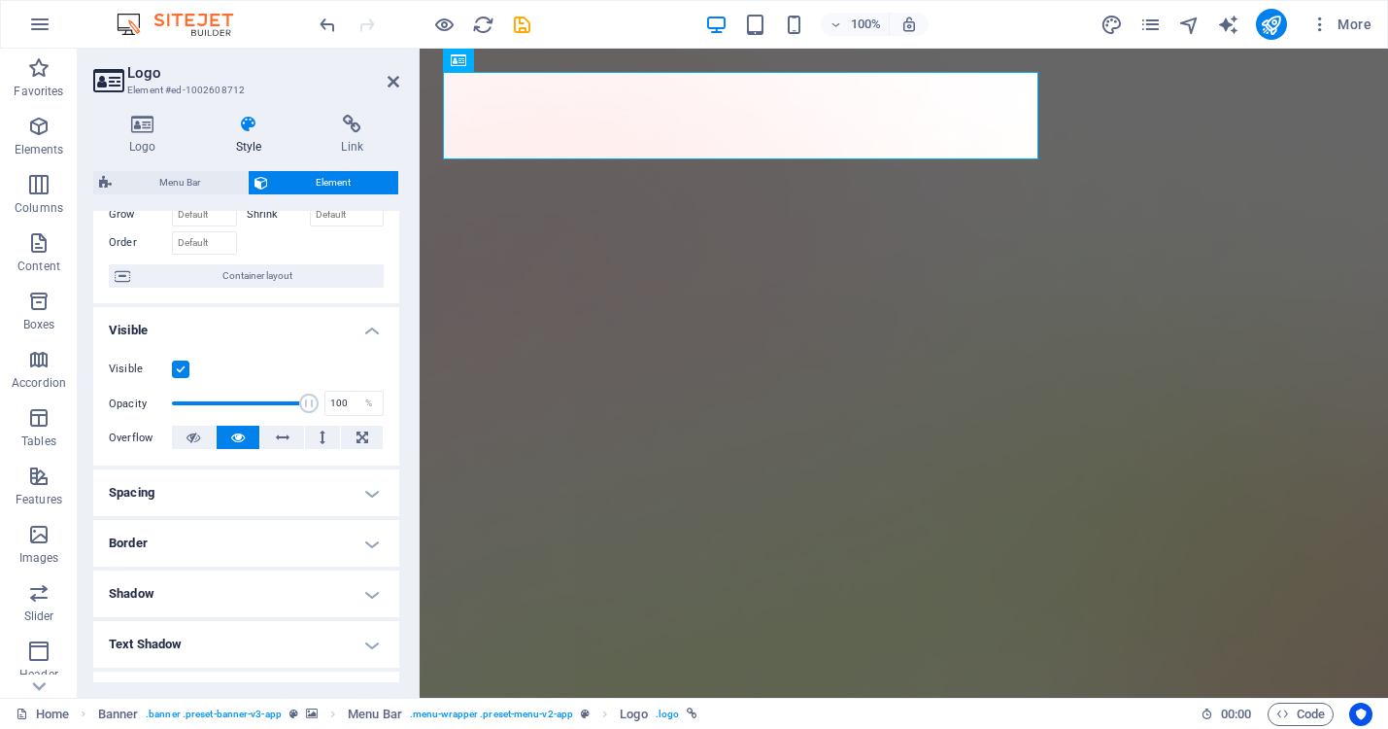
scroll to position [0, 0]
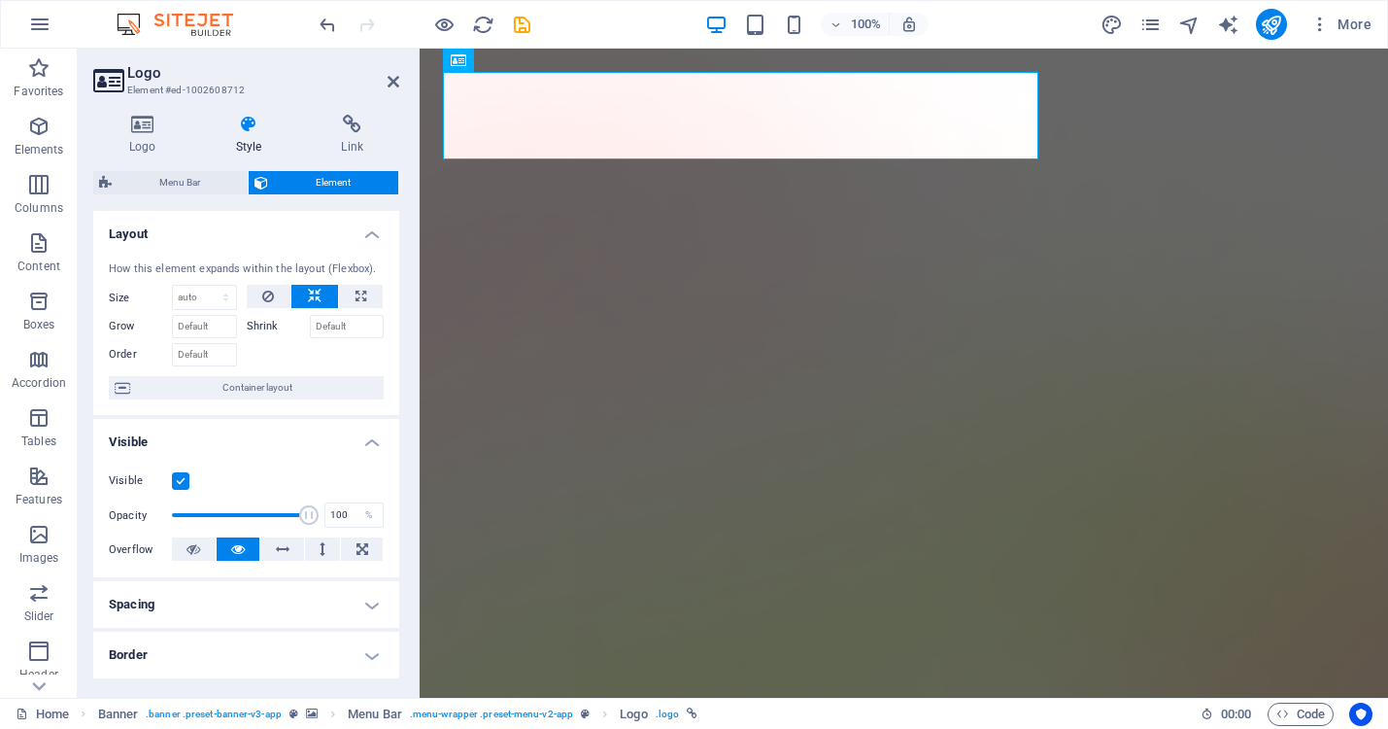
click at [265, 323] on label "Shrink" at bounding box center [278, 326] width 63 height 23
click at [310, 323] on input "Shrink" at bounding box center [347, 326] width 75 height 23
click at [222, 301] on select "Default auto px % 1/1 1/2 1/3 1/4 1/5 1/6 1/7 1/8 1/9 1/10" at bounding box center [204, 297] width 63 height 23
select select "1/4"
click at [206, 286] on select "Default auto px % 1/1 1/2 1/3 1/4 1/5 1/6 1/7 1/8 1/9 1/10" at bounding box center [204, 297] width 63 height 23
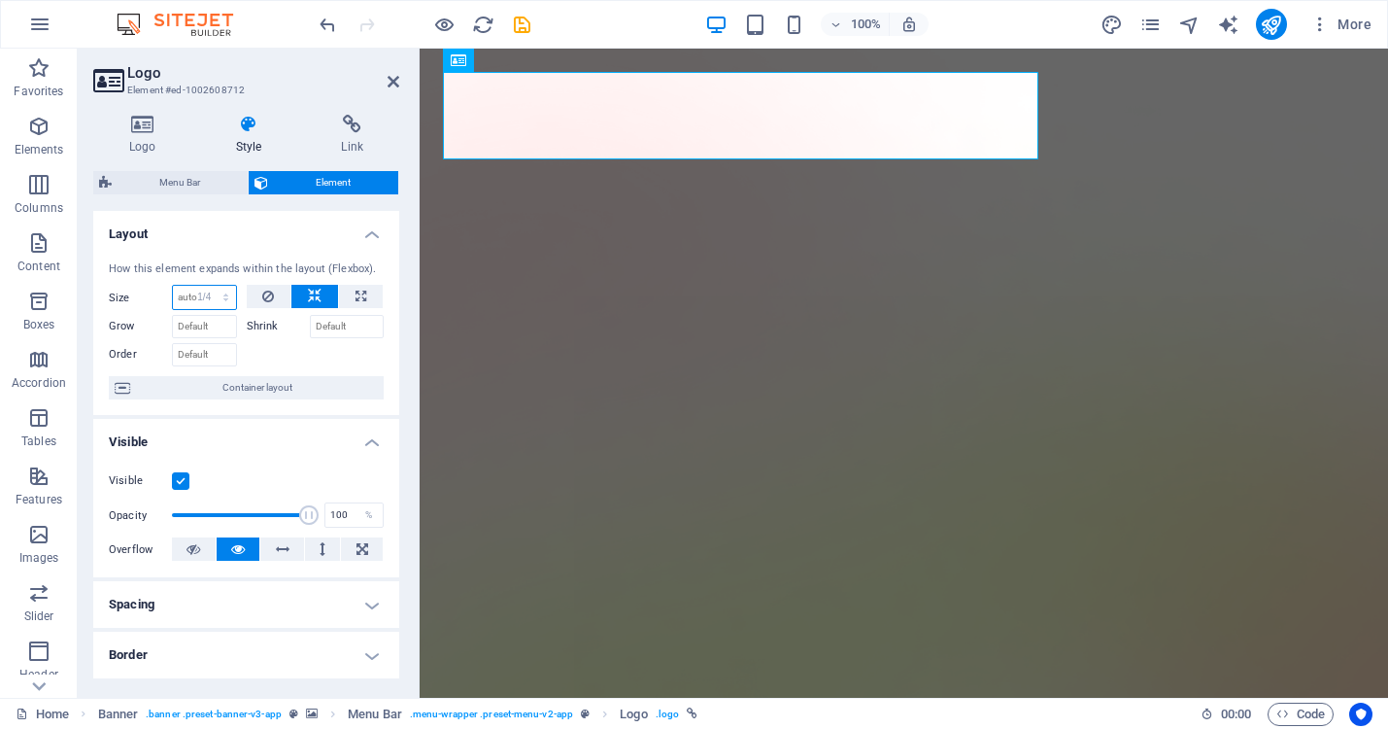
type input "25"
click at [209, 301] on select "Default auto px % 1/1 1/2 1/3 1/4 1/5 1/6 1/7 1/8 1/9 1/10" at bounding box center [222, 297] width 27 height 23
select select "b48835p9j6k"
click at [209, 286] on select "Default auto px % 1/1 1/2 1/3 1/4 1/5 1/6 1/7 1/8 1/9 1/10" at bounding box center [222, 297] width 27 height 23
select select "DISABLED_OPTION_VALUE"
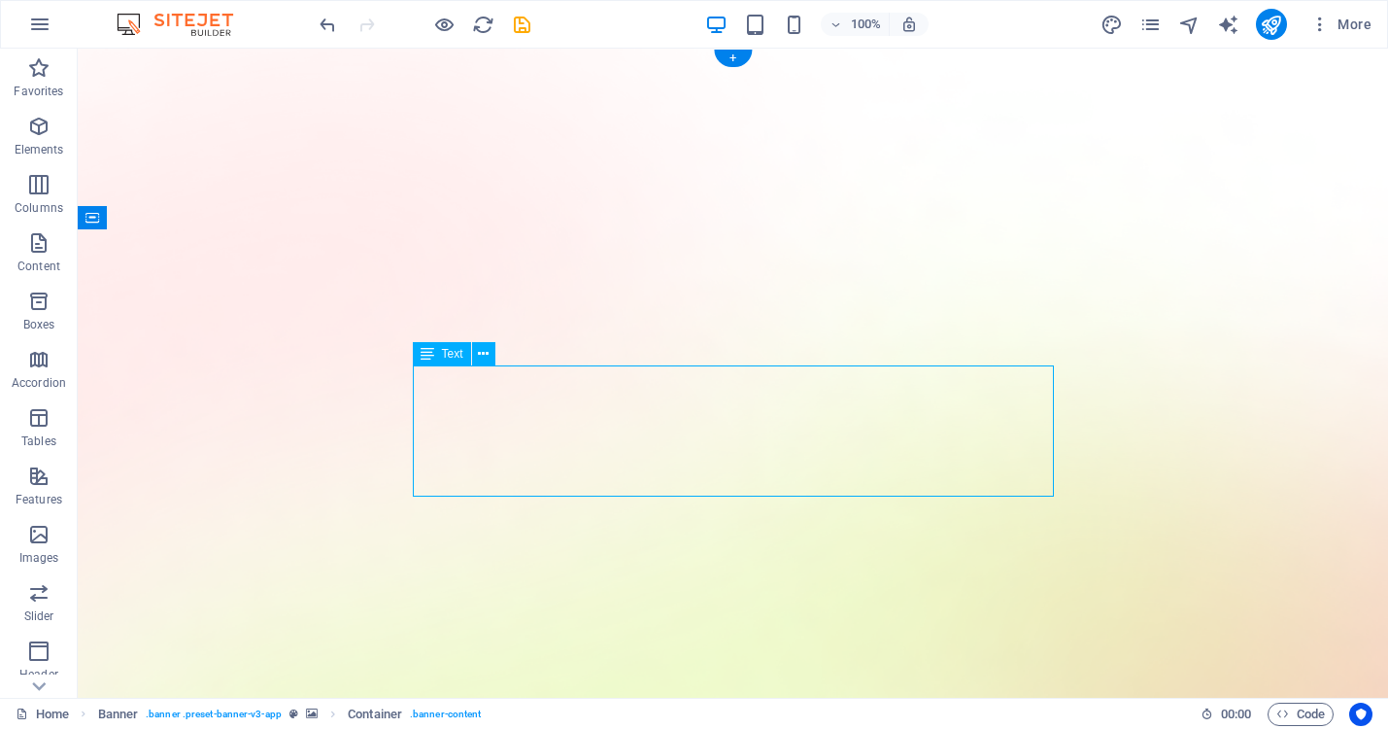
select select "%"
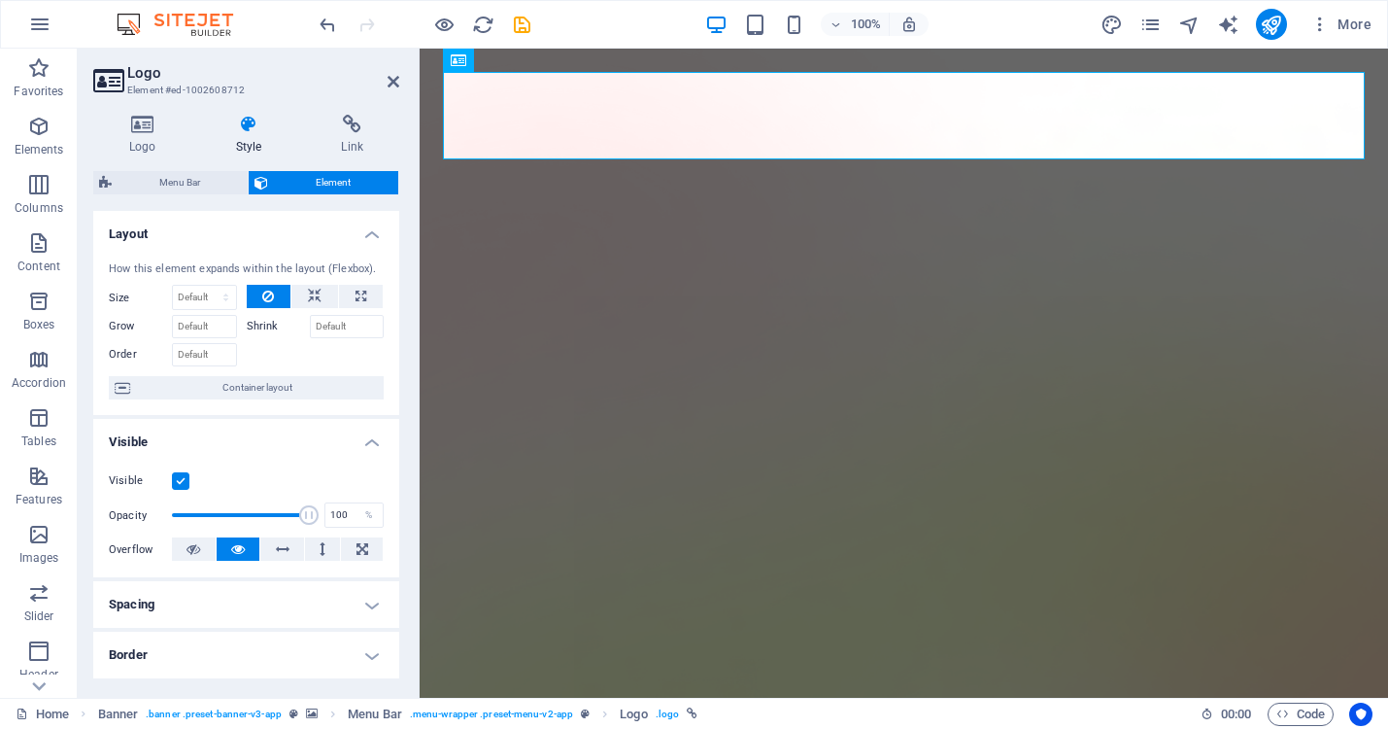
click at [244, 113] on div "Logo Style Link Logo Image Text Drag files here, click to choose files or selec…" at bounding box center [246, 398] width 337 height 598
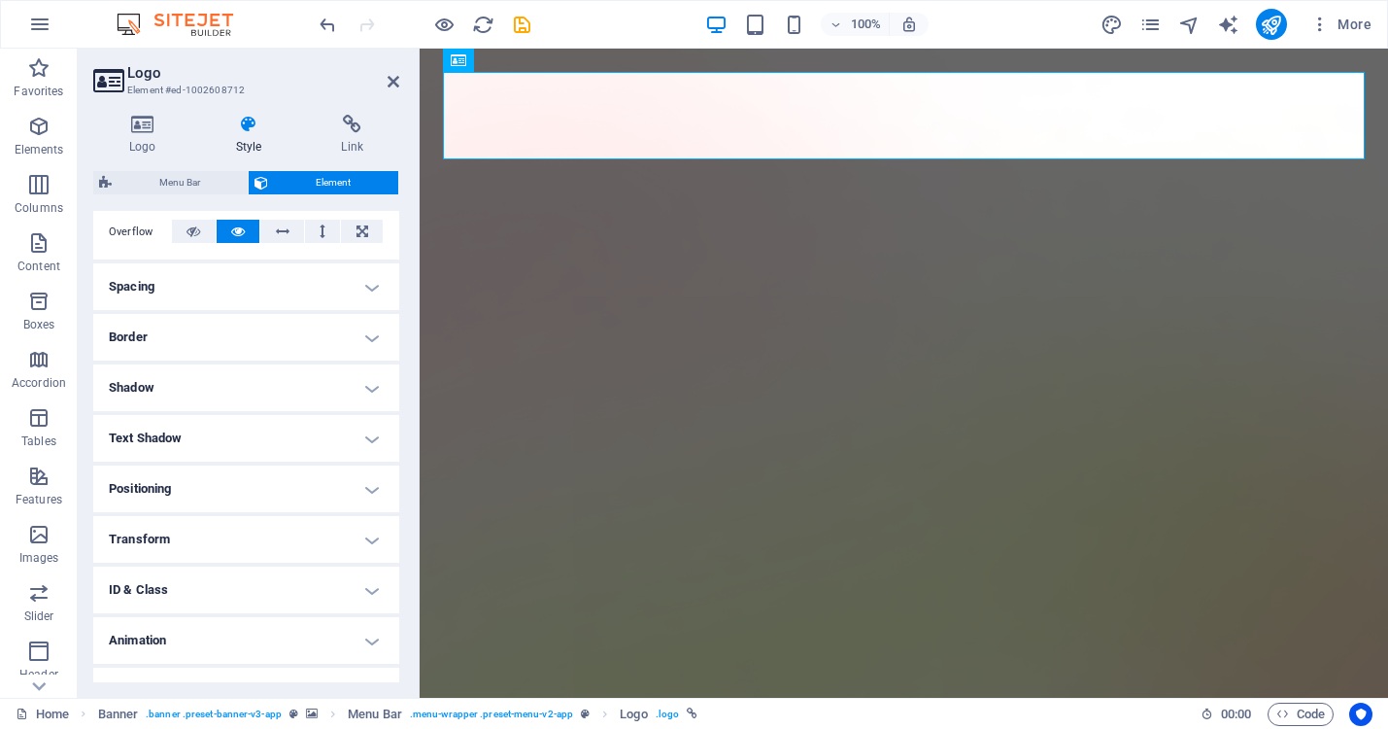
scroll to position [350, 0]
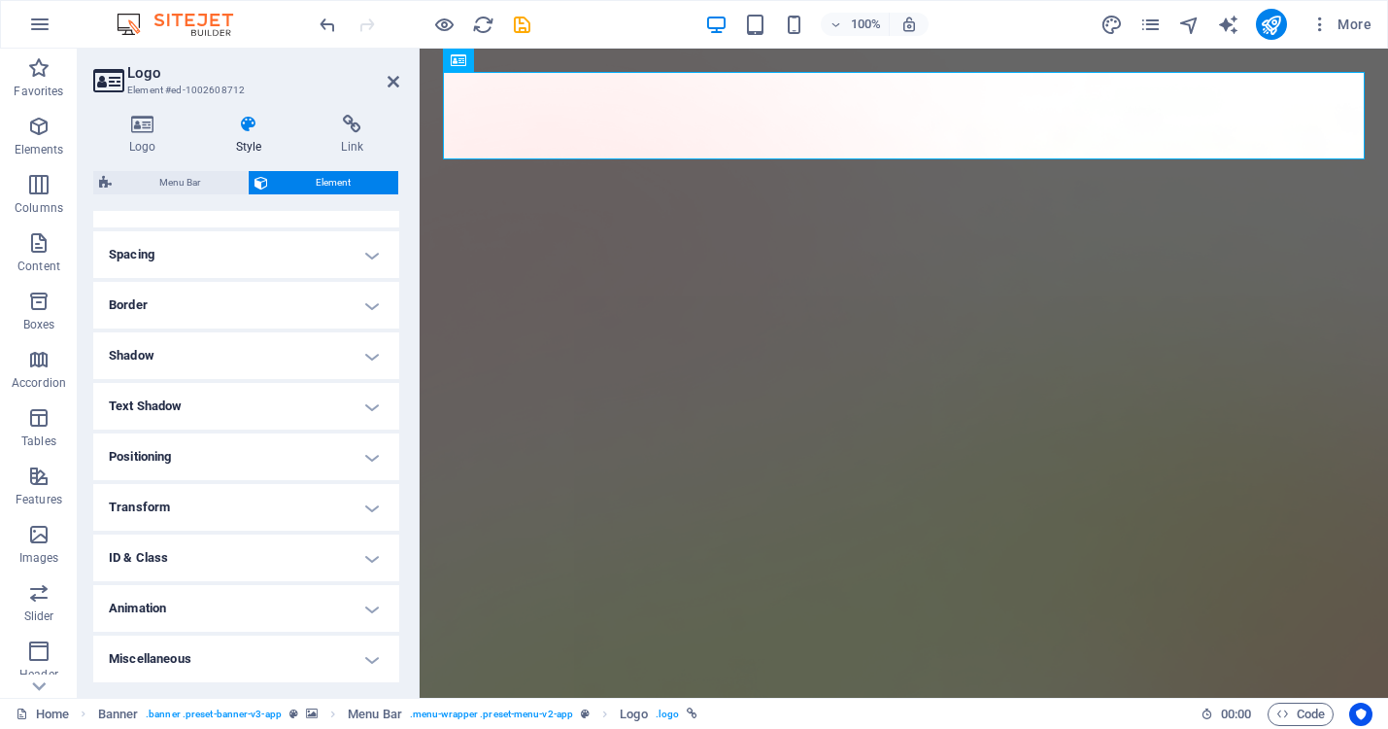
click at [366, 504] on h4 "Transform" at bounding box center [246, 507] width 306 height 47
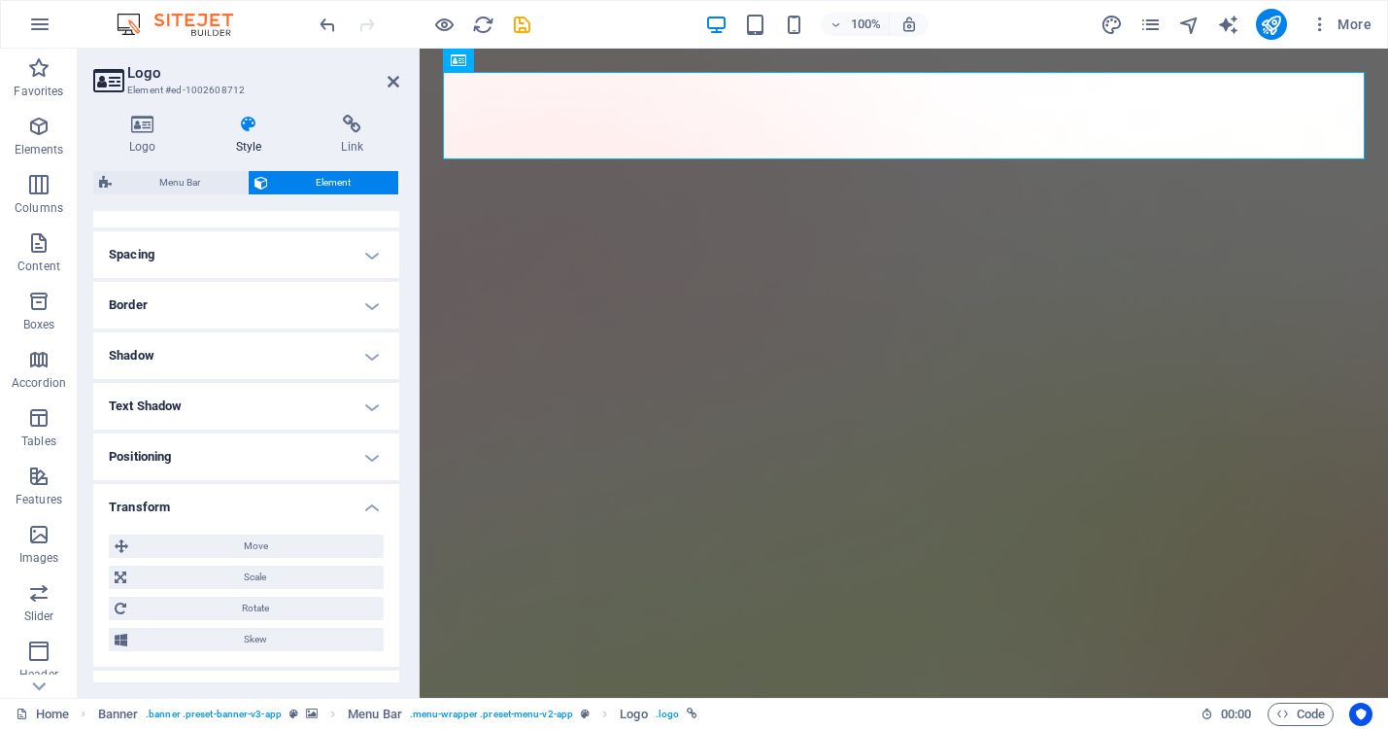
click at [365, 498] on h4 "Transform" at bounding box center [246, 501] width 306 height 35
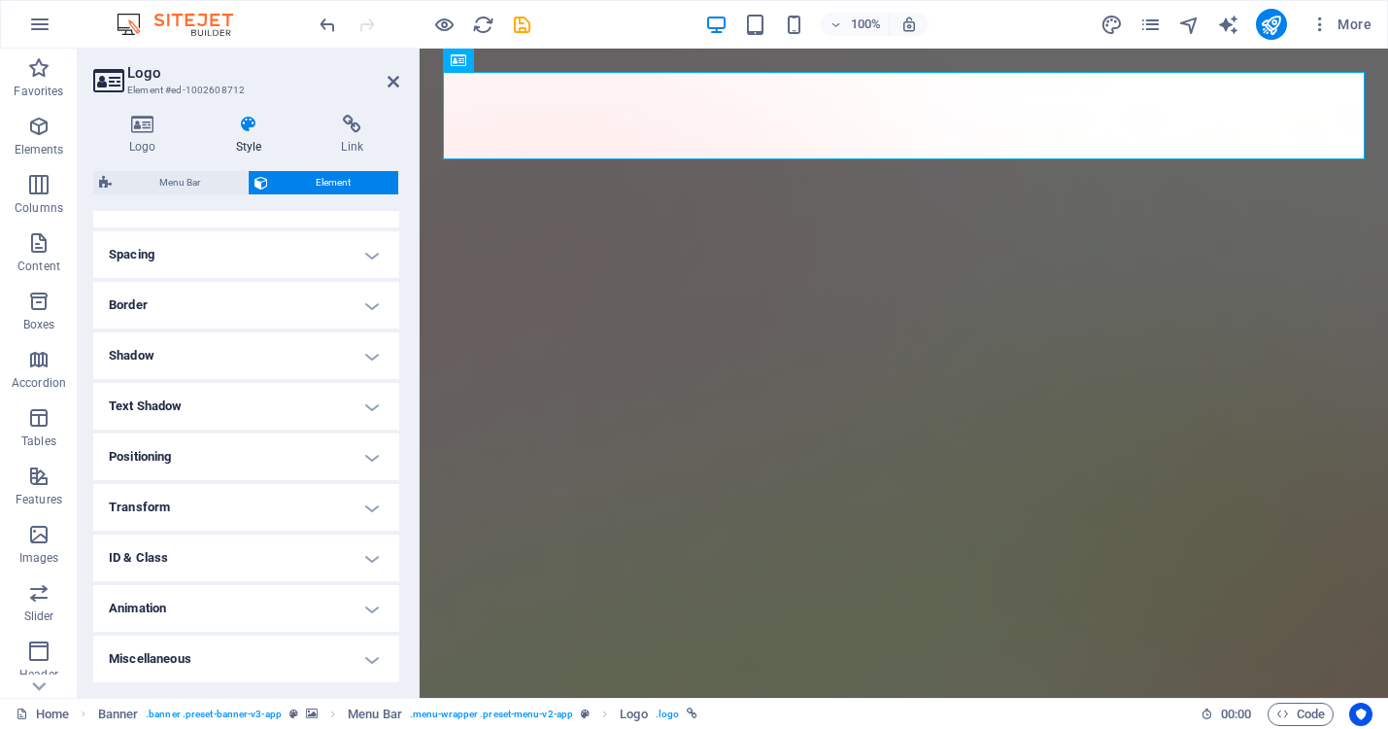
click at [369, 658] on h4 "Miscellaneous" at bounding box center [246, 658] width 306 height 47
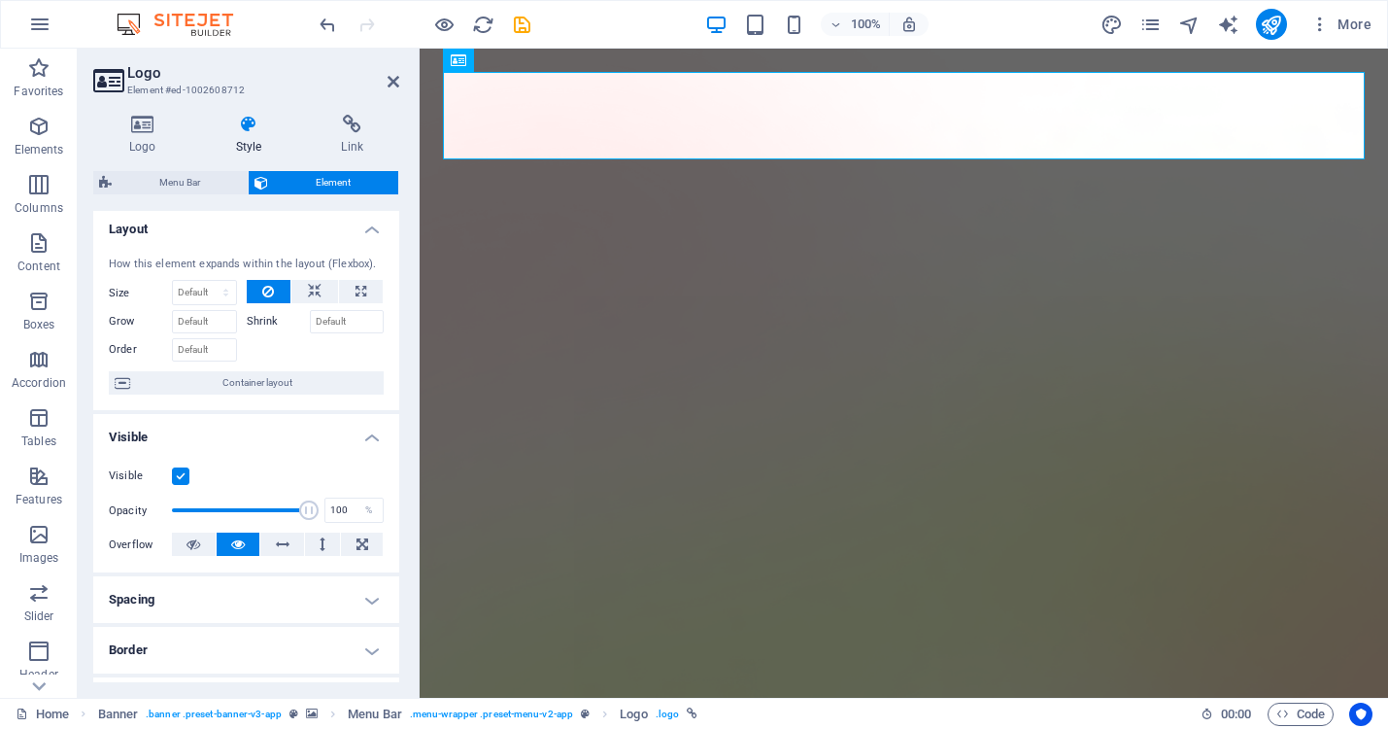
scroll to position [0, 0]
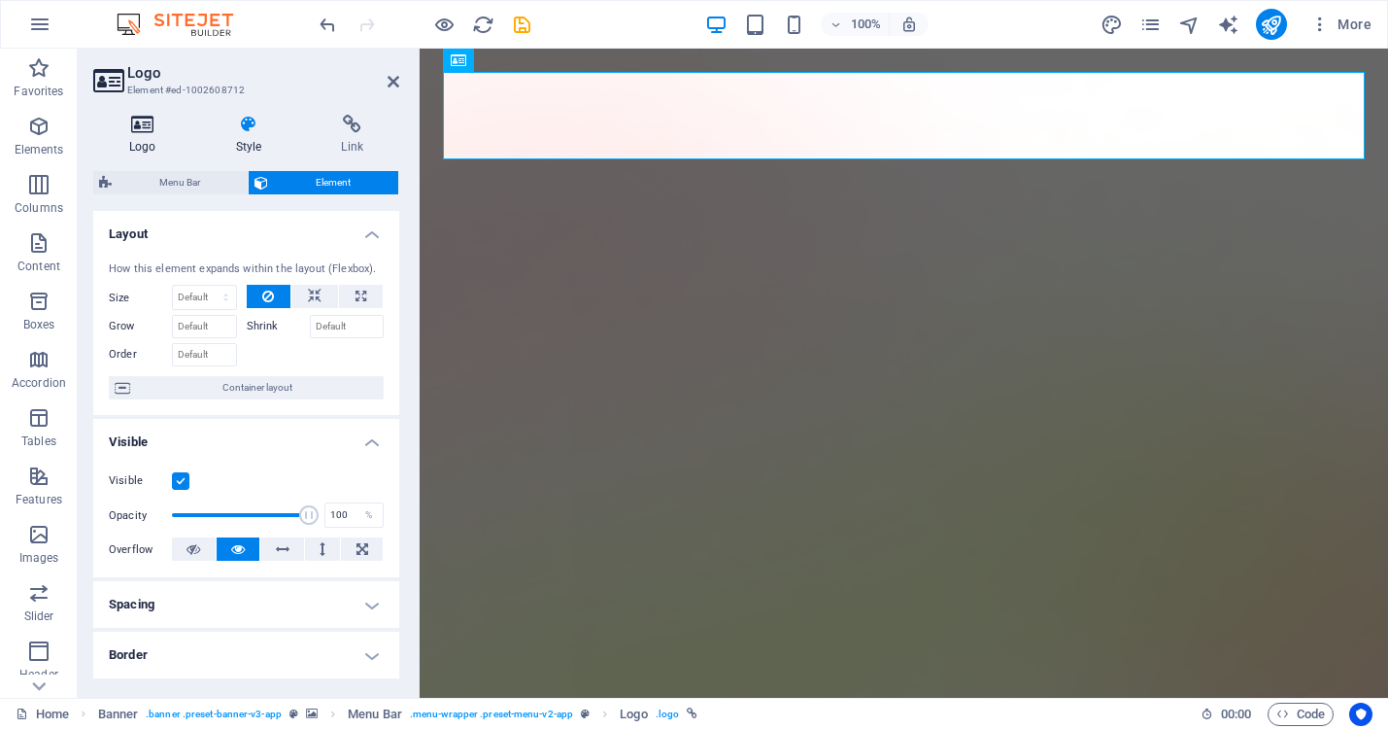
click at [136, 128] on icon at bounding box center [142, 124] width 99 height 19
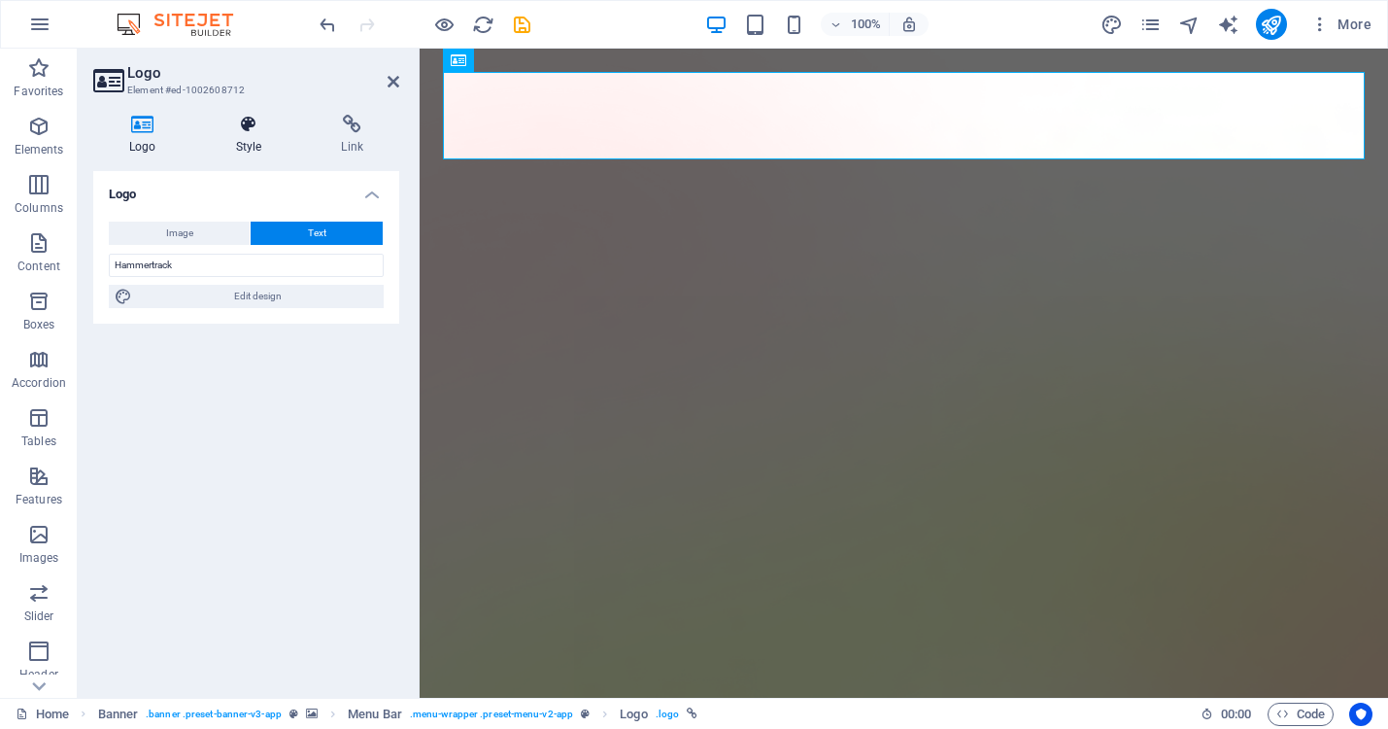
click at [253, 127] on icon at bounding box center [249, 124] width 98 height 19
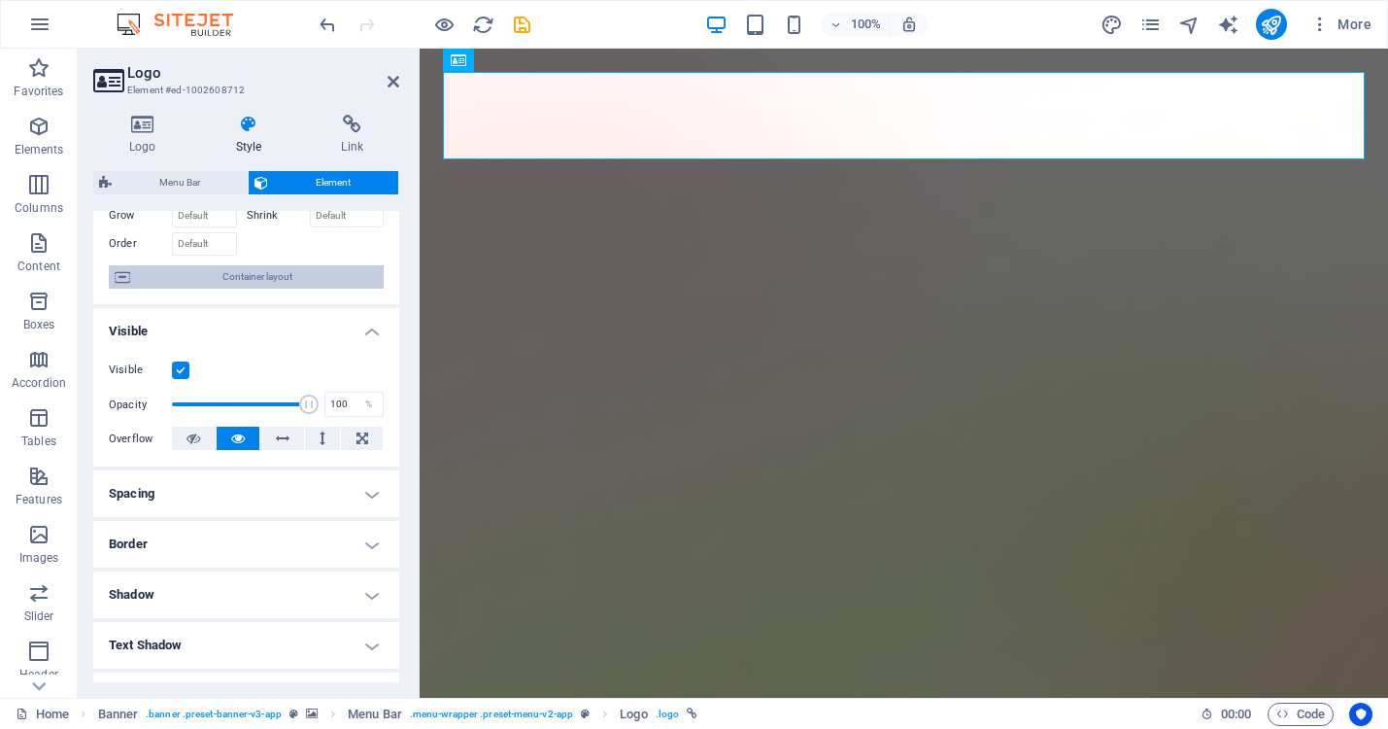
scroll to position [78, 0]
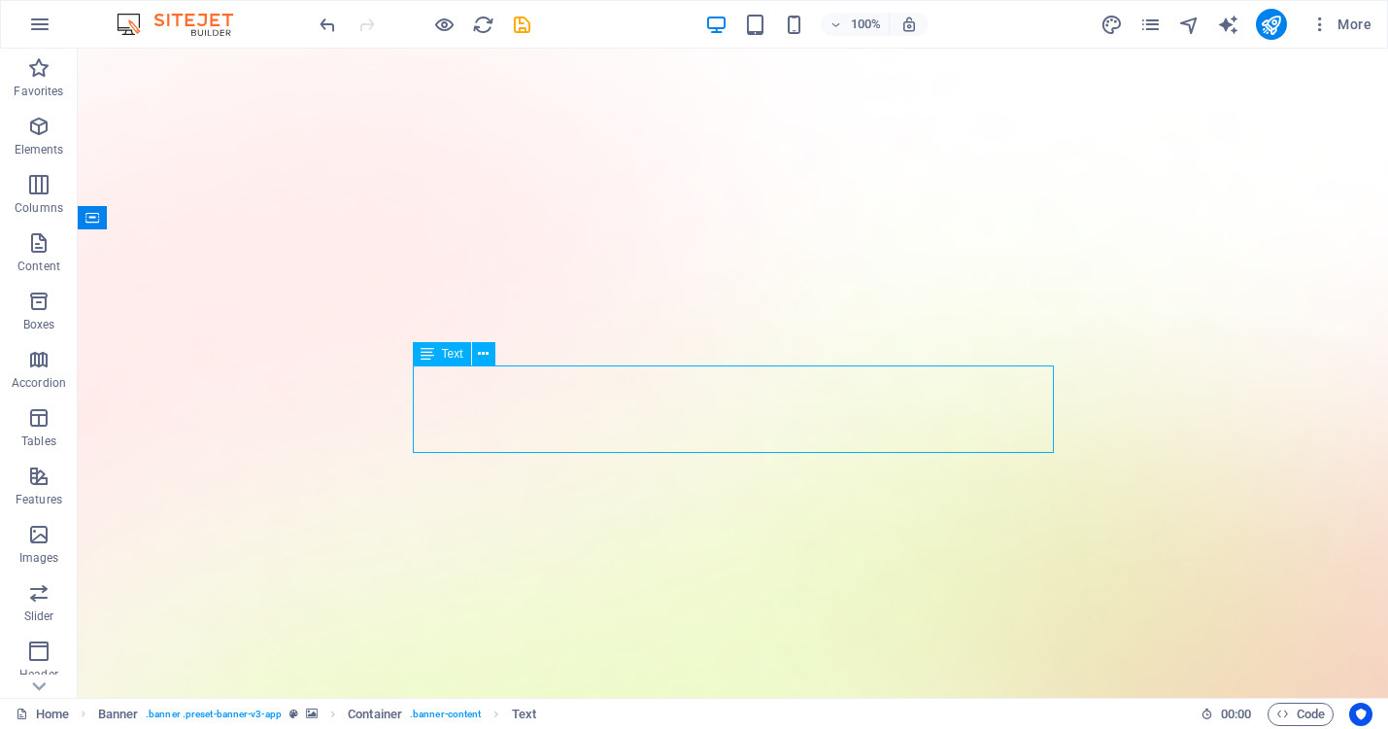
select select "%"
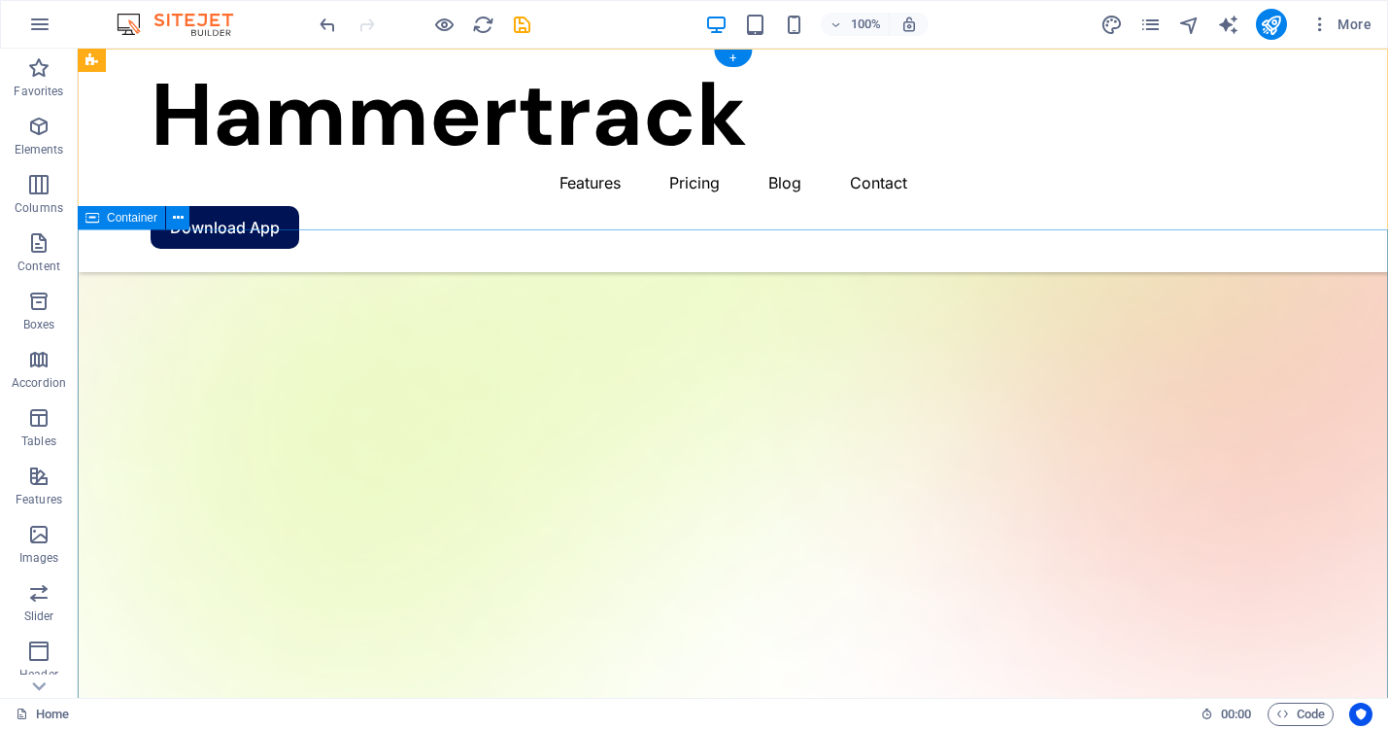
scroll to position [0, 0]
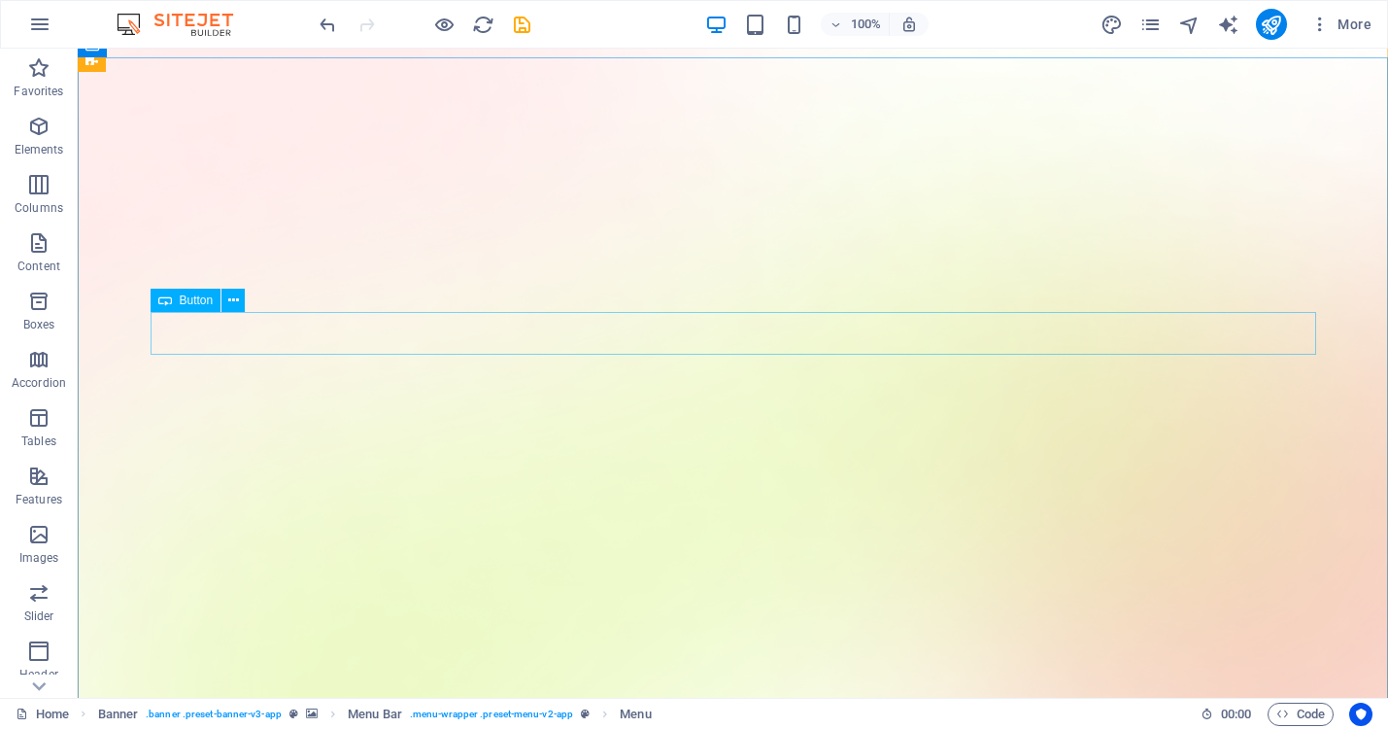
scroll to position [183, 0]
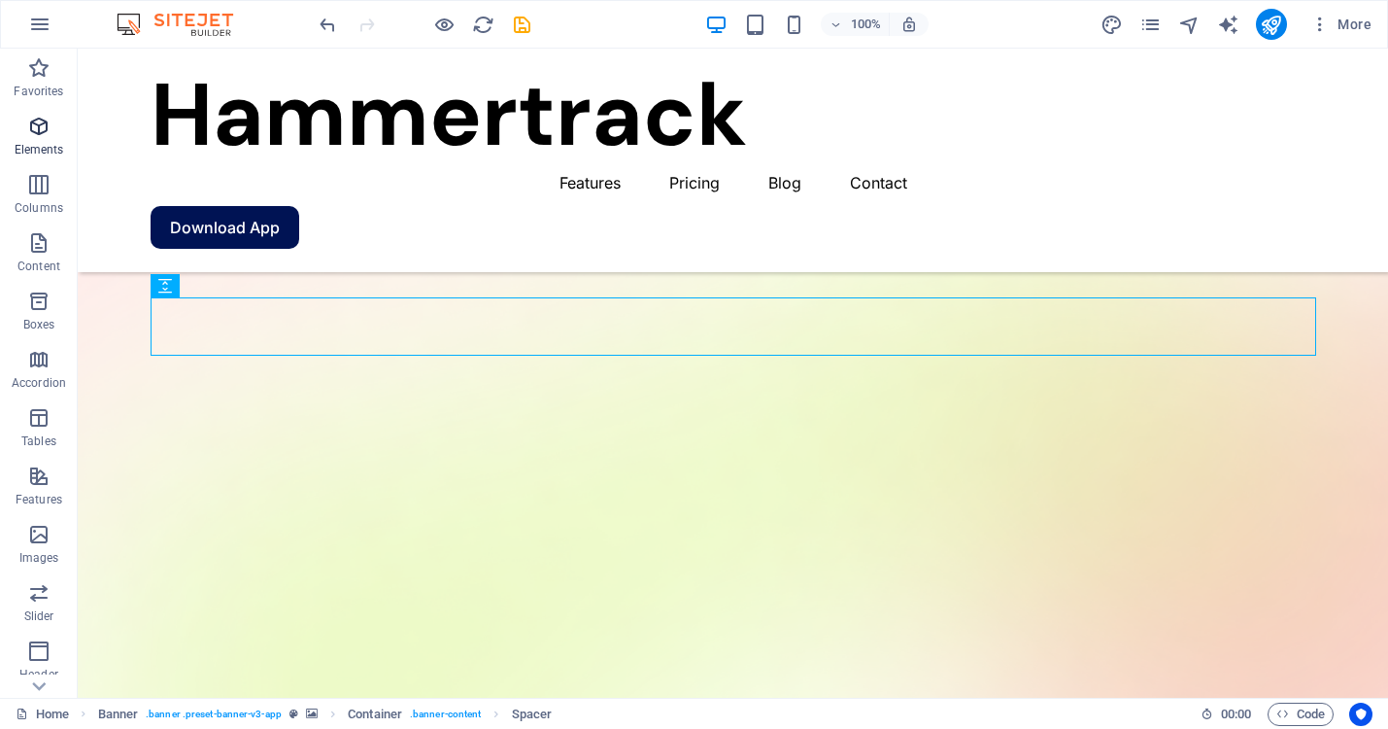
click at [36, 128] on icon "button" at bounding box center [38, 126] width 23 height 23
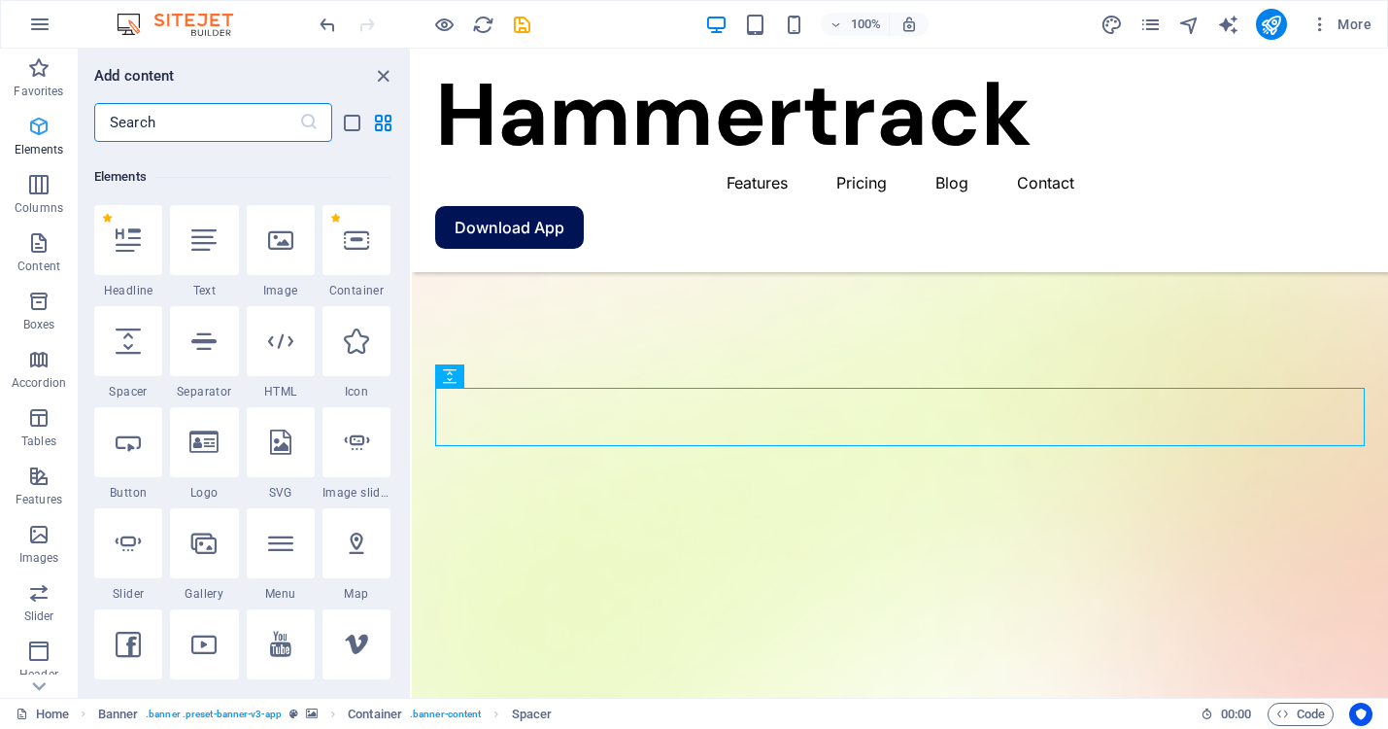
scroll to position [207, 0]
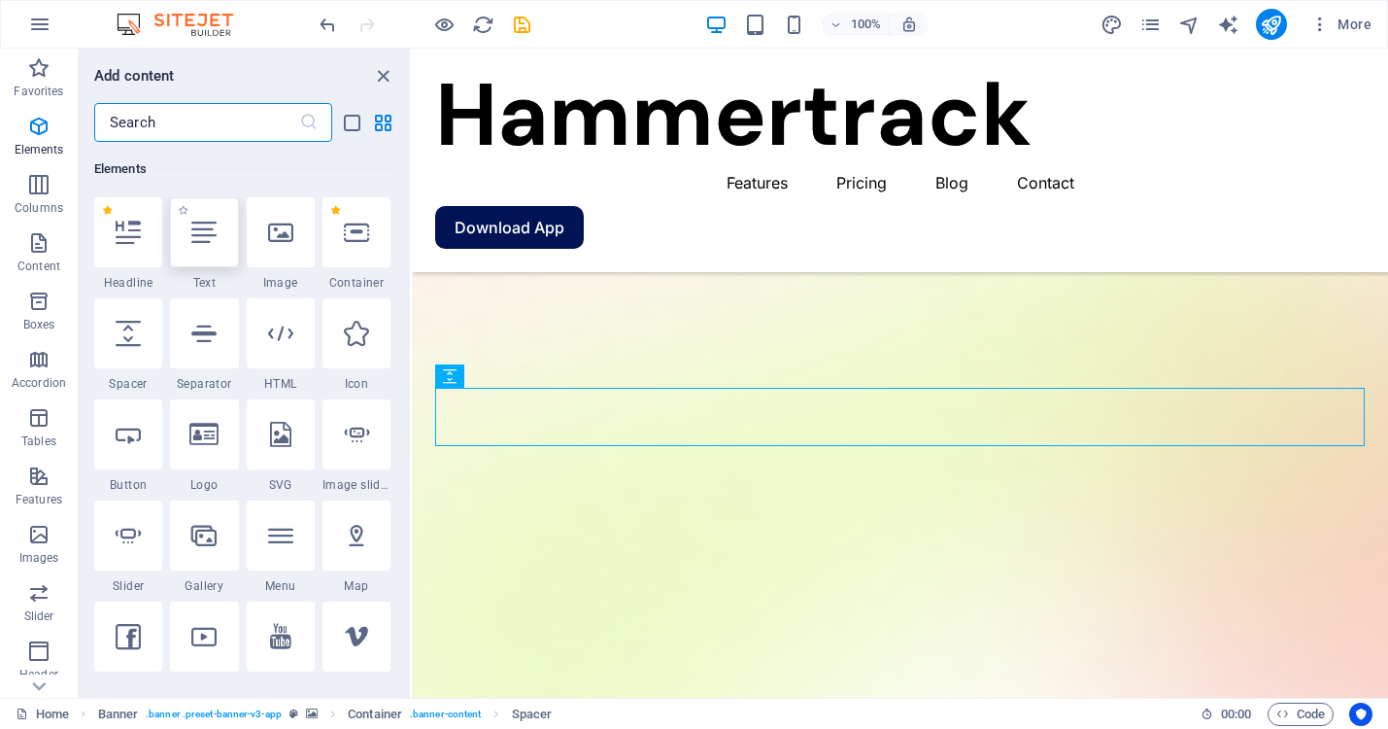
click at [218, 228] on div at bounding box center [204, 232] width 68 height 70
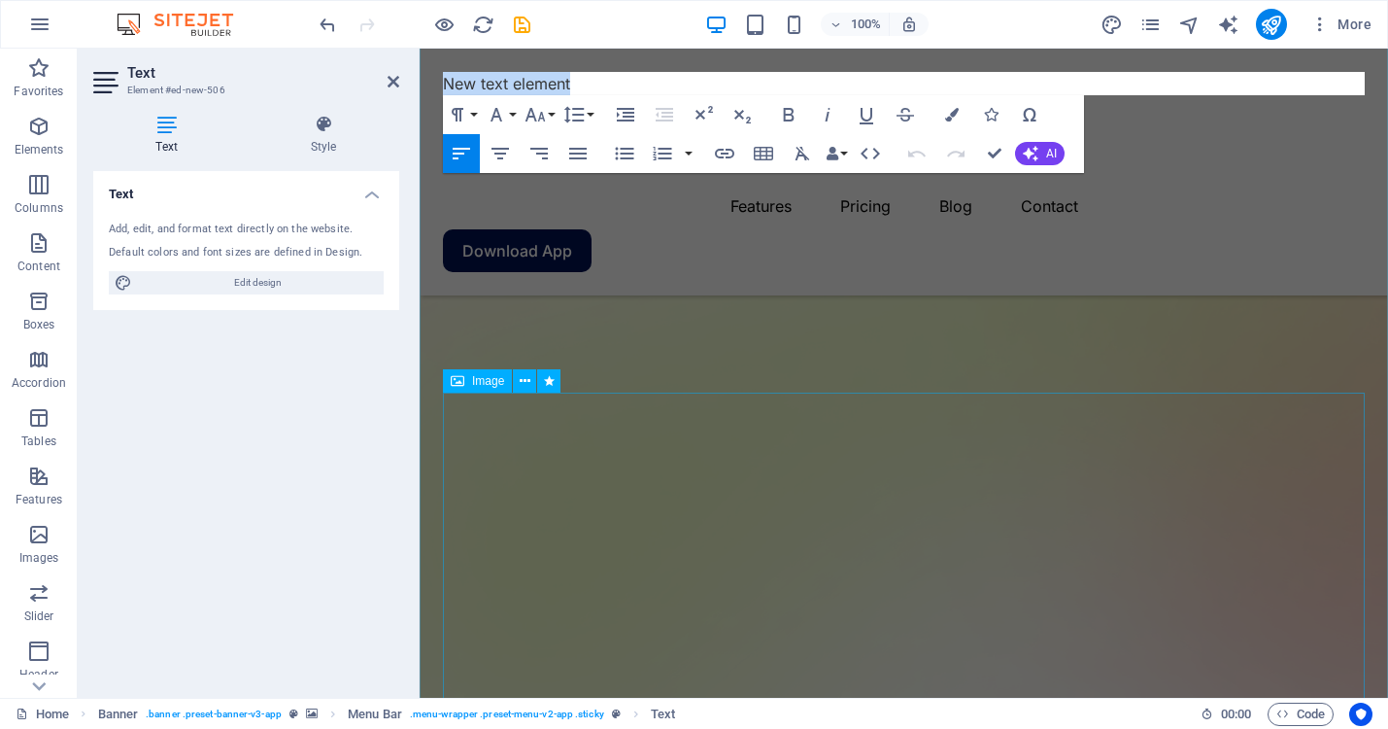
scroll to position [303, 0]
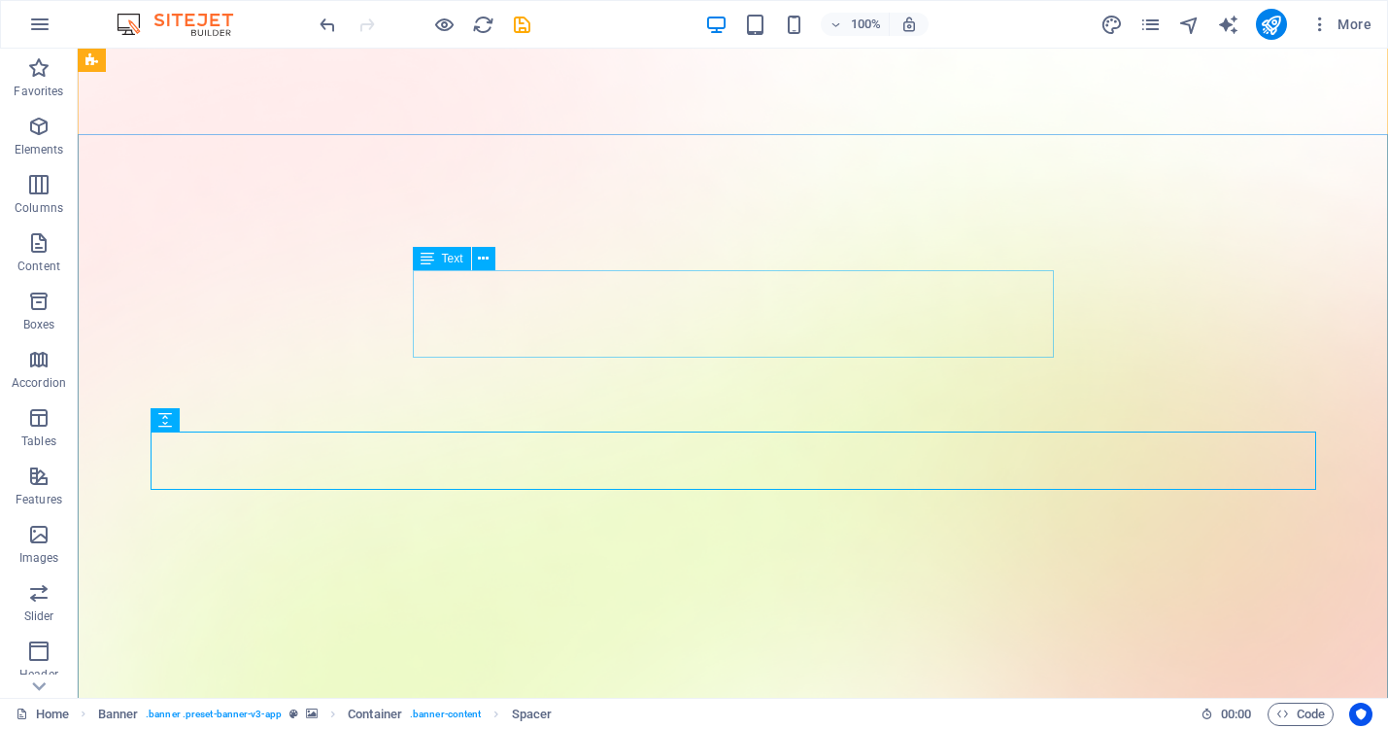
scroll to position [147, 0]
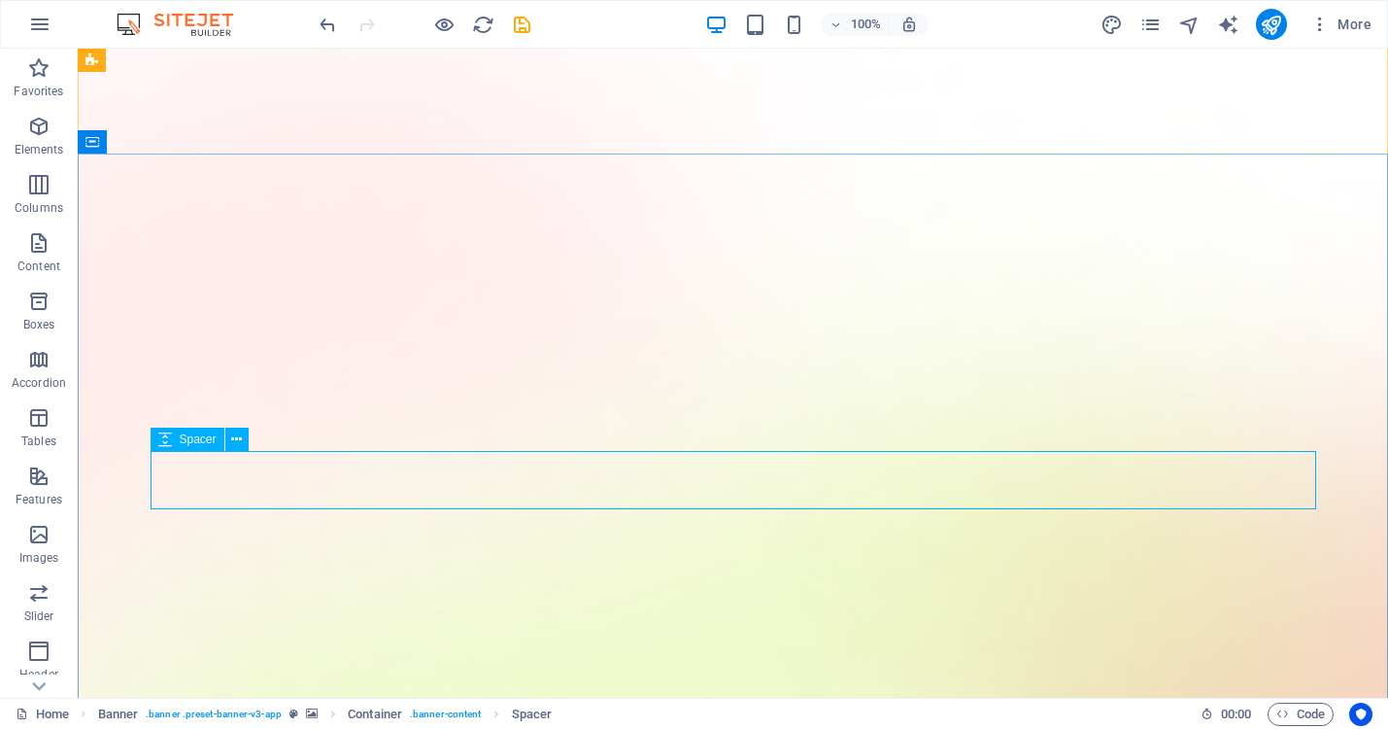
scroll to position [0, 0]
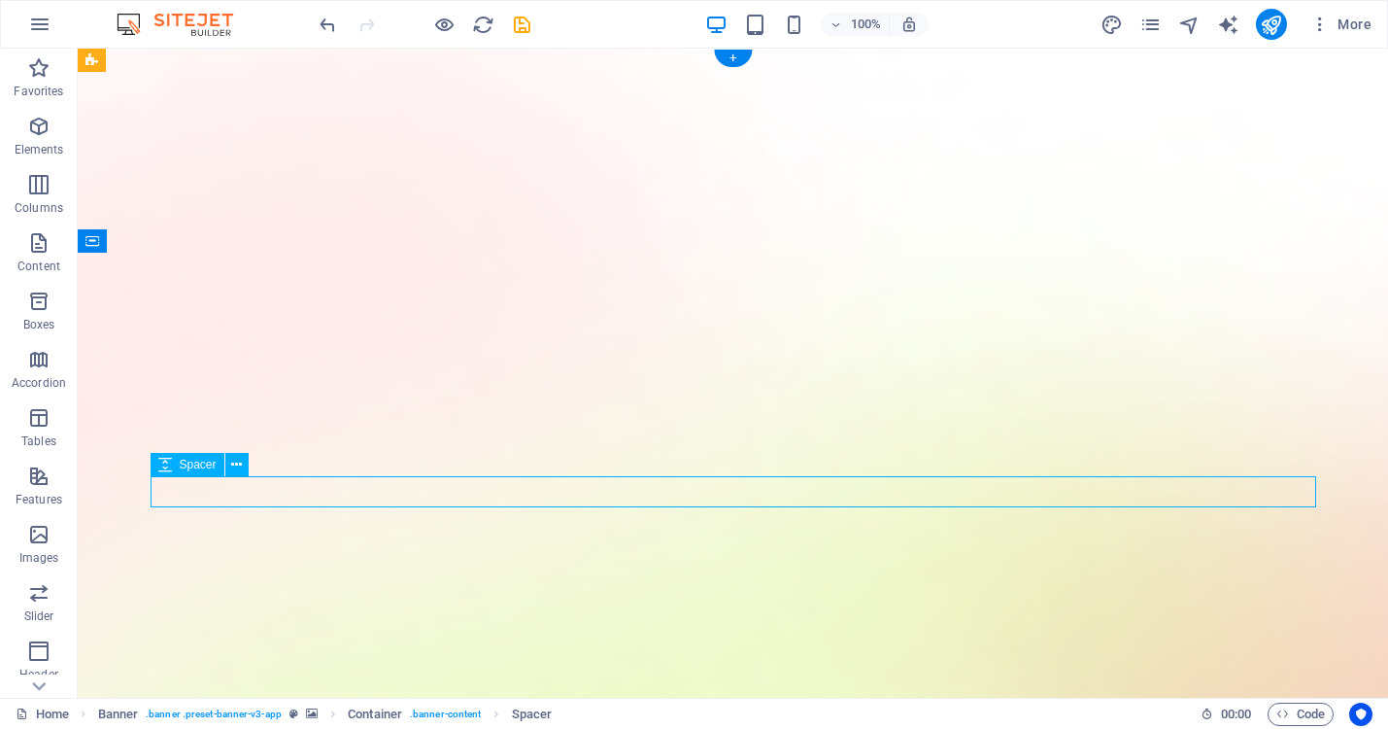
drag, startPoint x: 683, startPoint y: 485, endPoint x: 672, endPoint y: 486, distance: 10.7
drag, startPoint x: 664, startPoint y: 497, endPoint x: 650, endPoint y: 506, distance: 16.2
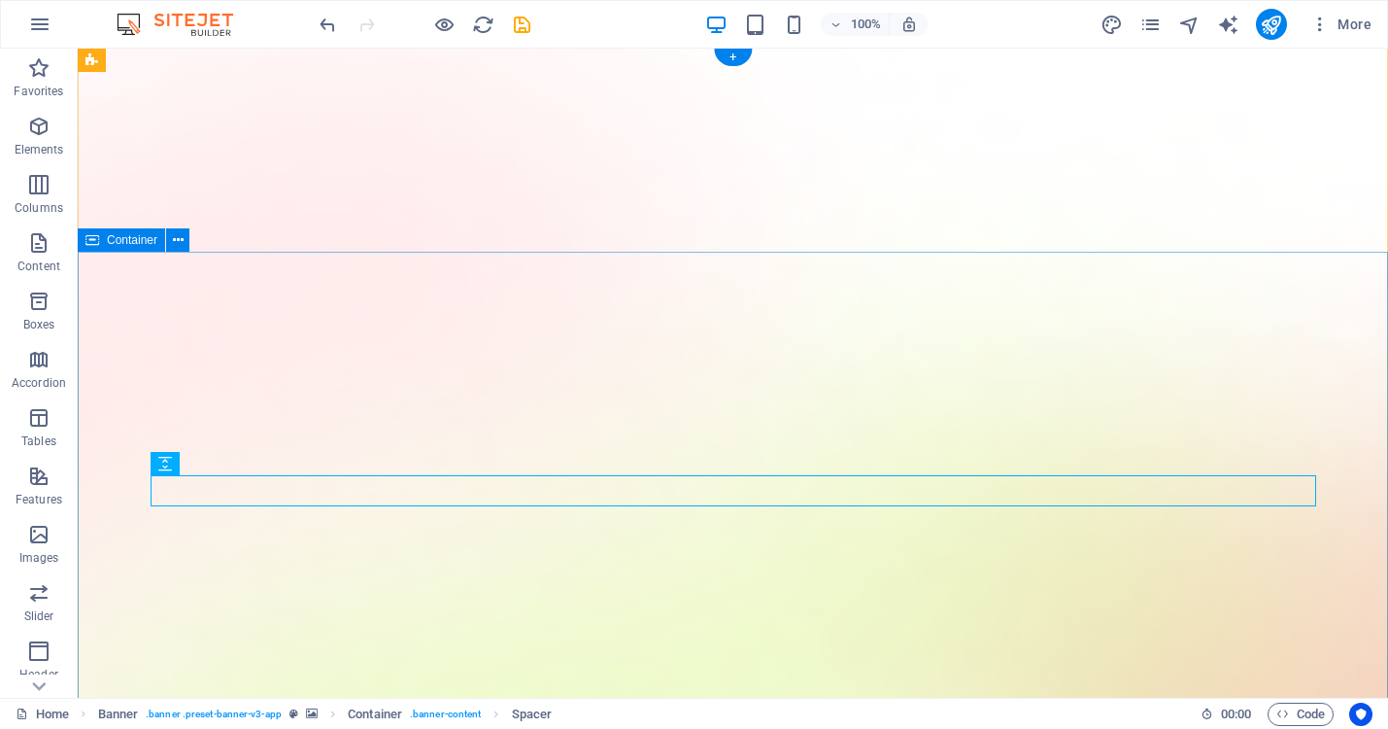
scroll to position [1, 0]
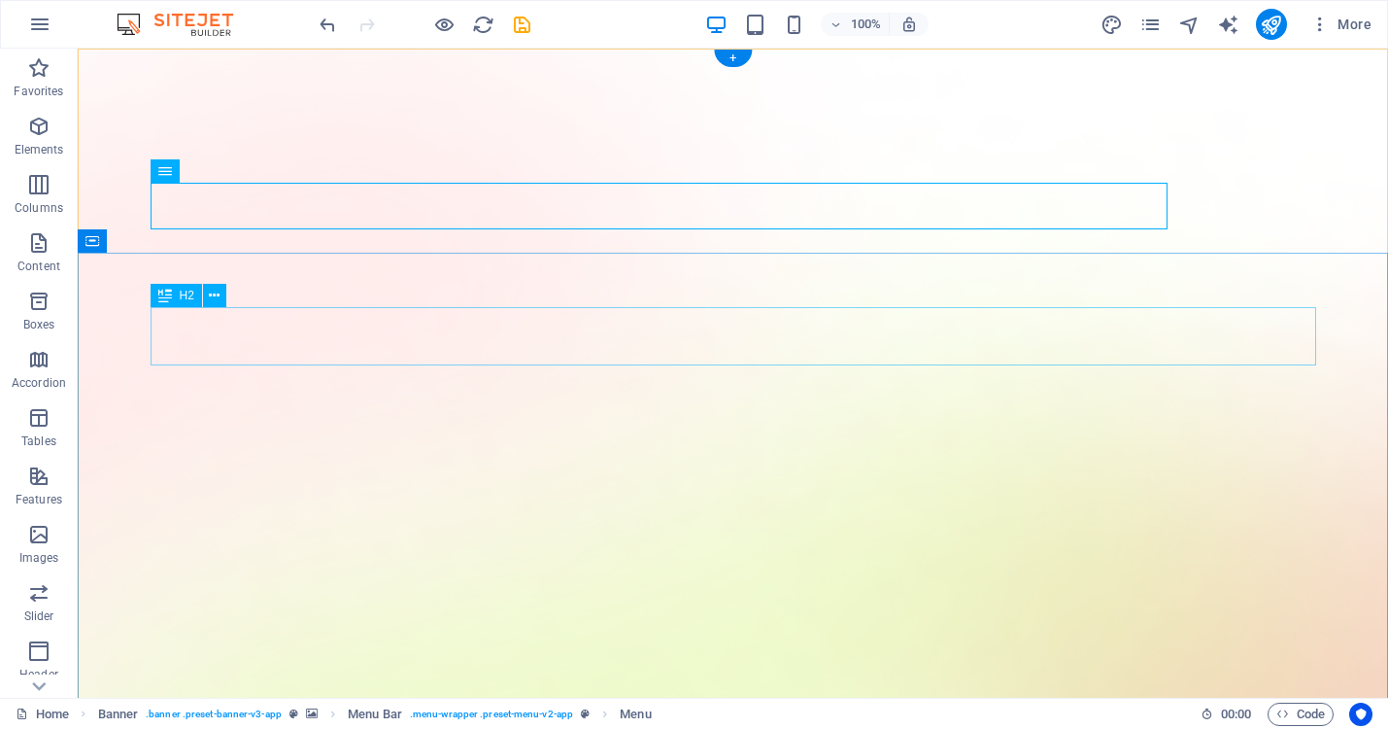
scroll to position [0, 0]
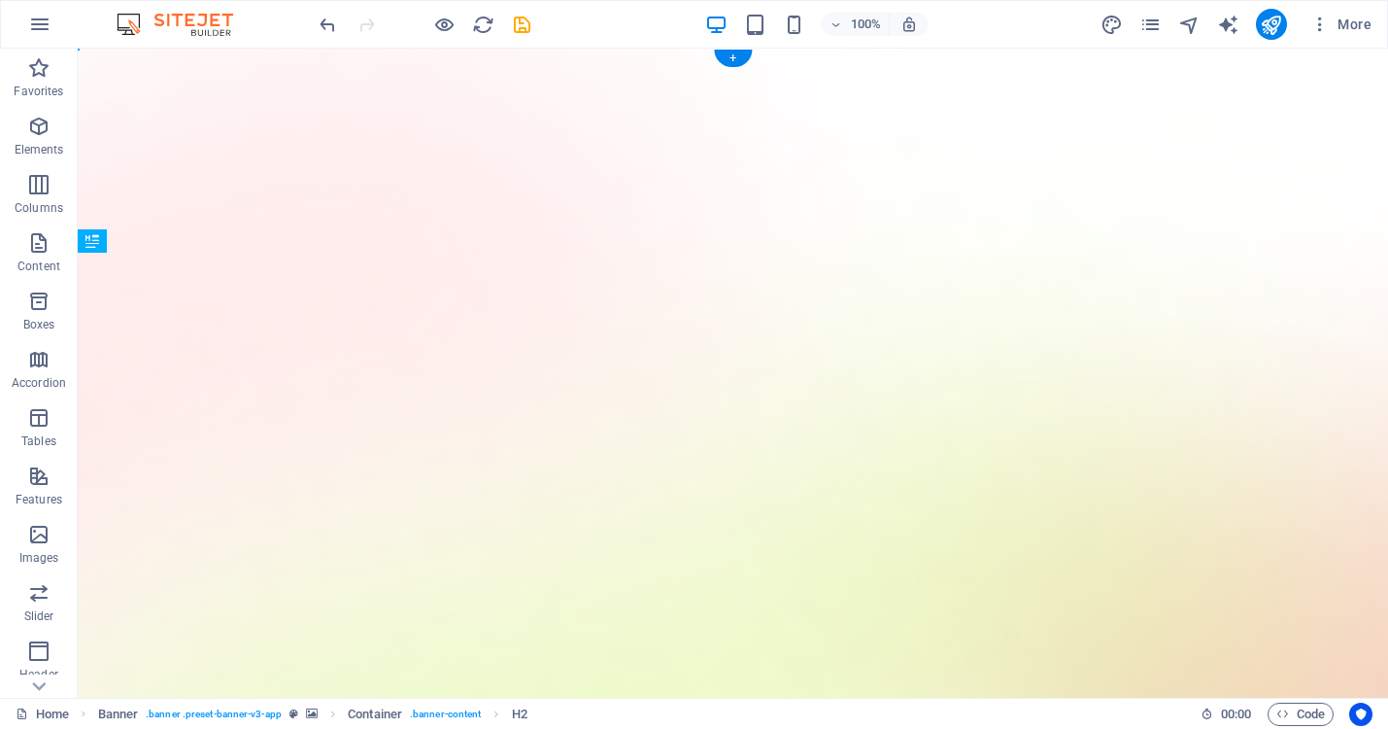
drag, startPoint x: 1293, startPoint y: 334, endPoint x: 1293, endPoint y: 371, distance: 36.9
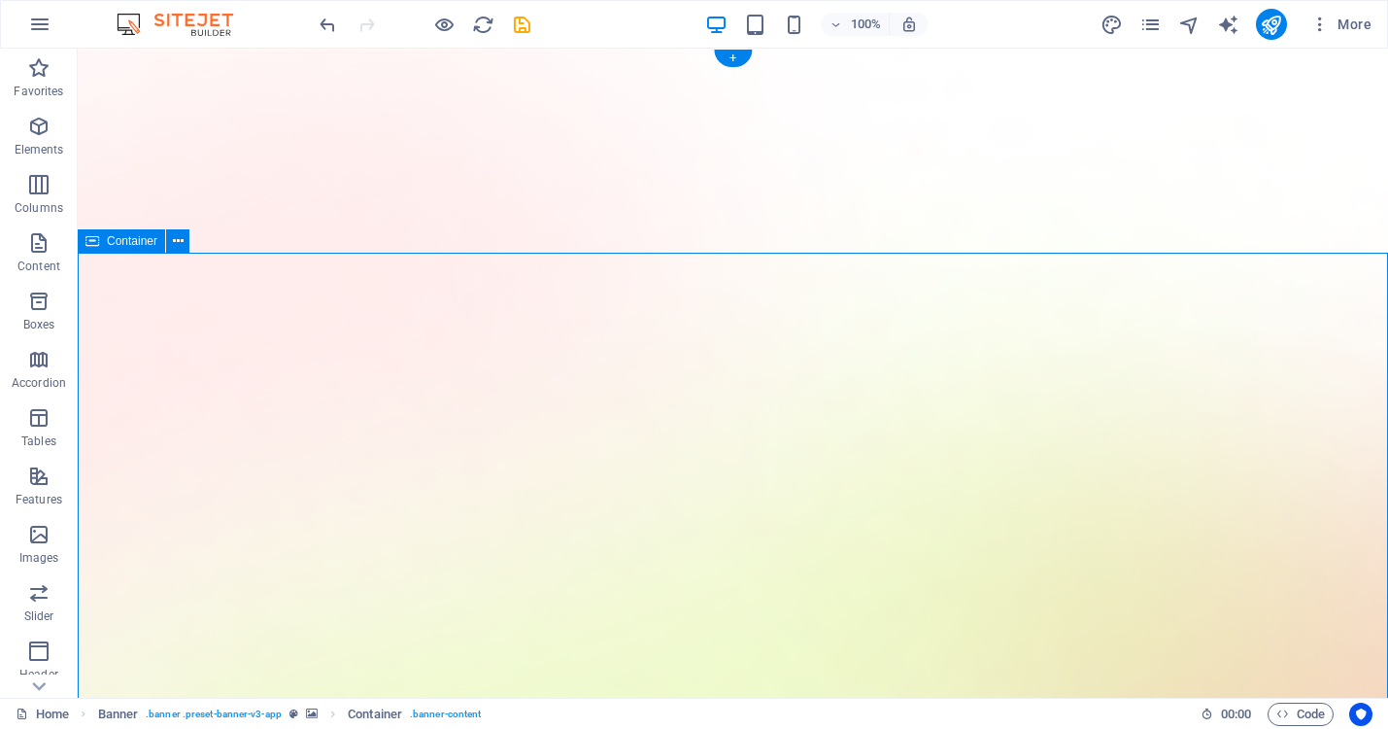
drag, startPoint x: 1310, startPoint y: 404, endPoint x: 1311, endPoint y: 390, distance: 14.6
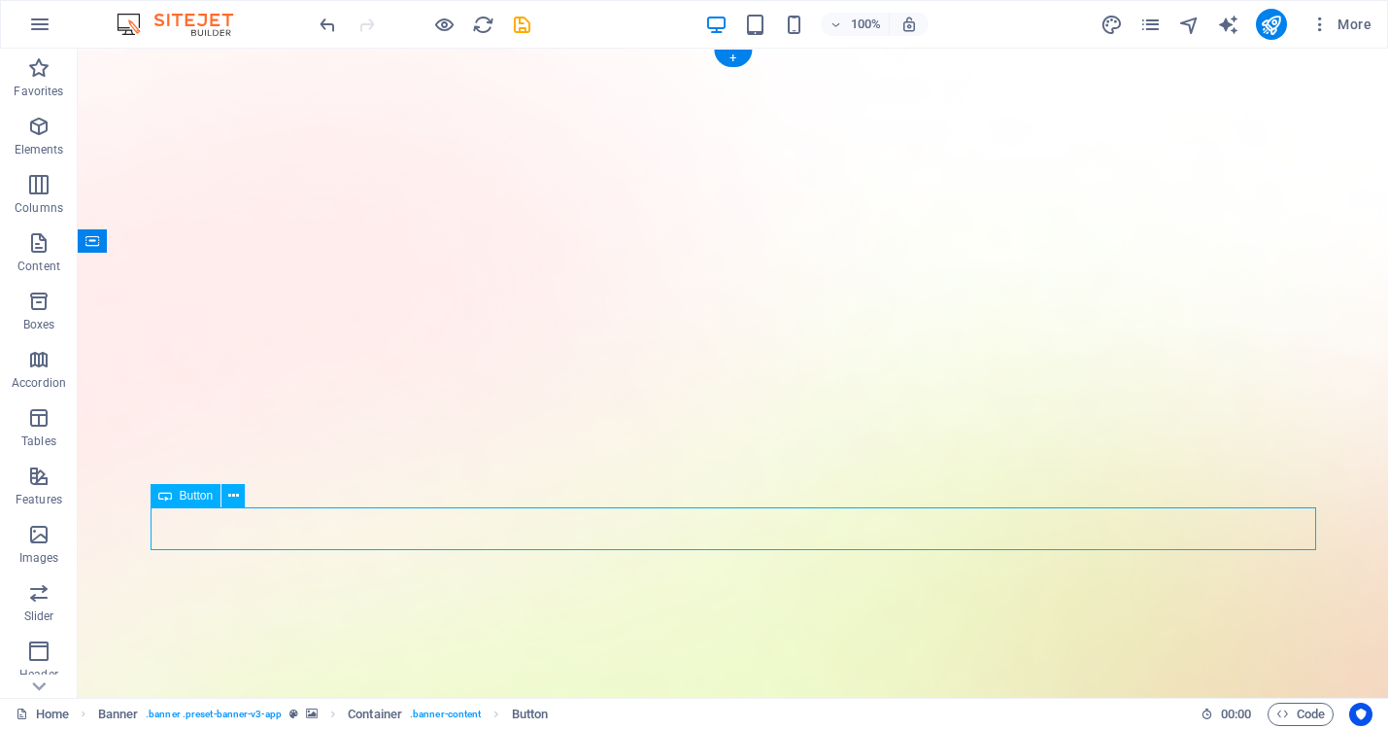
drag, startPoint x: 1235, startPoint y: 513, endPoint x: 1242, endPoint y: 617, distance: 104.2
